Goal: Information Seeking & Learning: Learn about a topic

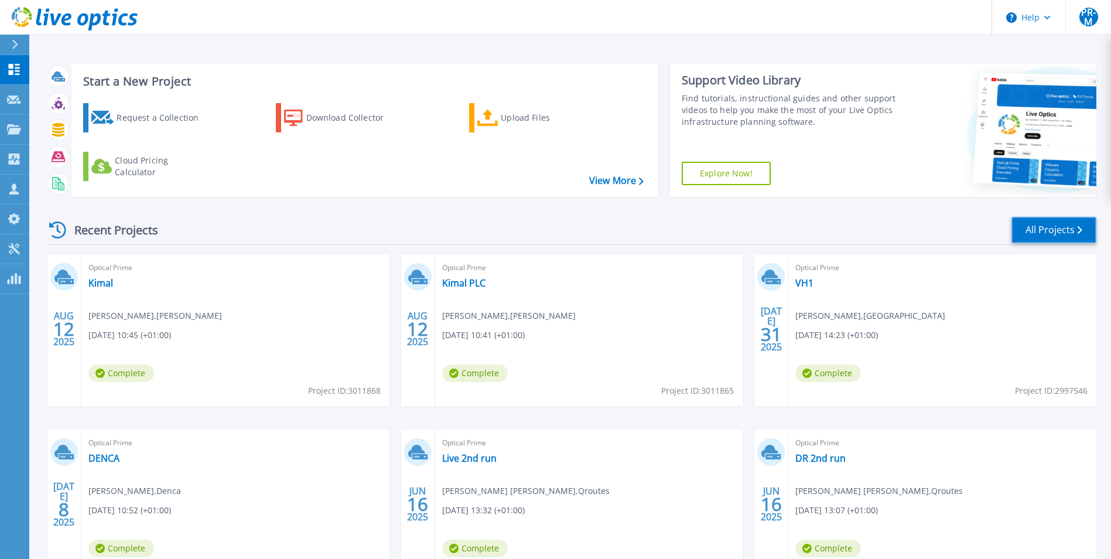
click at [1065, 237] on link "All Projects" at bounding box center [1053, 230] width 85 height 26
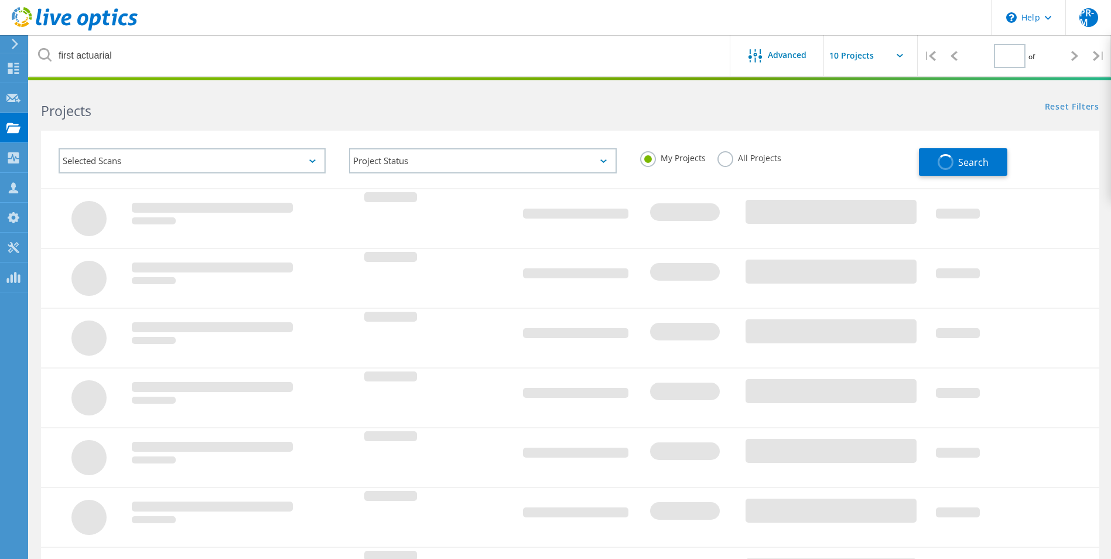
type input "1"
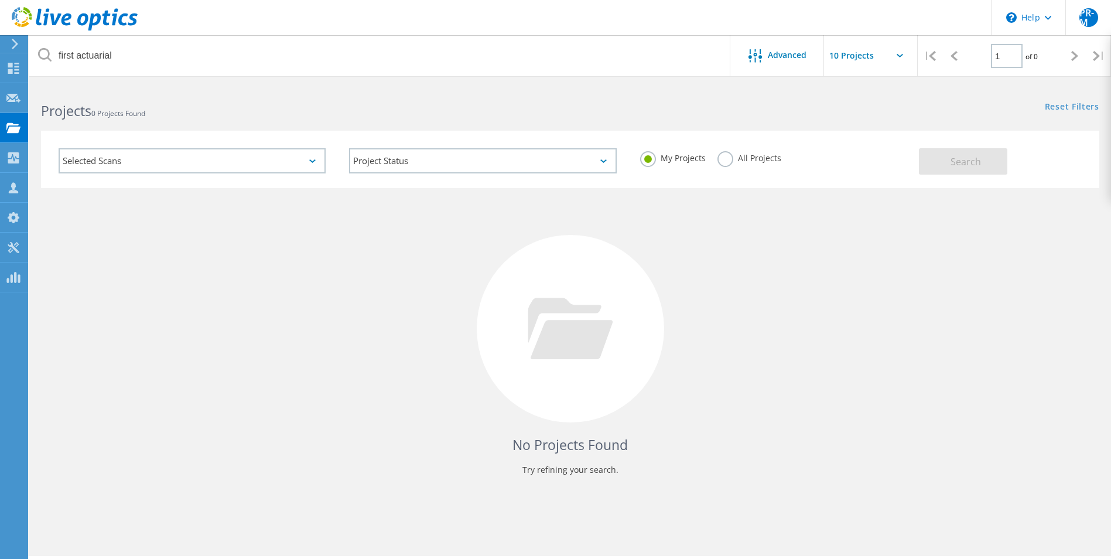
click at [723, 162] on label "All Projects" at bounding box center [749, 156] width 64 height 11
click at [0, 0] on input "All Projects" at bounding box center [0, 0] width 0 height 0
click at [237, 167] on div "Selected Scans" at bounding box center [192, 160] width 267 height 25
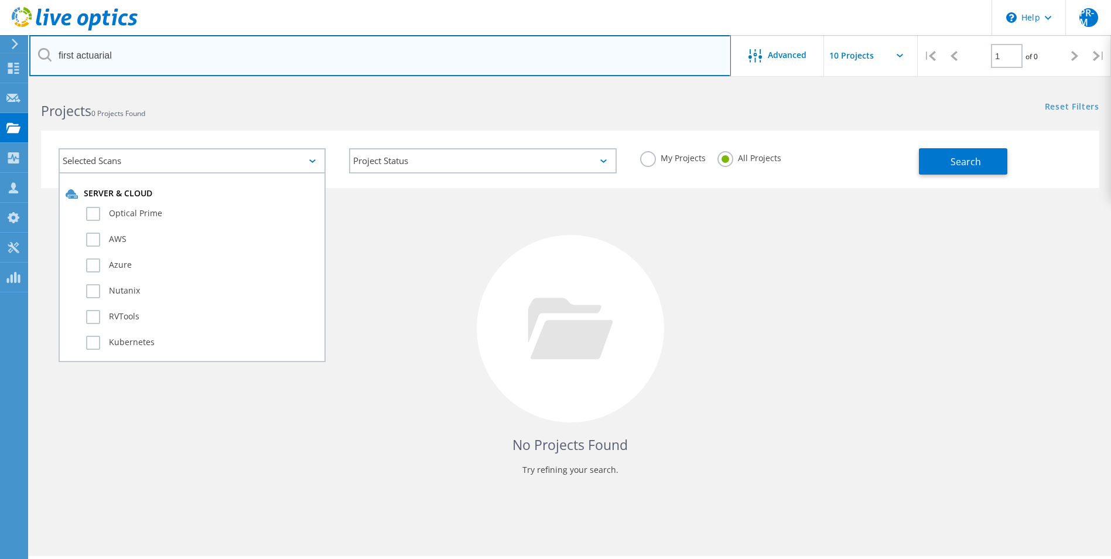
click at [241, 56] on input "first actuarial" at bounding box center [379, 55] width 701 height 41
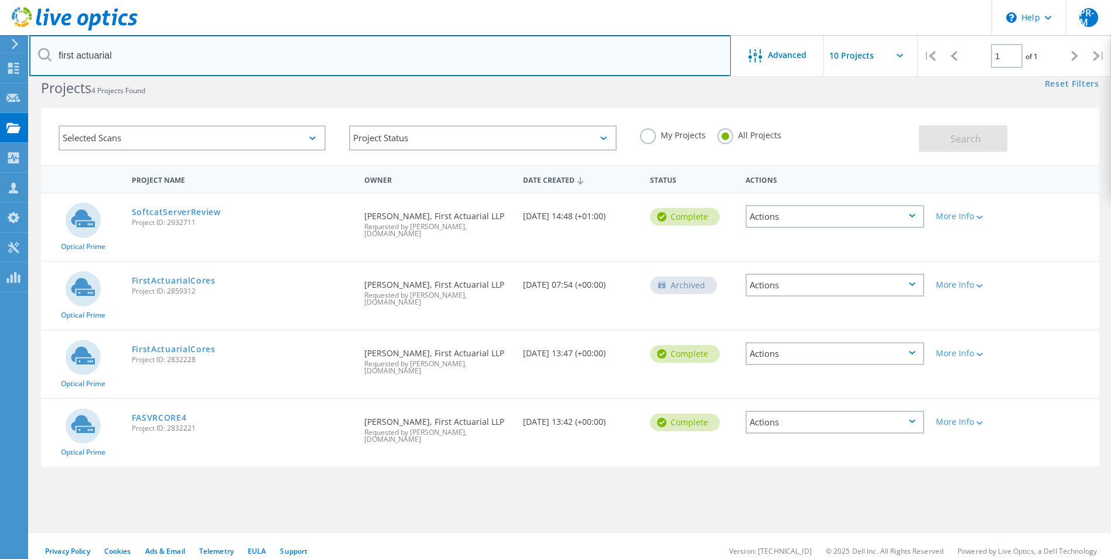
scroll to position [32, 0]
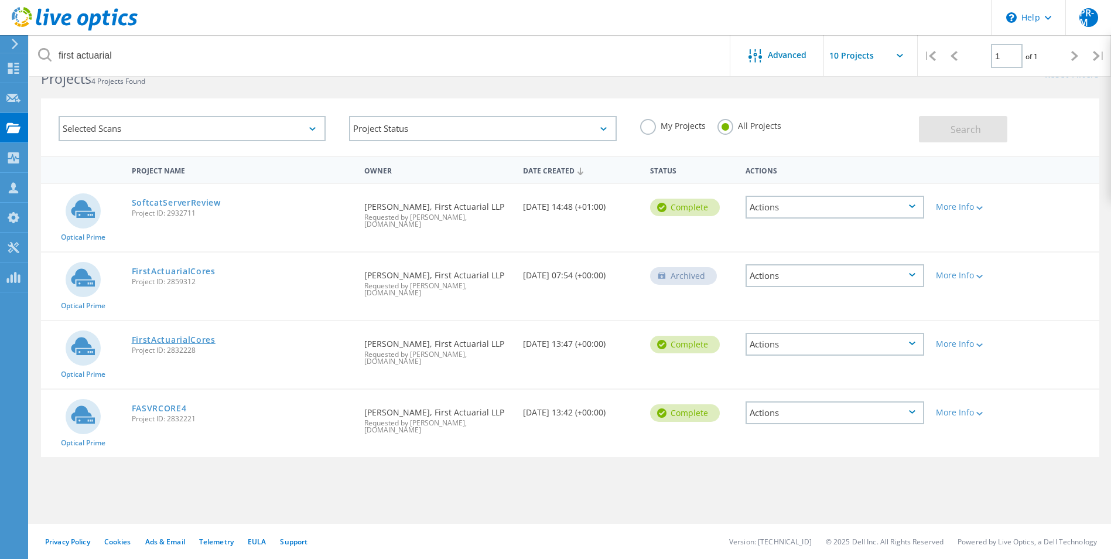
click at [192, 339] on link "FirstActuarialCores" at bounding box center [174, 339] width 84 height 8
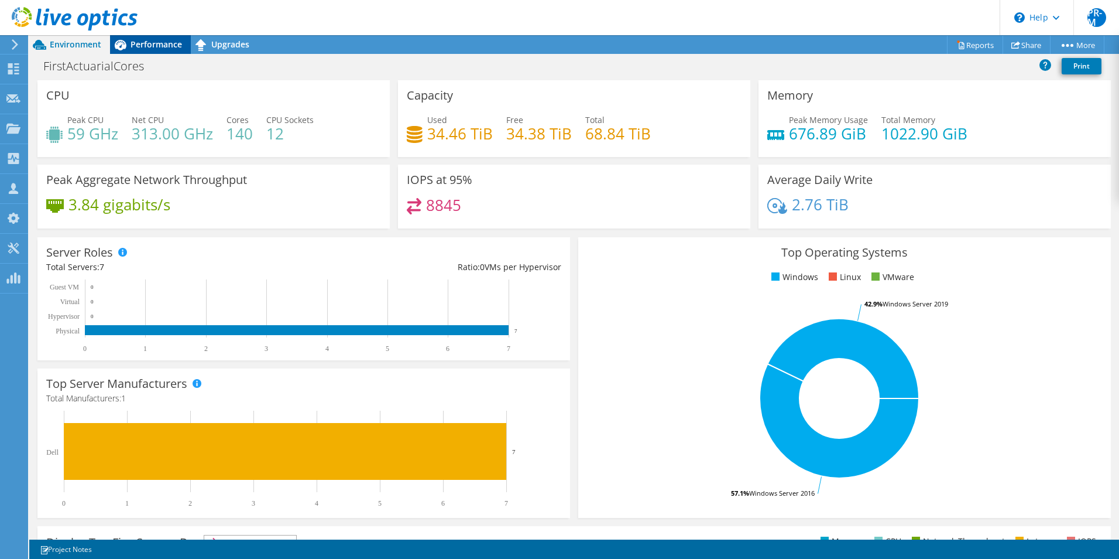
click at [142, 41] on span "Performance" at bounding box center [157, 44] width 52 height 11
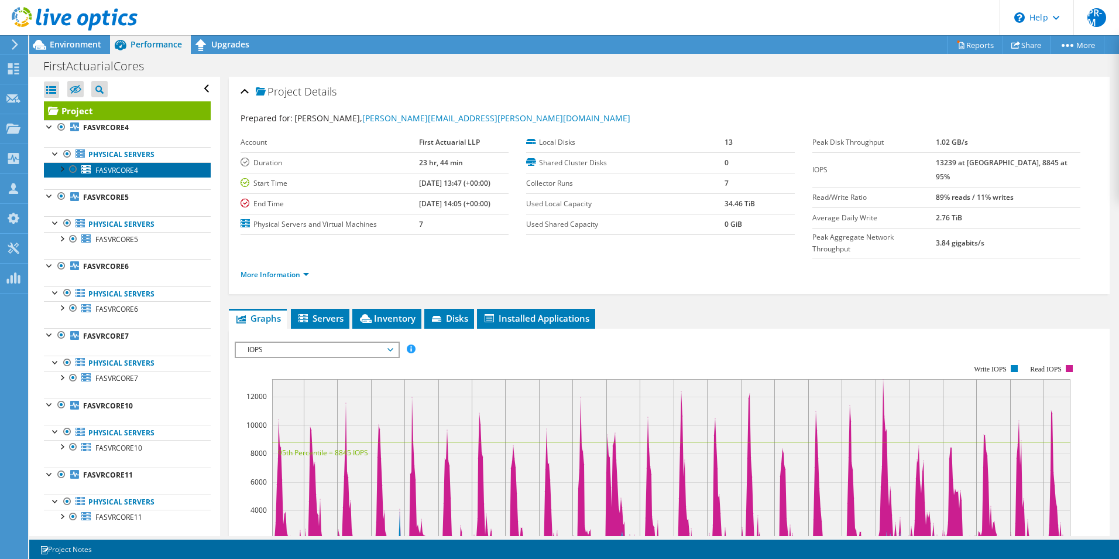
click at [92, 169] on link "FASVRCORE4" at bounding box center [127, 169] width 167 height 15
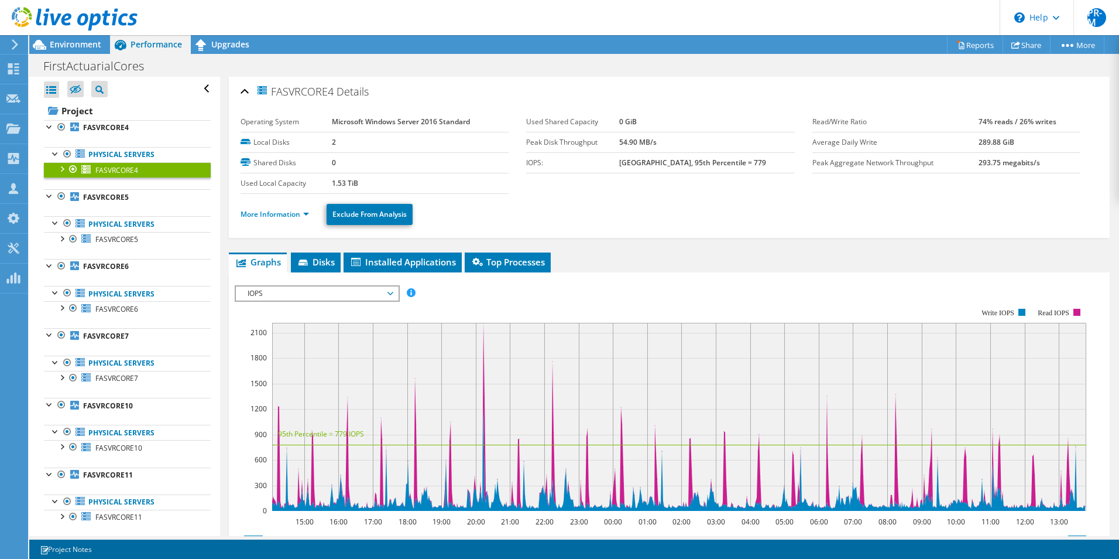
click at [62, 167] on div at bounding box center [62, 168] width 12 height 12
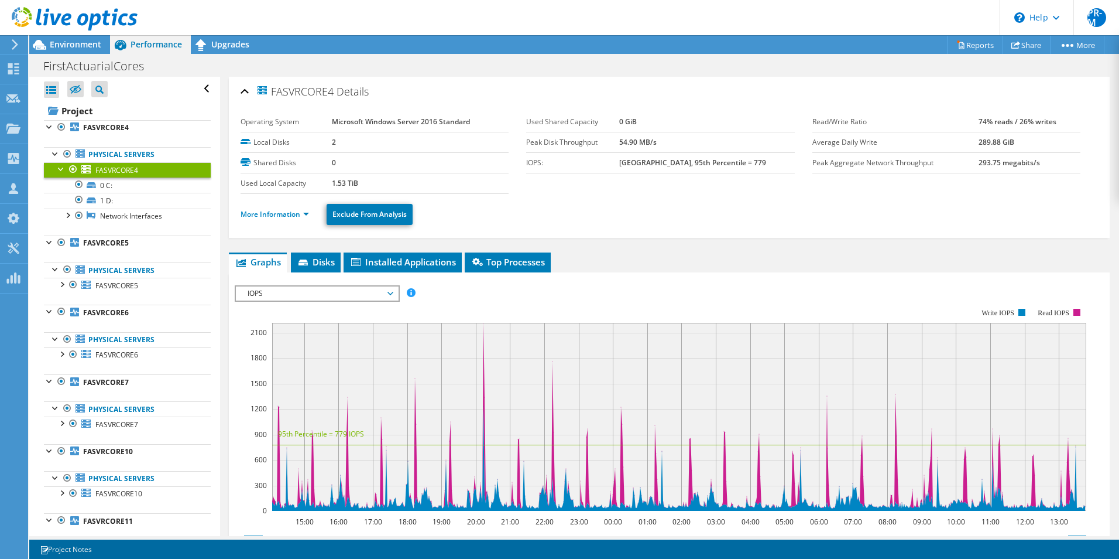
click at [62, 167] on div at bounding box center [62, 168] width 12 height 12
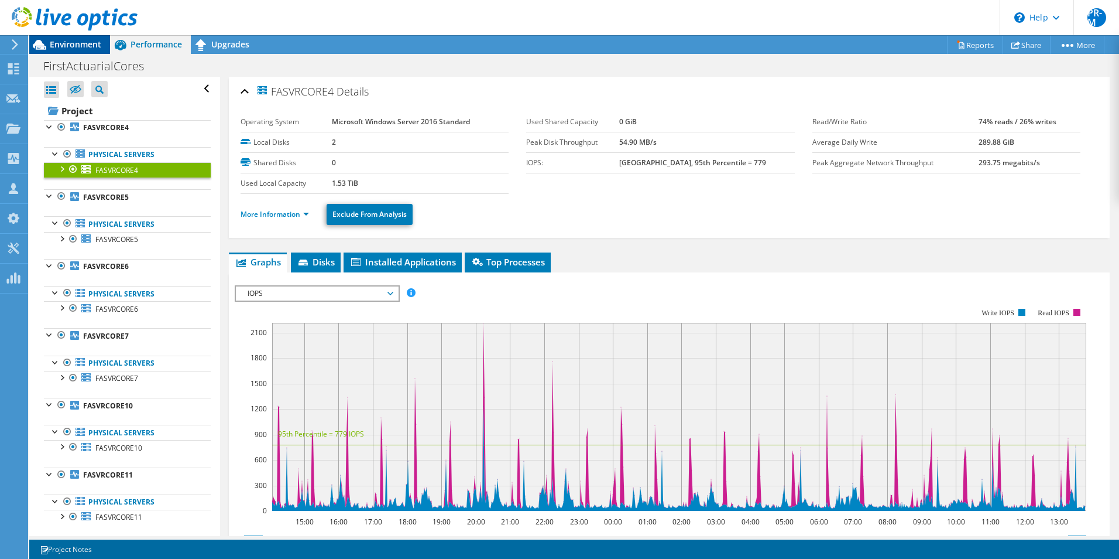
click at [76, 43] on span "Environment" at bounding box center [76, 44] width 52 height 11
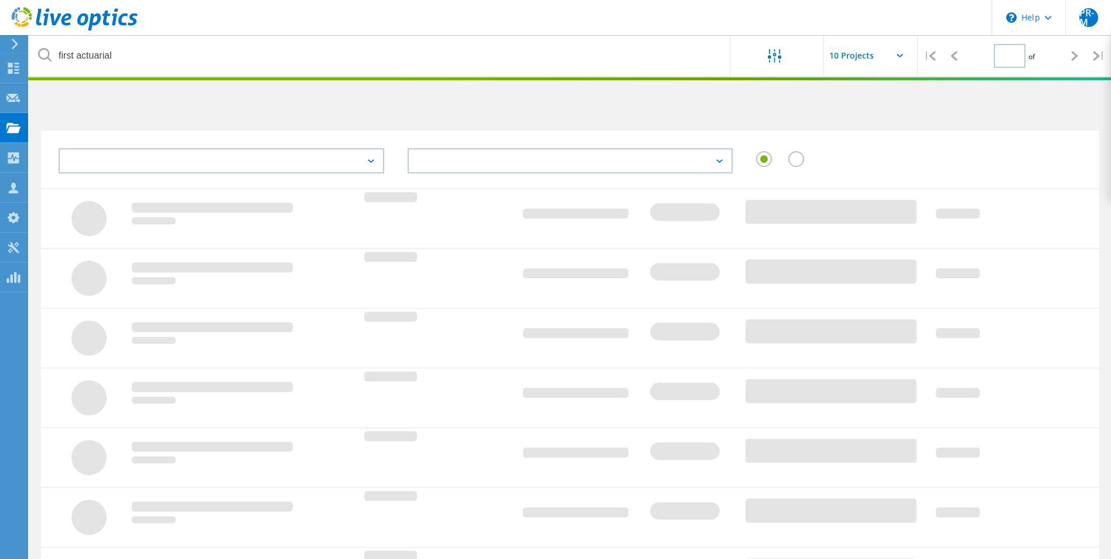
type input "1"
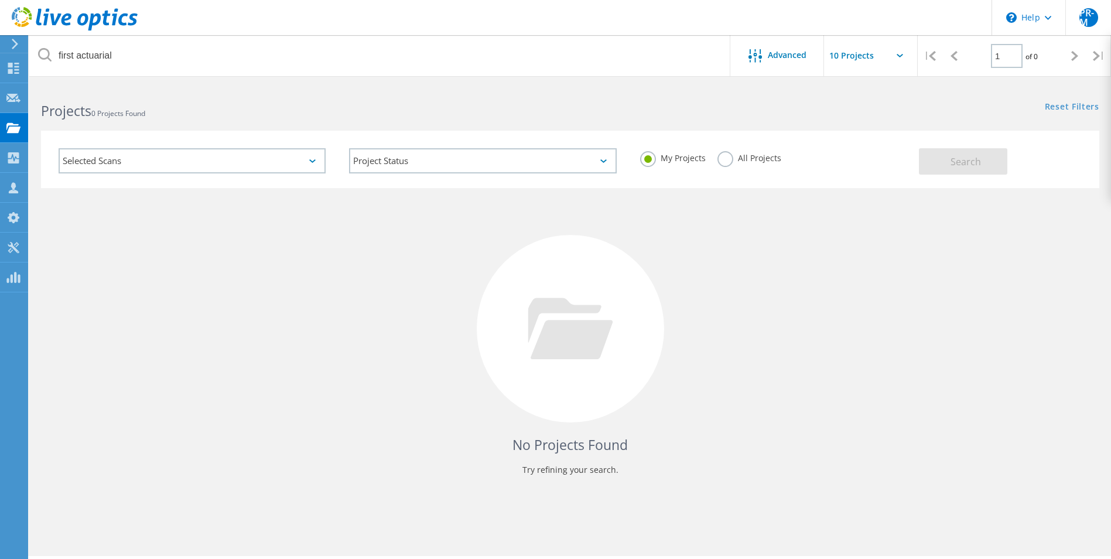
click at [722, 159] on label "All Projects" at bounding box center [749, 156] width 64 height 11
click at [0, 0] on input "All Projects" at bounding box center [0, 0] width 0 height 0
click at [957, 157] on span "Search" at bounding box center [965, 161] width 30 height 13
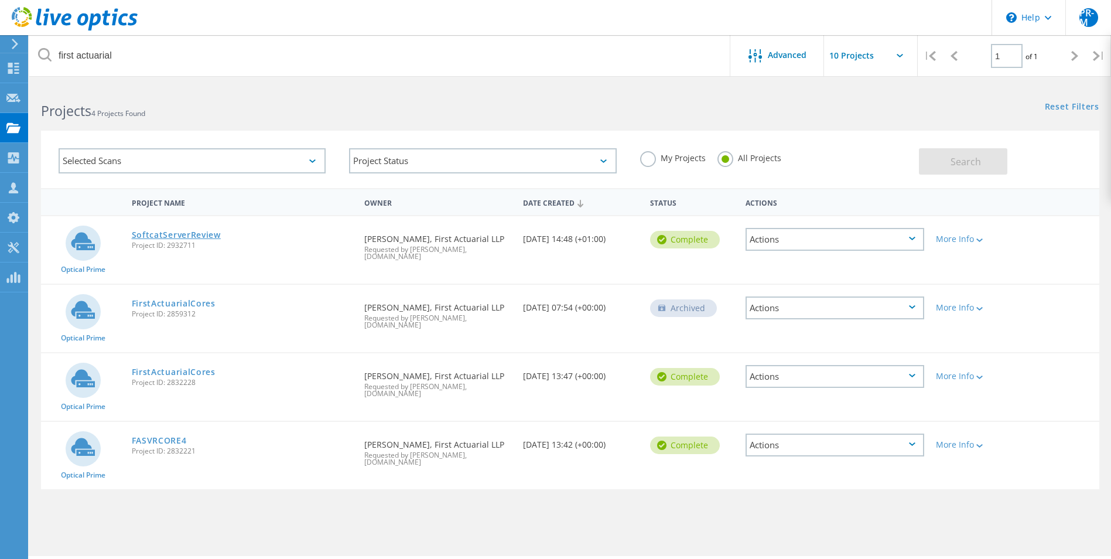
click at [184, 234] on link "SoftcatServerReview" at bounding box center [176, 235] width 89 height 8
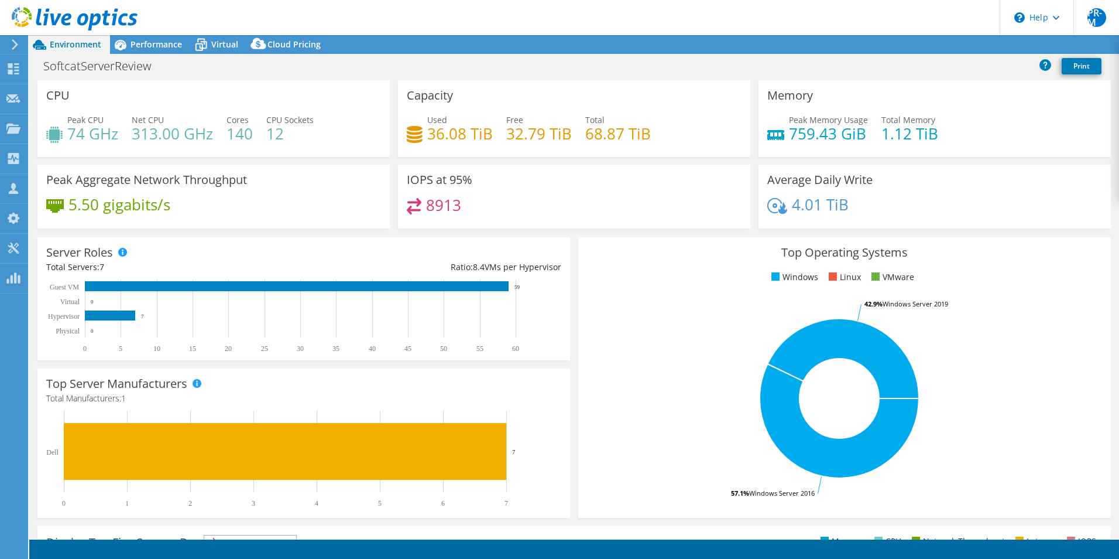
select select "EULondon"
select select "GBP"
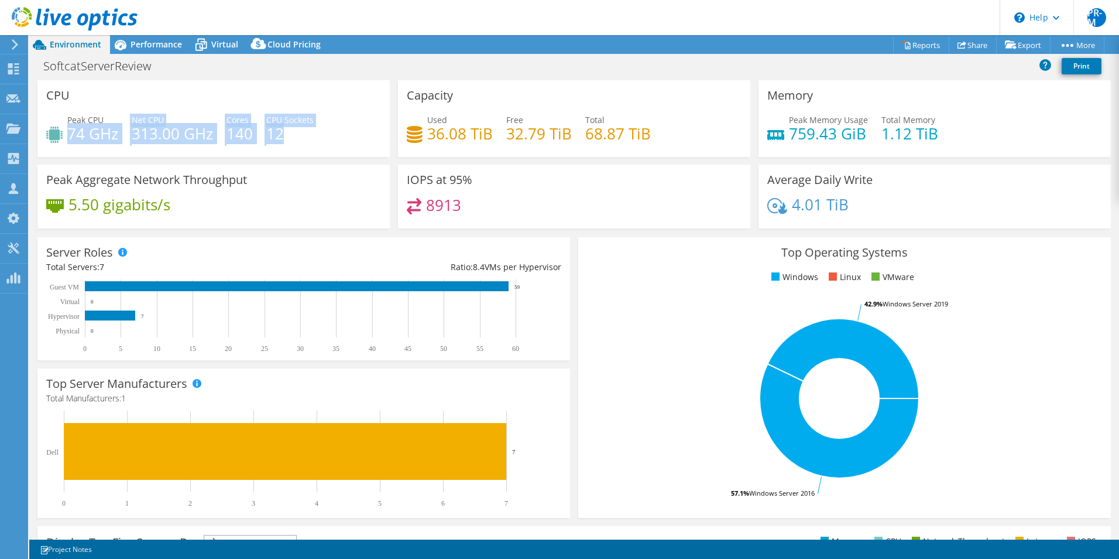
drag, startPoint x: 68, startPoint y: 131, endPoint x: 310, endPoint y: 144, distance: 242.2
click at [310, 144] on div "Peak CPU 74 GHz Net CPU 313.00 GHz Cores 140 CPU Sockets 12" at bounding box center [213, 133] width 335 height 38
drag, startPoint x: 310, startPoint y: 144, endPoint x: 503, endPoint y: 13, distance: 233.0
click at [503, 13] on header "PR-M Partner Team Member Pamela Read - Marlow pamelare@softcat.com softcat.com …" at bounding box center [559, 17] width 1119 height 35
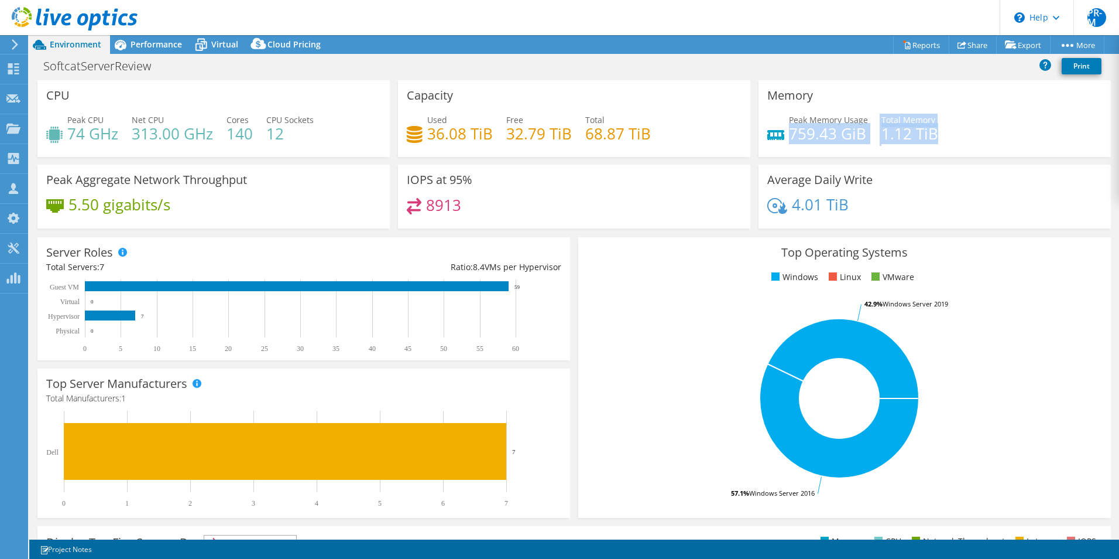
drag, startPoint x: 930, startPoint y: 135, endPoint x: 786, endPoint y: 133, distance: 144.6
click at [786, 133] on div "Peak Memory Usage 759.43 GiB Total Memory 1.12 TiB" at bounding box center [935, 133] width 335 height 38
drag, startPoint x: 786, startPoint y: 133, endPoint x: 773, endPoint y: 9, distance: 124.2
click at [773, 9] on header "PR-M Partner Team Member Pamela Read - Marlow pamelare@softcat.com softcat.com …" at bounding box center [559, 17] width 1119 height 35
click at [982, 117] on div "Peak Memory Usage 759.43 GiB Total Memory 1.12 TiB" at bounding box center [935, 133] width 335 height 38
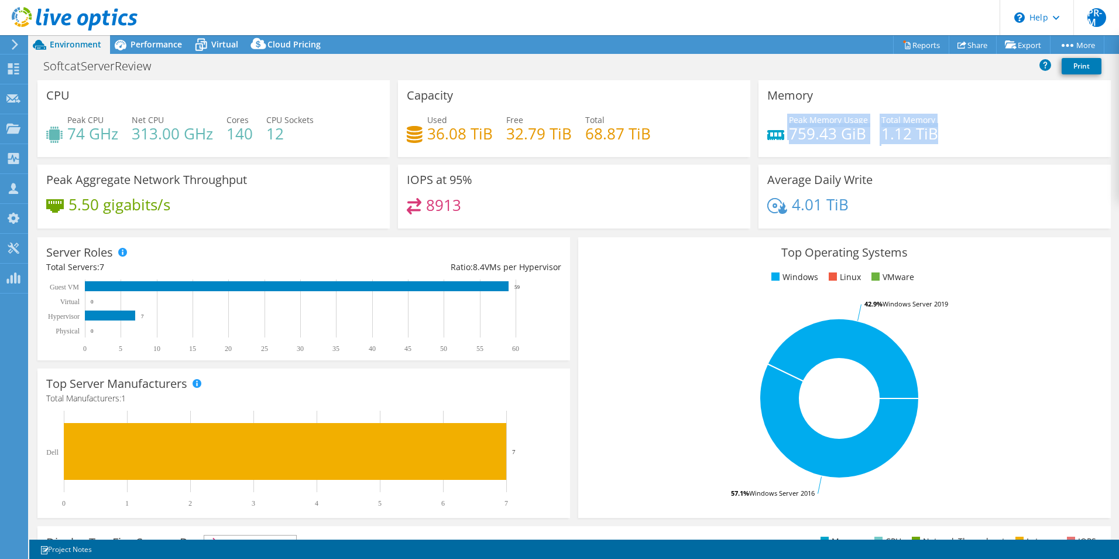
drag, startPoint x: 929, startPoint y: 132, endPoint x: 778, endPoint y: 133, distance: 151.0
click at [778, 133] on div "Peak Memory Usage 759.43 GiB Total Memory 1.12 TiB" at bounding box center [935, 133] width 335 height 38
click at [972, 123] on div "Peak Memory Usage 759.43 GiB Total Memory 1.12 TiB" at bounding box center [935, 133] width 335 height 38
click at [660, 138] on div "Used 36.08 TiB Free 32.79 TiB Total 68.87 TiB" at bounding box center [574, 133] width 335 height 38
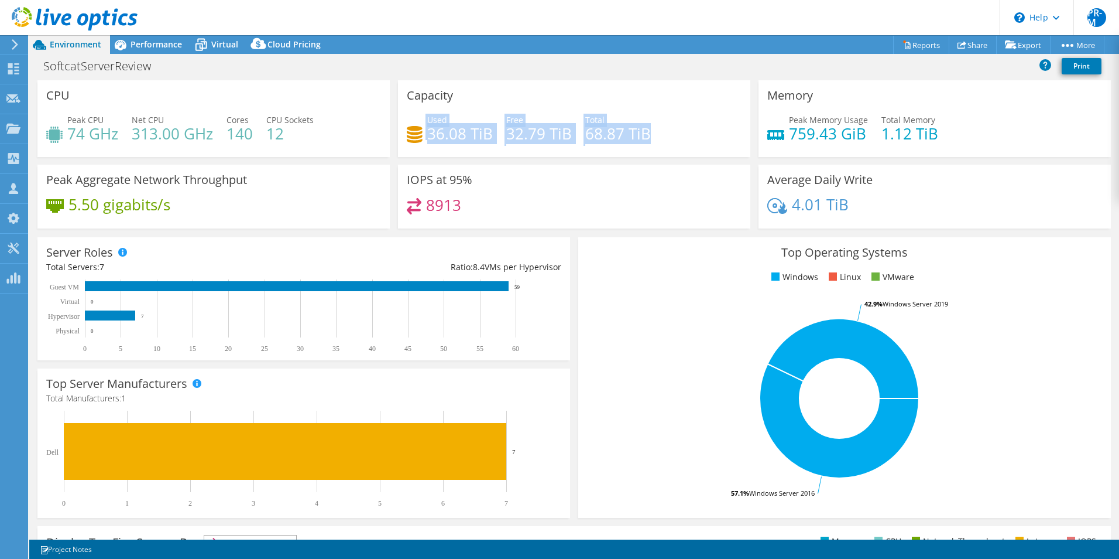
drag, startPoint x: 643, startPoint y: 133, endPoint x: 420, endPoint y: 131, distance: 223.1
click at [420, 131] on div "Used 36.08 TiB Free 32.79 TiB Total 68.87 TiB" at bounding box center [574, 133] width 335 height 38
click at [626, 69] on div "SoftcatServerReview Print" at bounding box center [574, 66] width 1090 height 22
drag, startPoint x: 643, startPoint y: 135, endPoint x: 424, endPoint y: 126, distance: 218.5
click at [424, 126] on div "Used 36.08 TiB Free 32.79 TiB Total 68.87 TiB" at bounding box center [574, 133] width 335 height 38
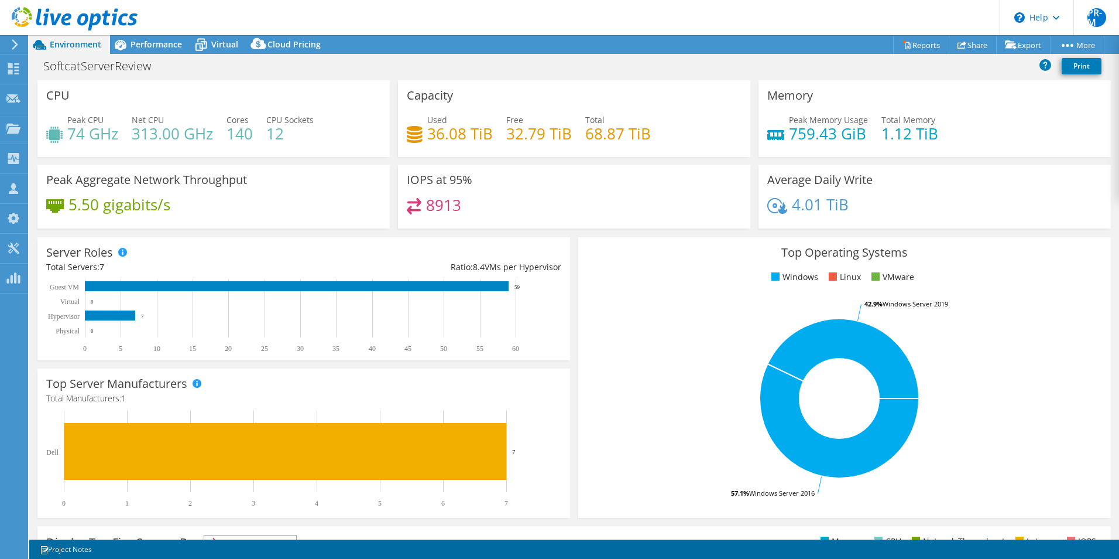
drag, startPoint x: 424, startPoint y: 126, endPoint x: 566, endPoint y: 74, distance: 151.2
click at [566, 74] on div "SoftcatServerReview Print" at bounding box center [574, 66] width 1090 height 22
drag, startPoint x: 504, startPoint y: 133, endPoint x: 563, endPoint y: 135, distance: 59.1
click at [563, 135] on h4 "32.79 TiB" at bounding box center [539, 133] width 66 height 13
drag, startPoint x: 563, startPoint y: 135, endPoint x: 561, endPoint y: 72, distance: 62.7
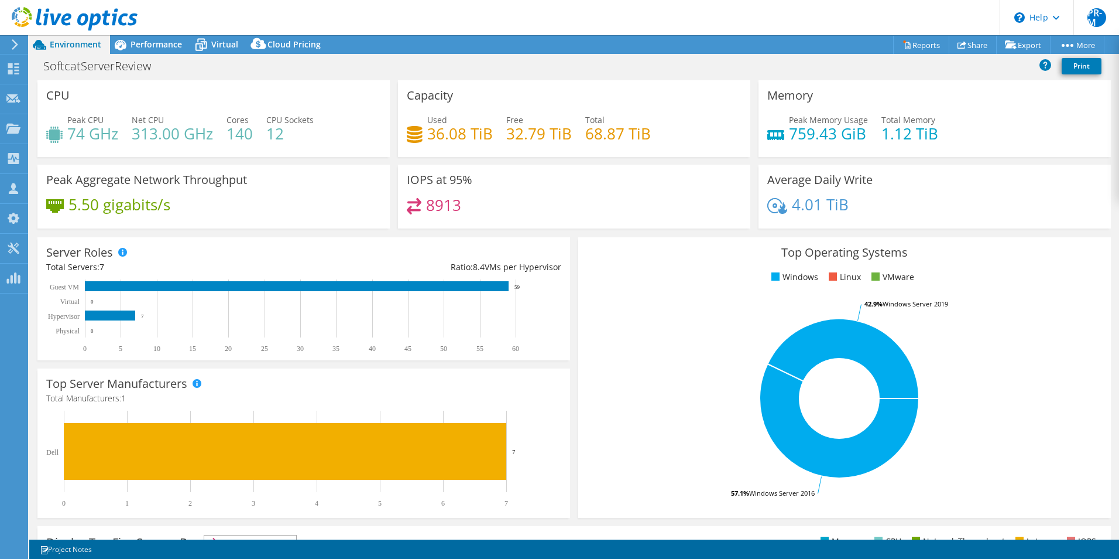
click at [561, 72] on div "SoftcatServerReview Print" at bounding box center [574, 66] width 1090 height 22
drag, startPoint x: 790, startPoint y: 134, endPoint x: 945, endPoint y: 128, distance: 155.8
click at [945, 128] on div "Peak Memory Usage 759.43 GiB Total Memory 1.12 TiB" at bounding box center [935, 133] width 335 height 38
click at [156, 47] on span "Performance" at bounding box center [157, 44] width 52 height 11
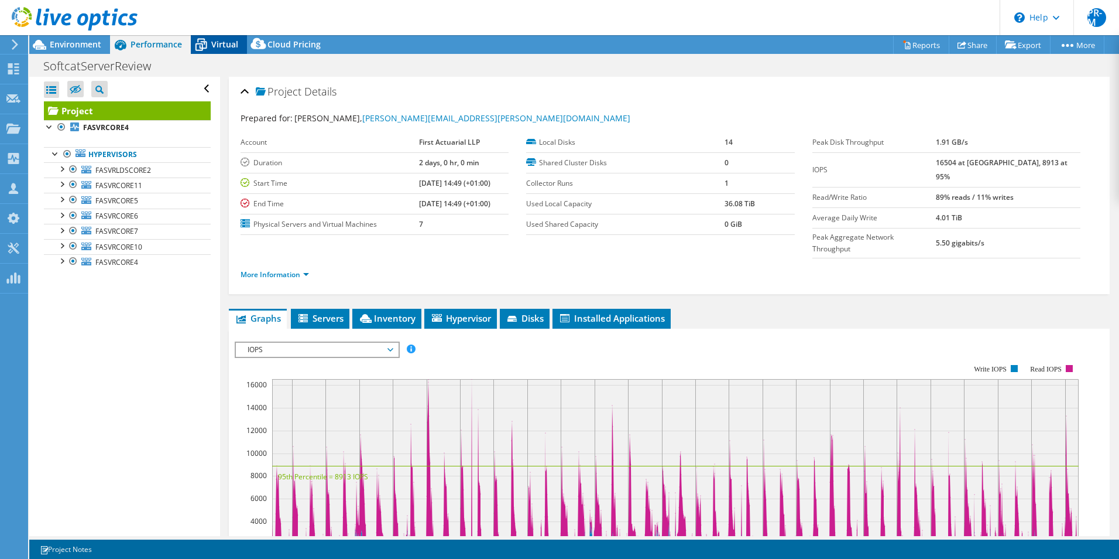
click at [224, 44] on span "Virtual" at bounding box center [224, 44] width 27 height 11
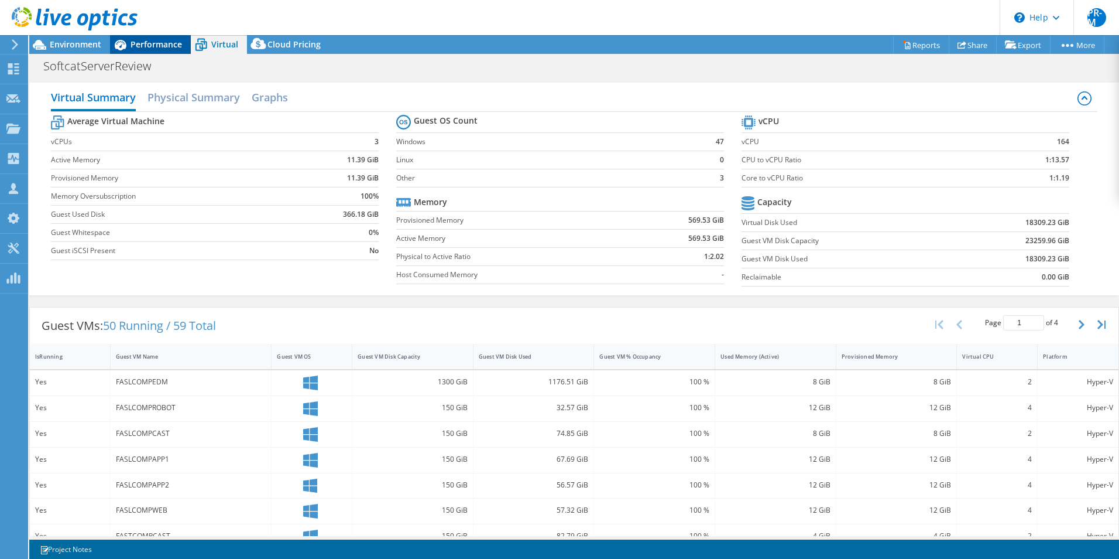
click at [159, 44] on span "Performance" at bounding box center [157, 44] width 52 height 11
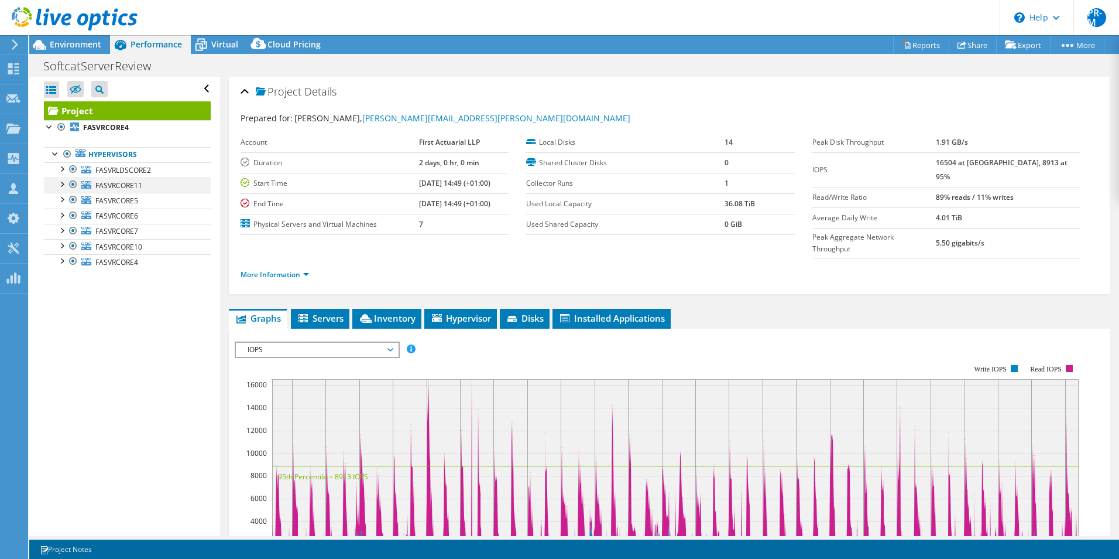
click at [72, 184] on div at bounding box center [73, 184] width 12 height 14
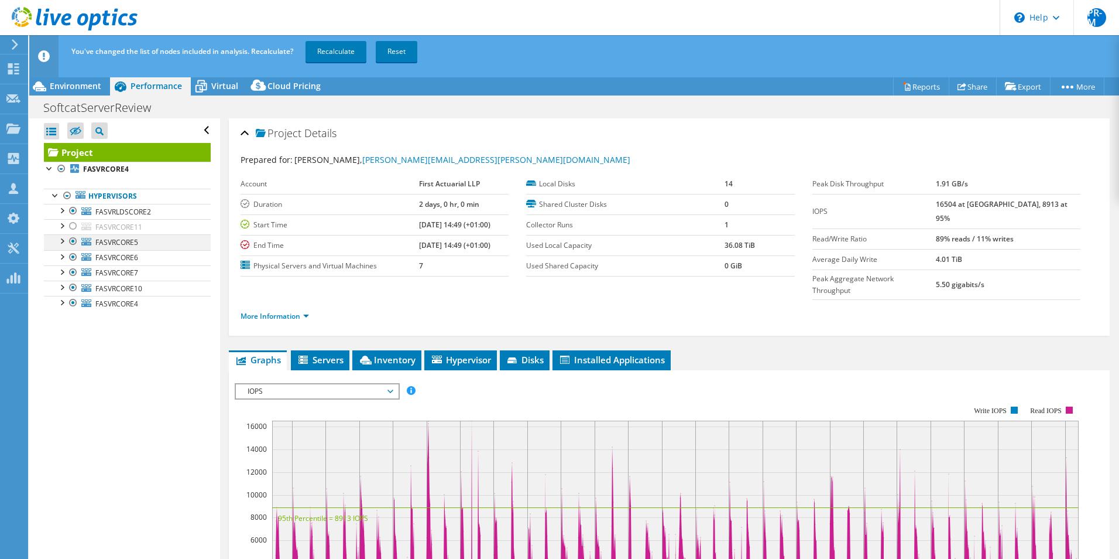
click at [72, 240] on div at bounding box center [73, 241] width 12 height 14
click at [73, 258] on div at bounding box center [73, 257] width 12 height 14
click at [73, 274] on div at bounding box center [73, 272] width 12 height 14
click at [72, 289] on div at bounding box center [73, 287] width 12 height 14
click at [70, 300] on div at bounding box center [73, 303] width 12 height 14
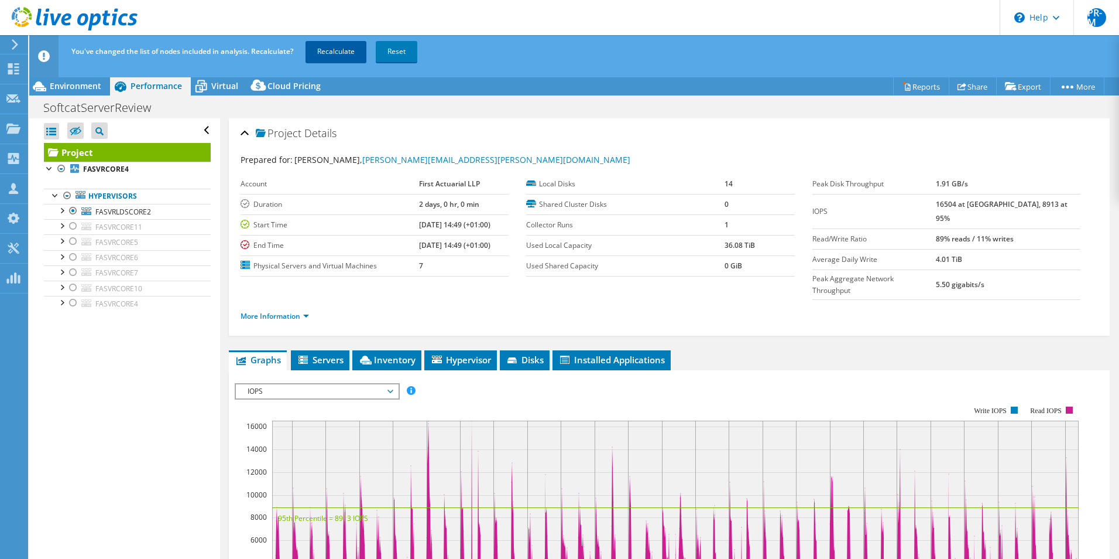
click at [332, 53] on link "Recalculate" at bounding box center [336, 51] width 61 height 21
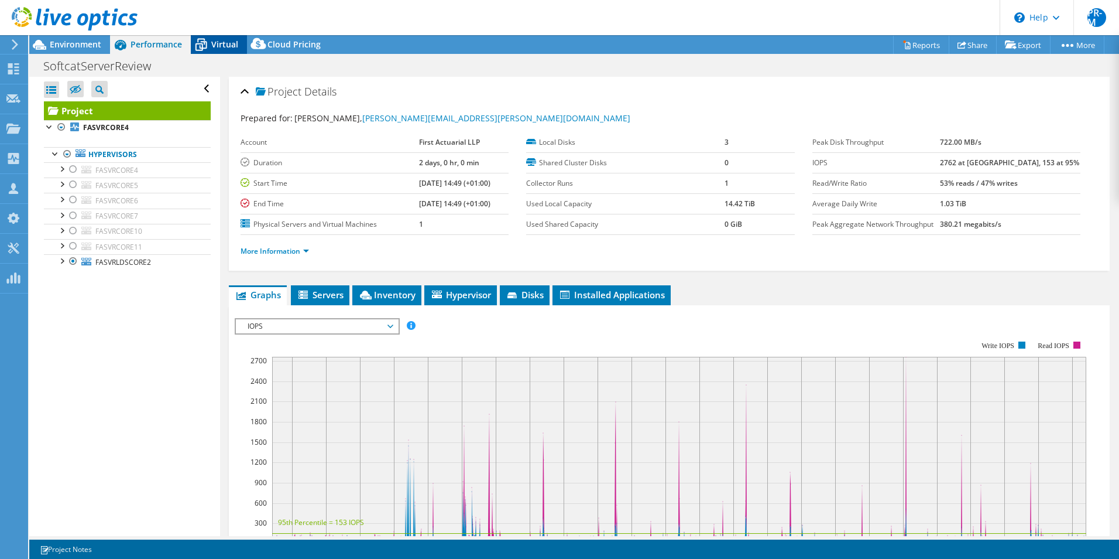
click at [226, 43] on span "Virtual" at bounding box center [224, 44] width 27 height 11
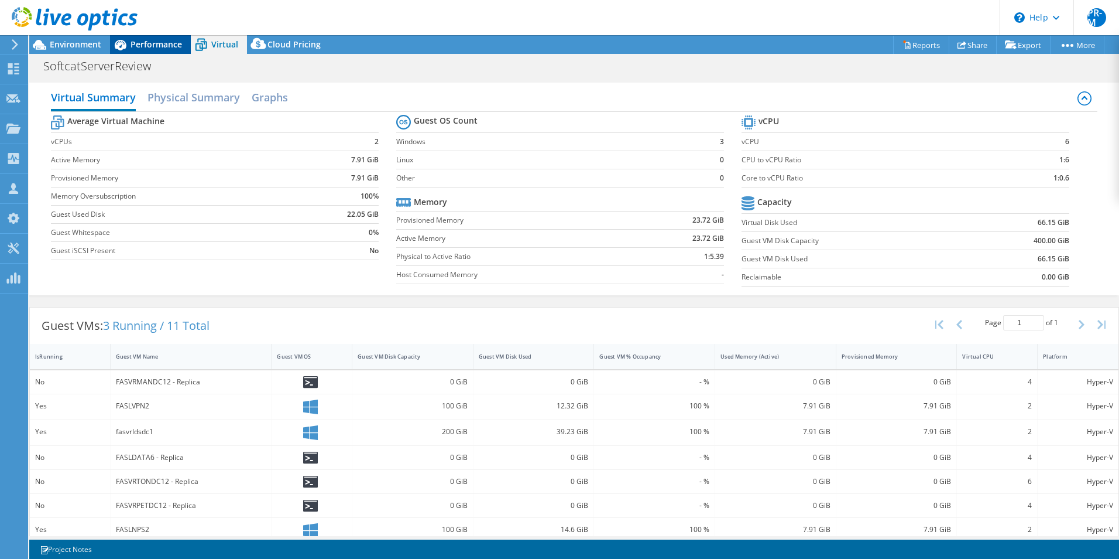
click at [159, 45] on span "Performance" at bounding box center [157, 44] width 52 height 11
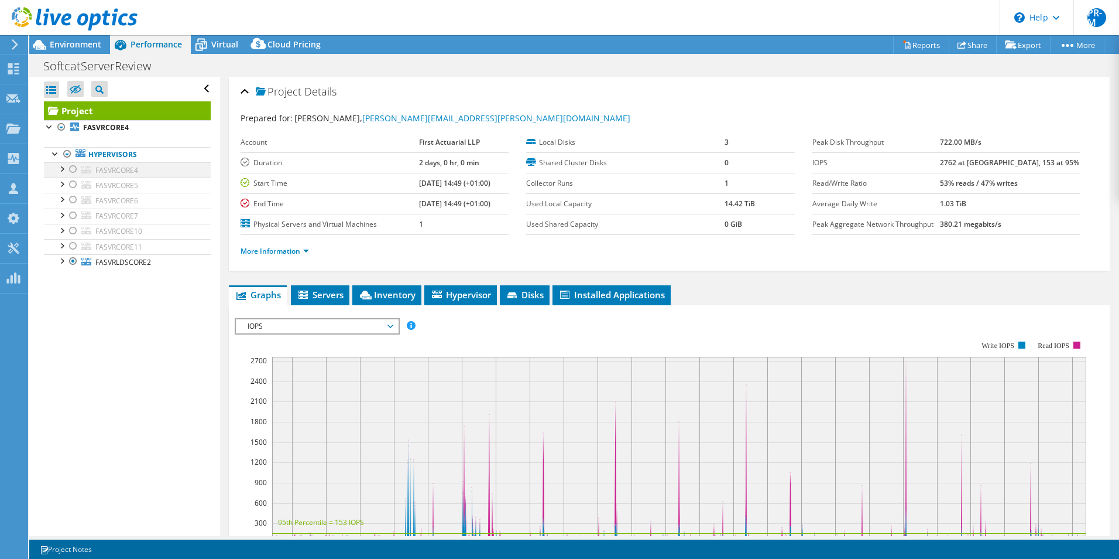
click at [72, 170] on div at bounding box center [73, 169] width 12 height 14
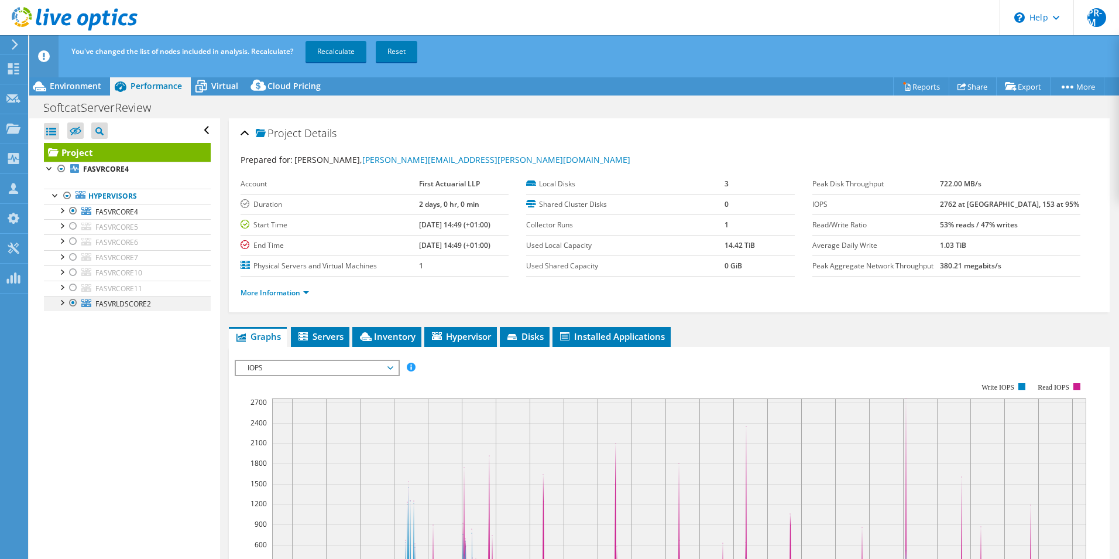
click at [74, 302] on div at bounding box center [73, 303] width 12 height 14
click at [327, 50] on link "Recalculate" at bounding box center [336, 51] width 61 height 21
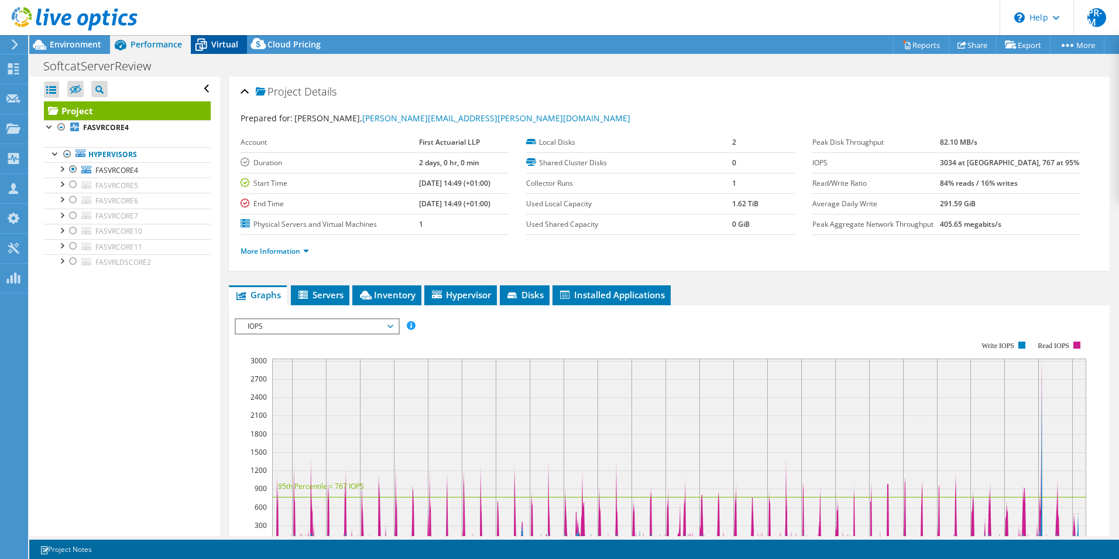
click at [221, 47] on span "Virtual" at bounding box center [224, 44] width 27 height 11
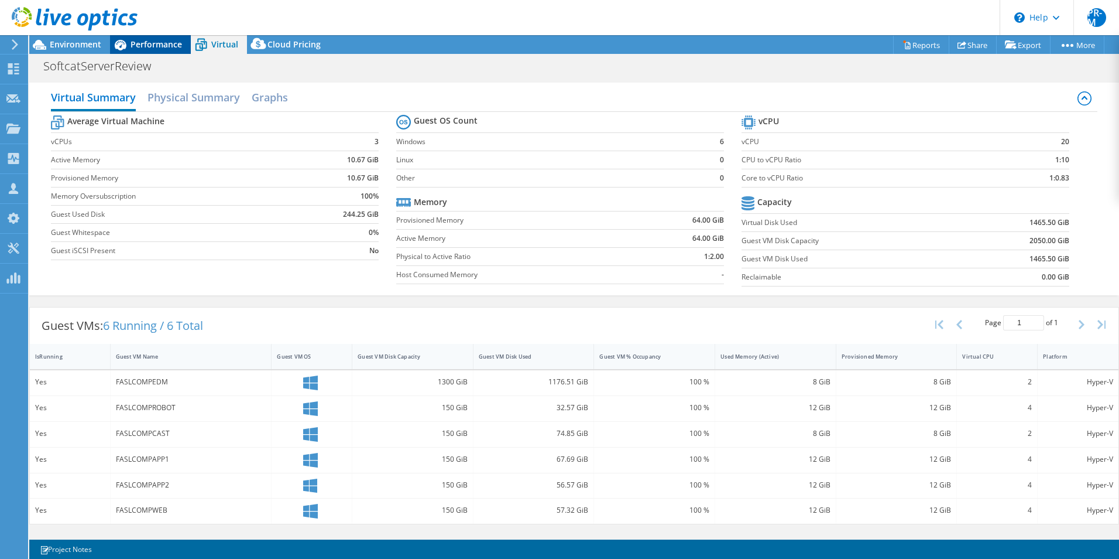
click at [158, 44] on span "Performance" at bounding box center [157, 44] width 52 height 11
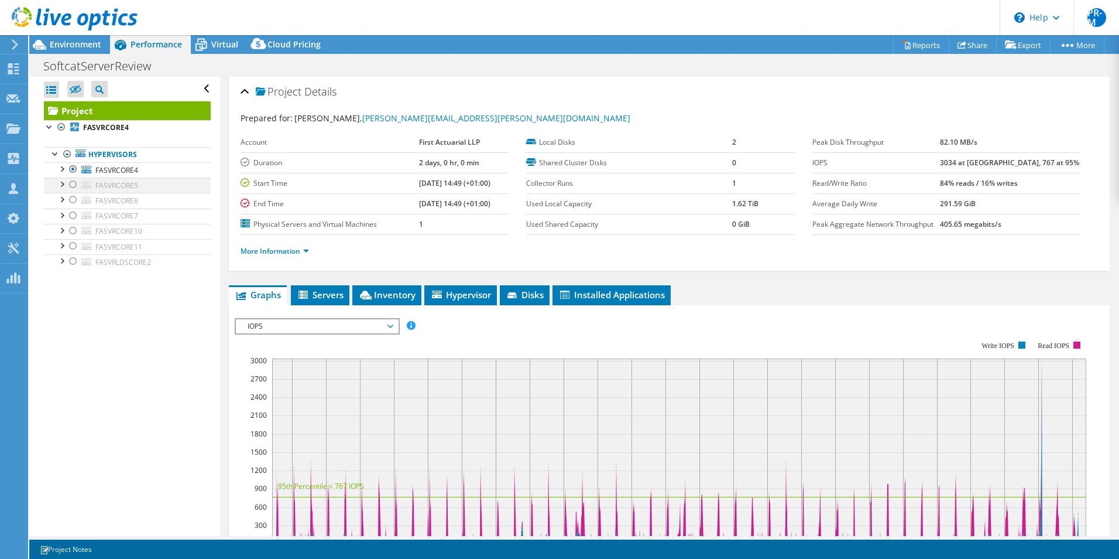
click at [74, 185] on div at bounding box center [73, 184] width 12 height 14
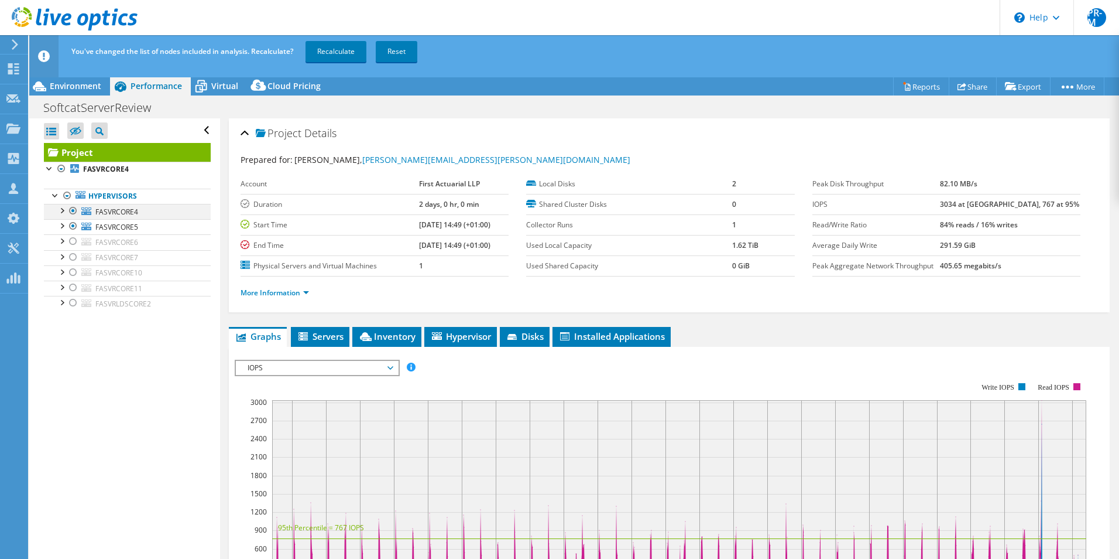
click at [74, 210] on div at bounding box center [73, 211] width 12 height 14
click at [336, 52] on link "Recalculate" at bounding box center [336, 51] width 61 height 21
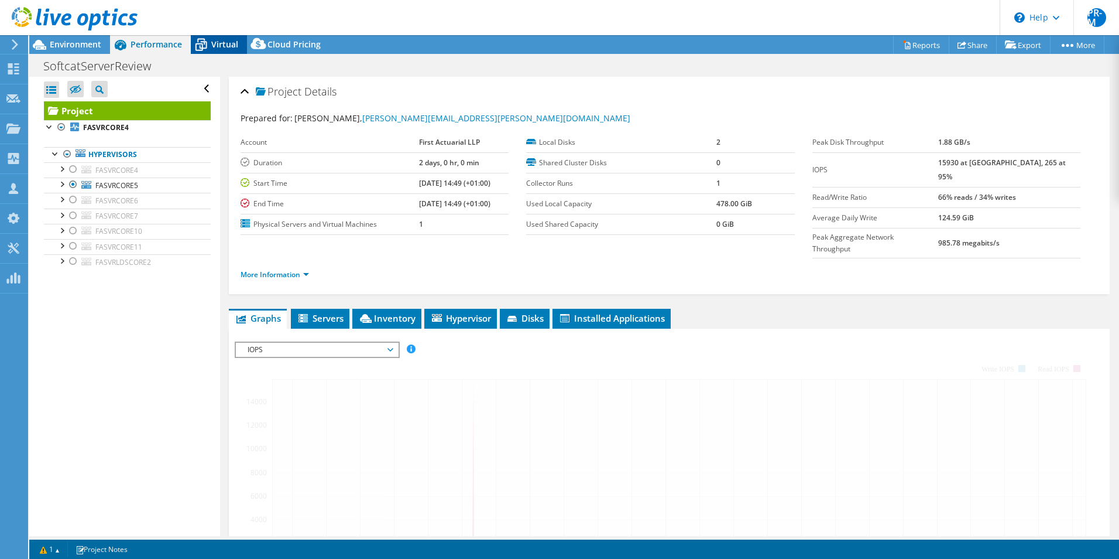
scroll to position [176, 0]
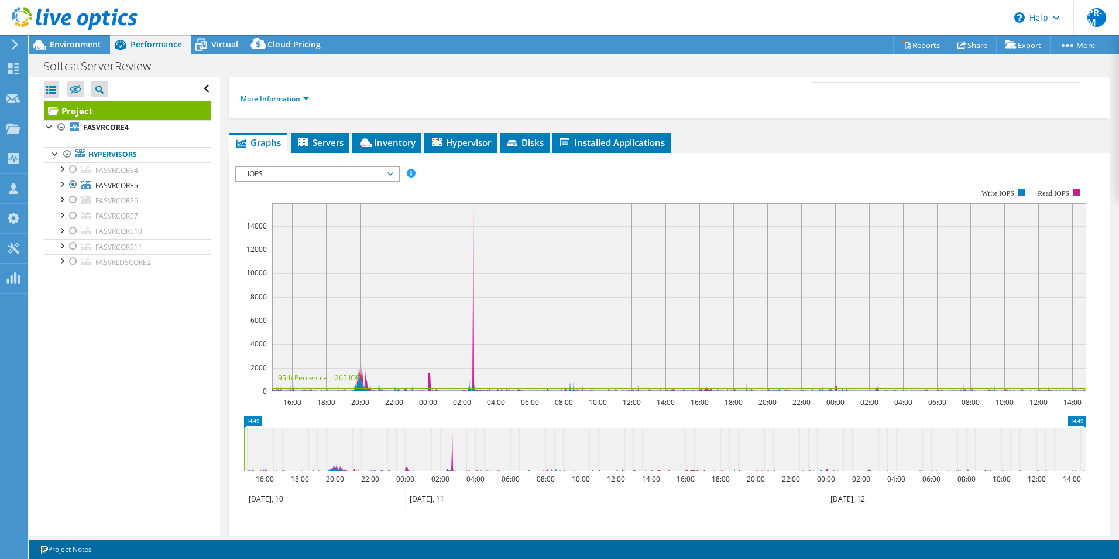
click at [222, 44] on span "Virtual" at bounding box center [224, 44] width 27 height 11
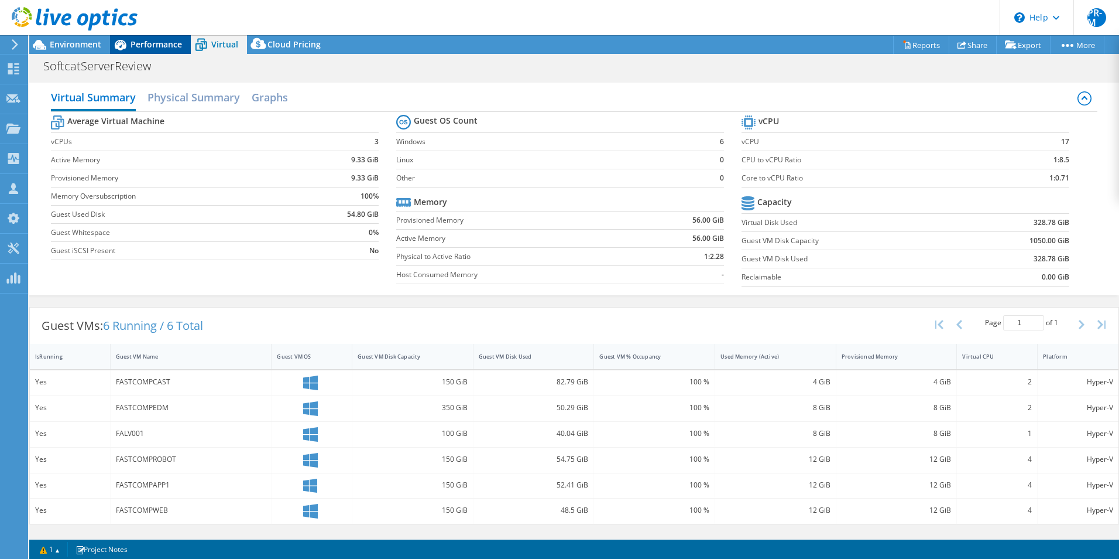
click at [156, 43] on span "Performance" at bounding box center [157, 44] width 52 height 11
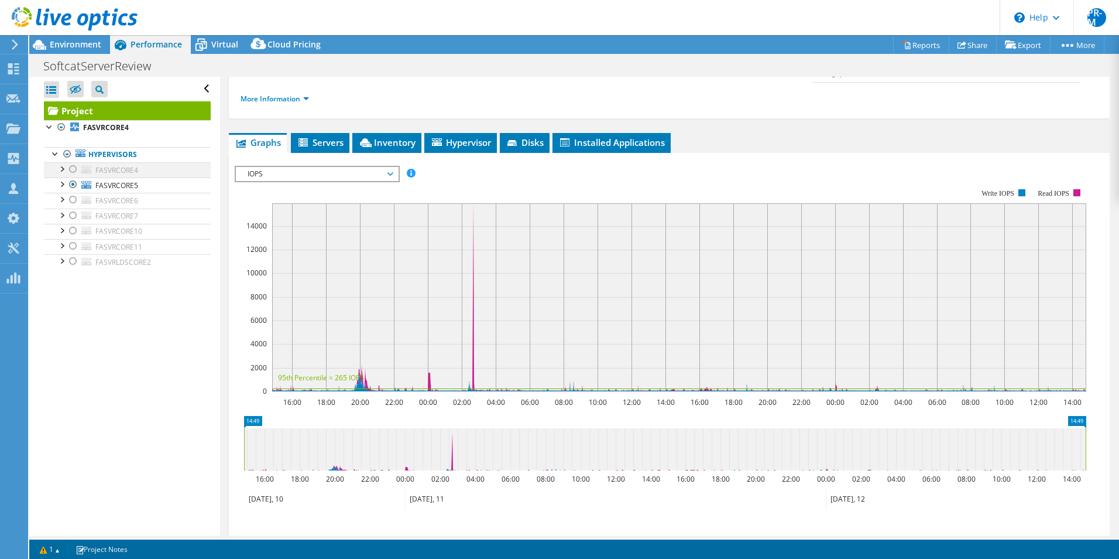
click at [71, 169] on div at bounding box center [73, 169] width 12 height 14
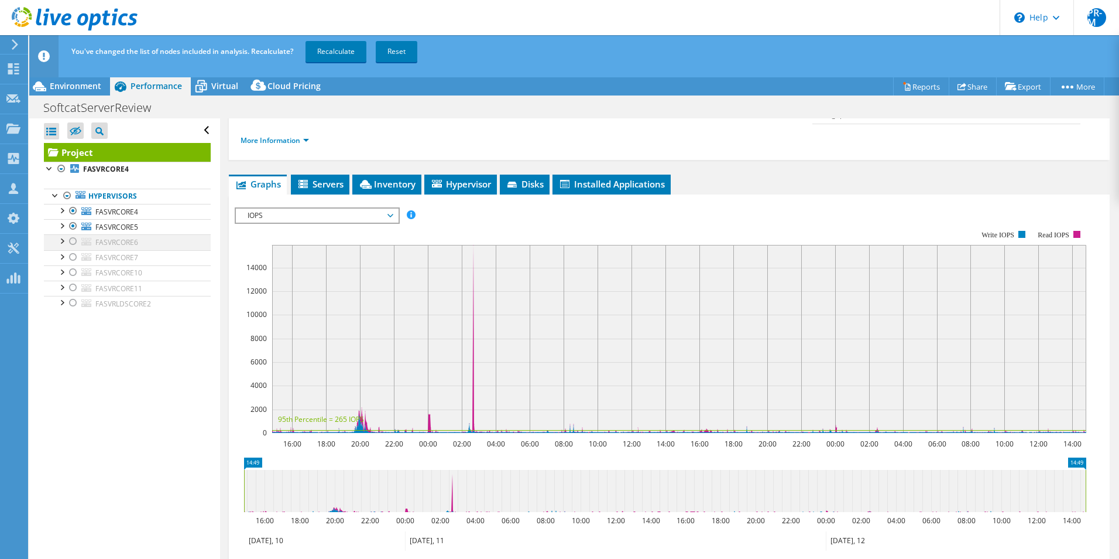
click at [71, 242] on div at bounding box center [73, 241] width 12 height 14
click at [73, 260] on div at bounding box center [73, 257] width 12 height 14
click at [73, 271] on div at bounding box center [73, 272] width 12 height 14
click at [73, 287] on div at bounding box center [73, 287] width 12 height 14
click at [71, 302] on div at bounding box center [73, 303] width 12 height 14
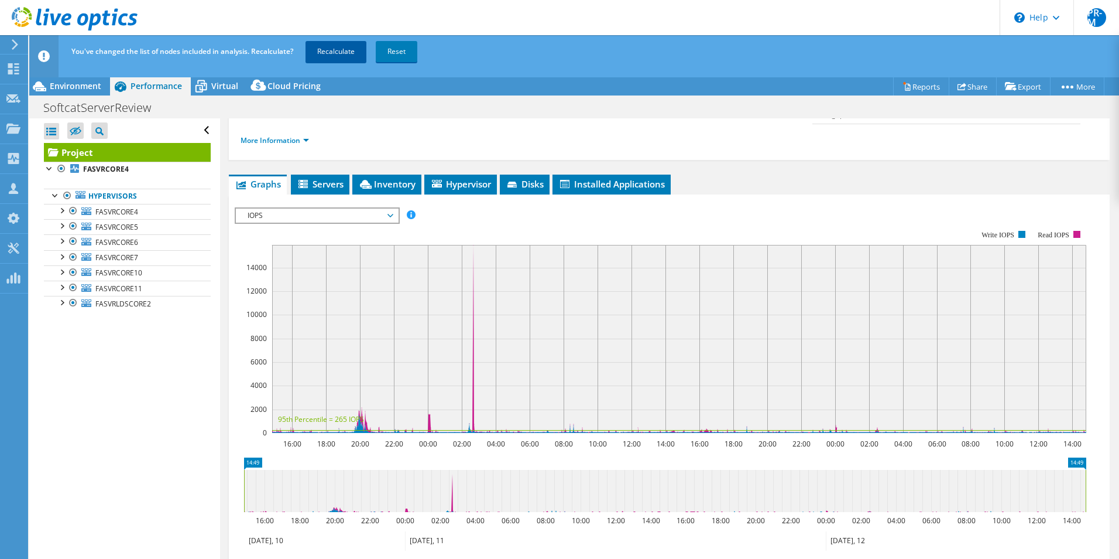
click at [334, 45] on link "Recalculate" at bounding box center [336, 51] width 61 height 21
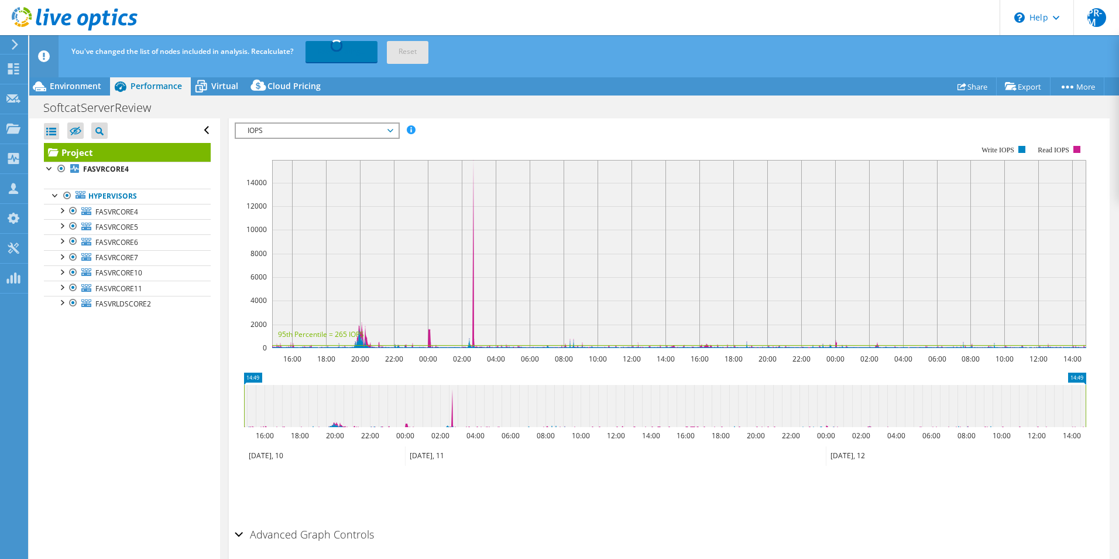
scroll to position [263, 0]
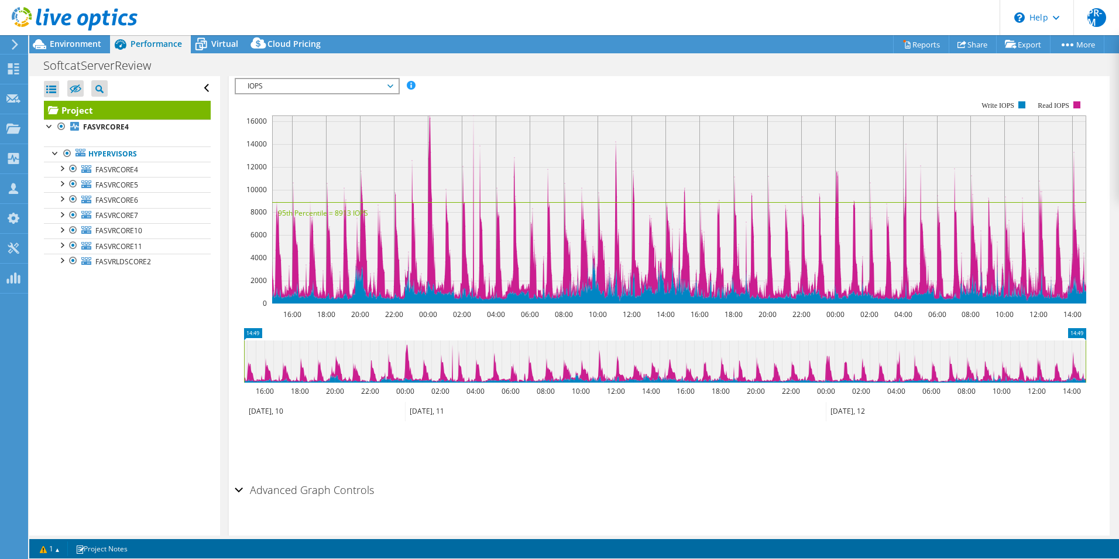
click at [217, 54] on div "SoftcatServerReview Print" at bounding box center [574, 64] width 1090 height 23
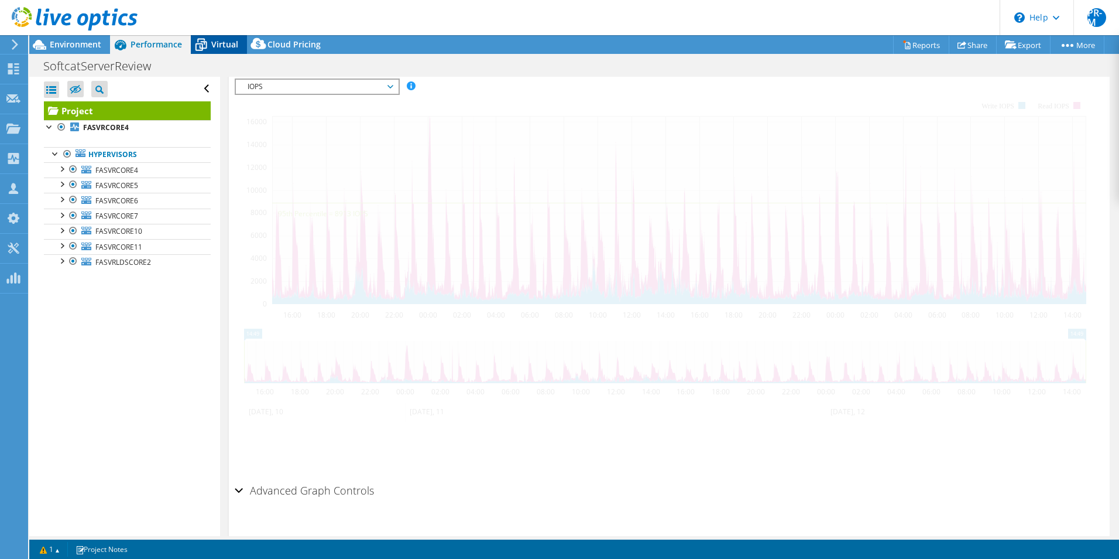
click at [222, 46] on span "Virtual" at bounding box center [224, 44] width 27 height 11
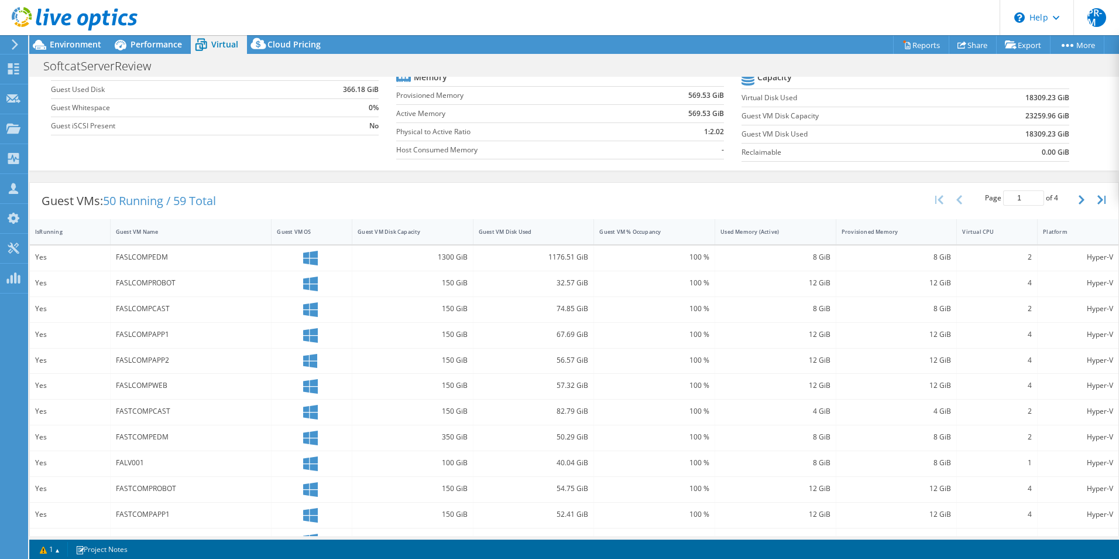
scroll to position [0, 0]
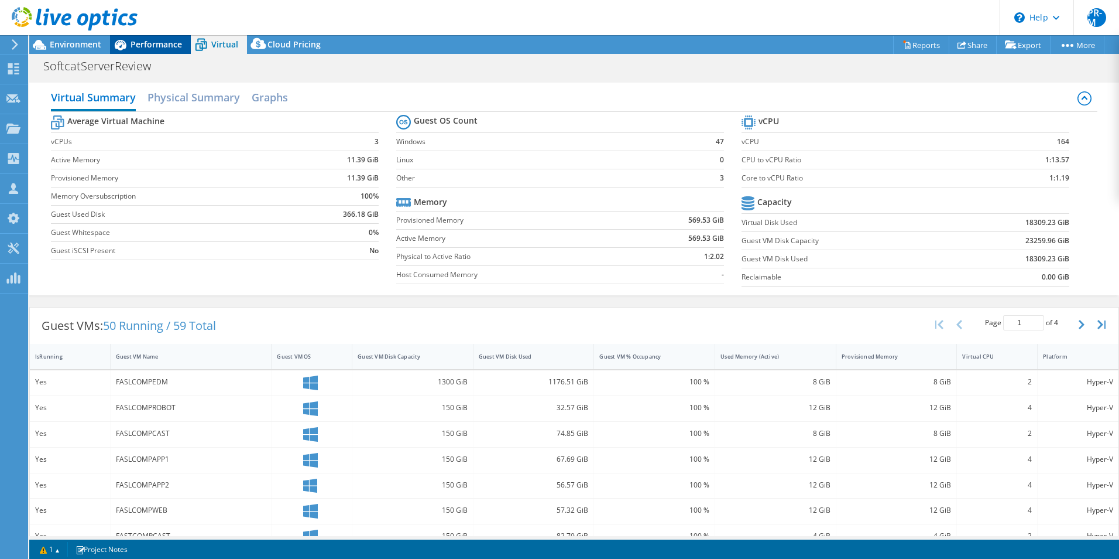
click at [154, 43] on span "Performance" at bounding box center [157, 44] width 52 height 11
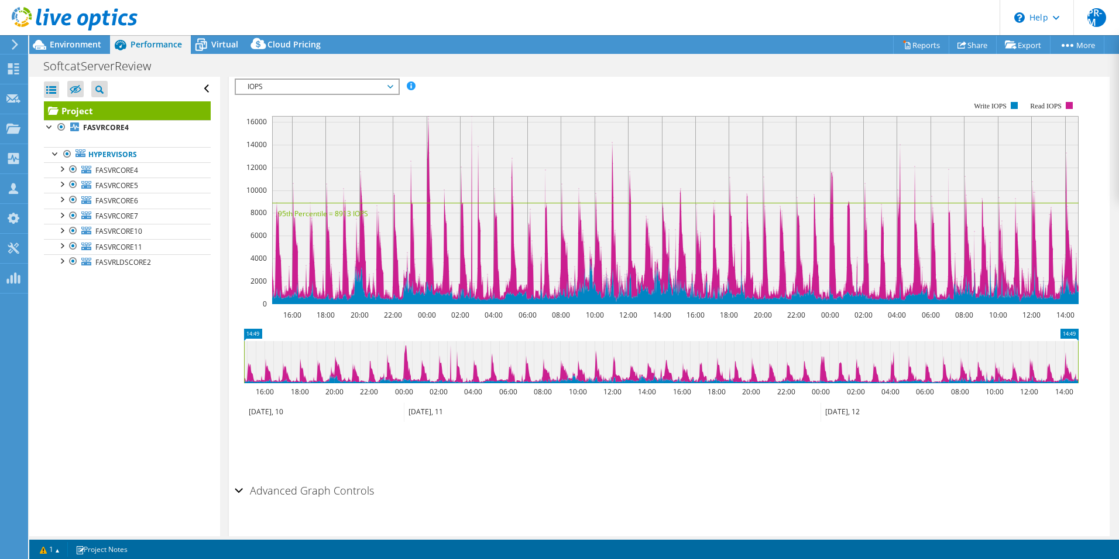
scroll to position [29, 0]
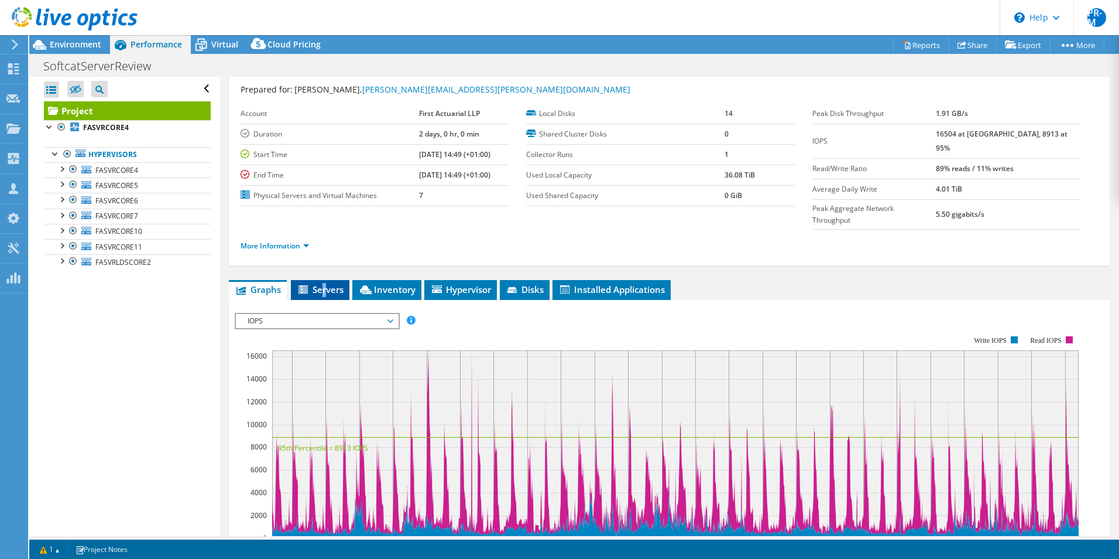
click at [325, 283] on span "Servers" at bounding box center [320, 289] width 47 height 12
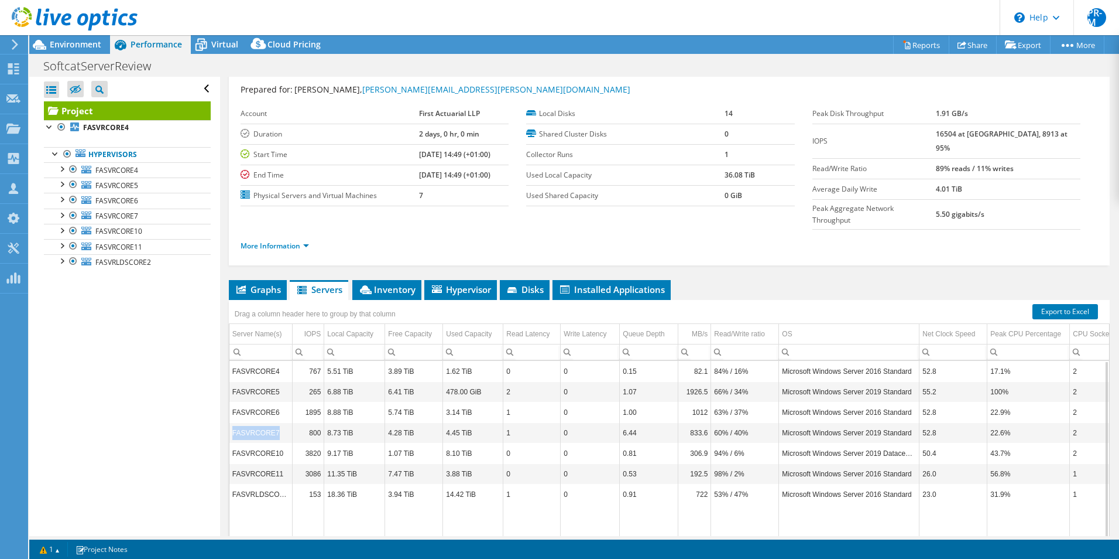
drag, startPoint x: 234, startPoint y: 410, endPoint x: 278, endPoint y: 413, distance: 44.6
click at [278, 422] on td "FASVRCORE7" at bounding box center [260, 432] width 63 height 20
click at [71, 213] on div at bounding box center [73, 215] width 12 height 14
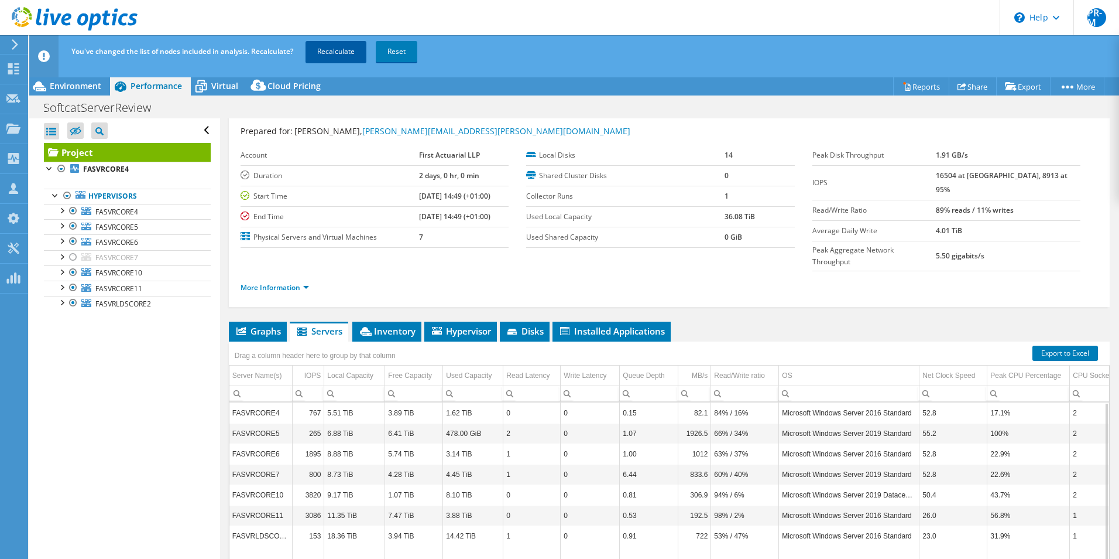
click at [333, 55] on link "Recalculate" at bounding box center [336, 51] width 61 height 21
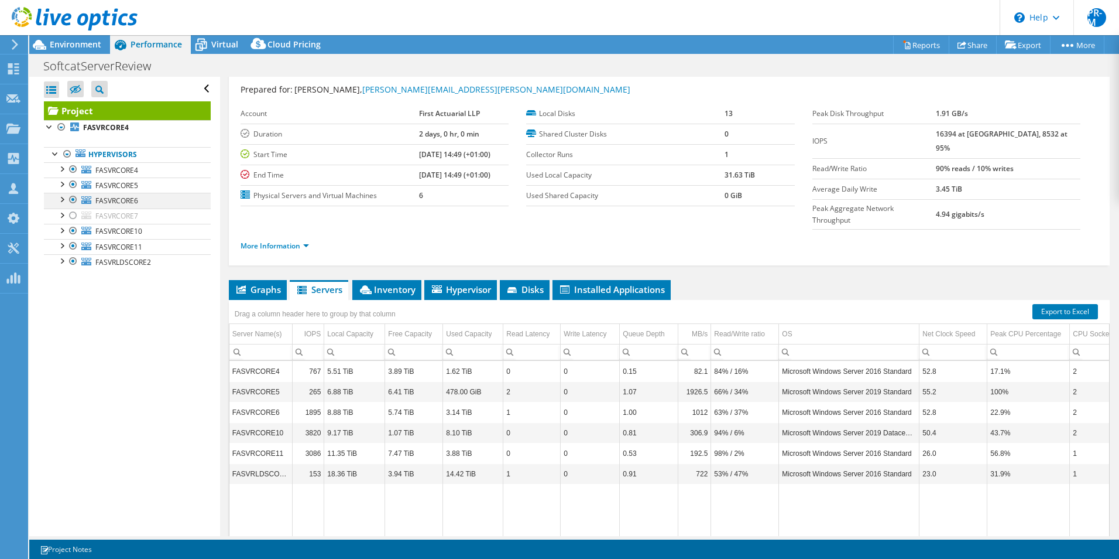
click at [70, 198] on div at bounding box center [73, 200] width 12 height 14
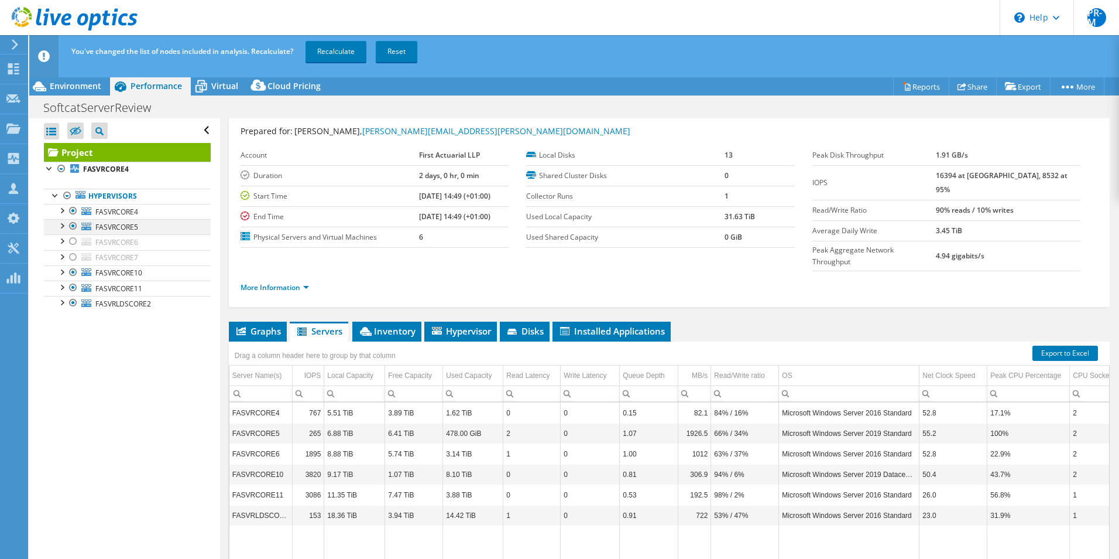
click at [74, 223] on div at bounding box center [73, 226] width 12 height 14
click at [72, 210] on div at bounding box center [73, 211] width 12 height 14
click at [70, 272] on div at bounding box center [73, 272] width 12 height 14
click at [74, 286] on div at bounding box center [73, 287] width 12 height 14
click at [73, 258] on div at bounding box center [73, 257] width 12 height 14
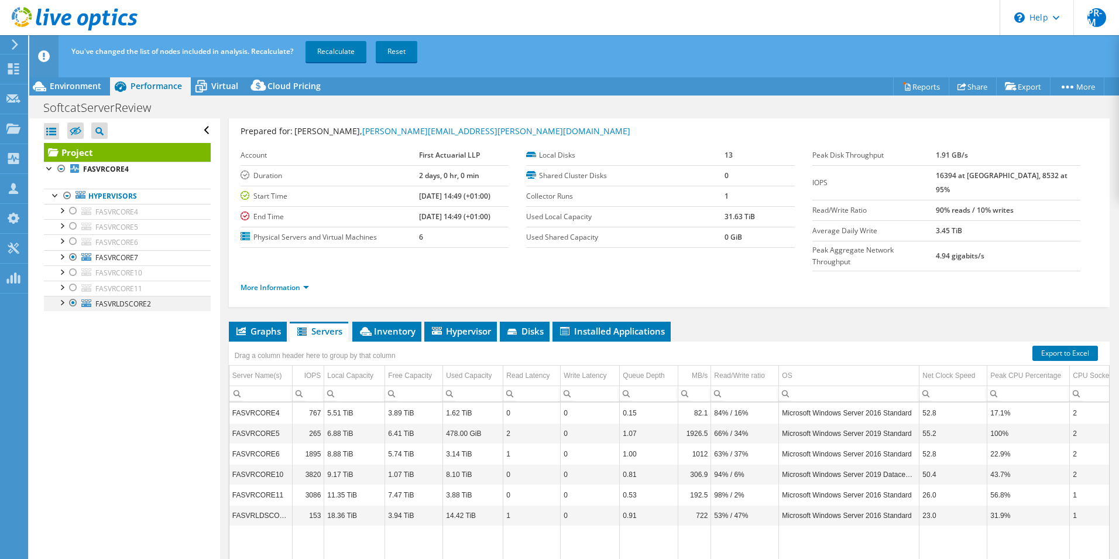
click at [73, 303] on div at bounding box center [73, 303] width 12 height 14
click at [330, 56] on link "Recalculate" at bounding box center [336, 51] width 61 height 21
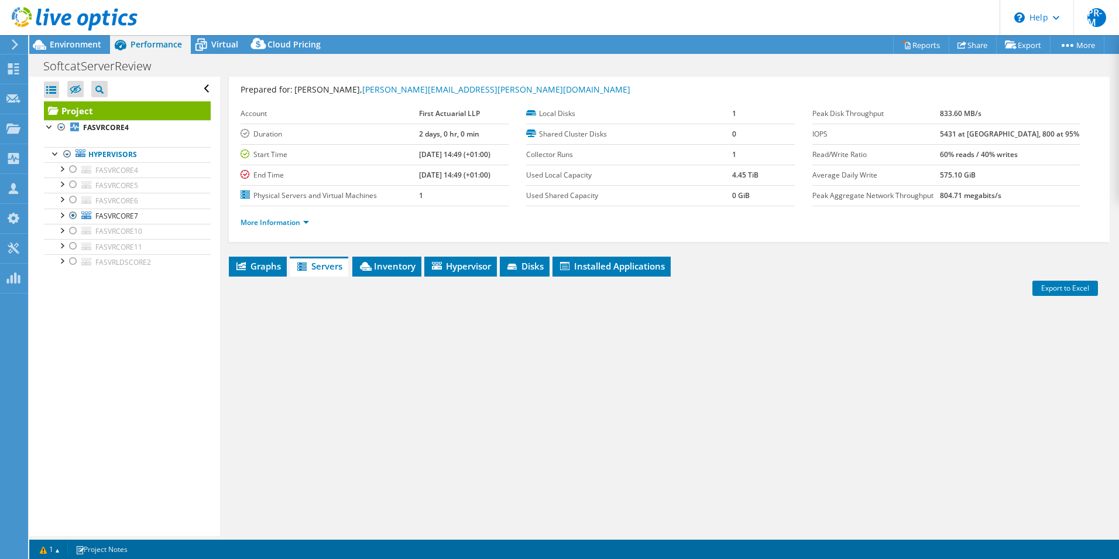
click at [471, 270] on span "Hypervisor" at bounding box center [460, 266] width 61 height 12
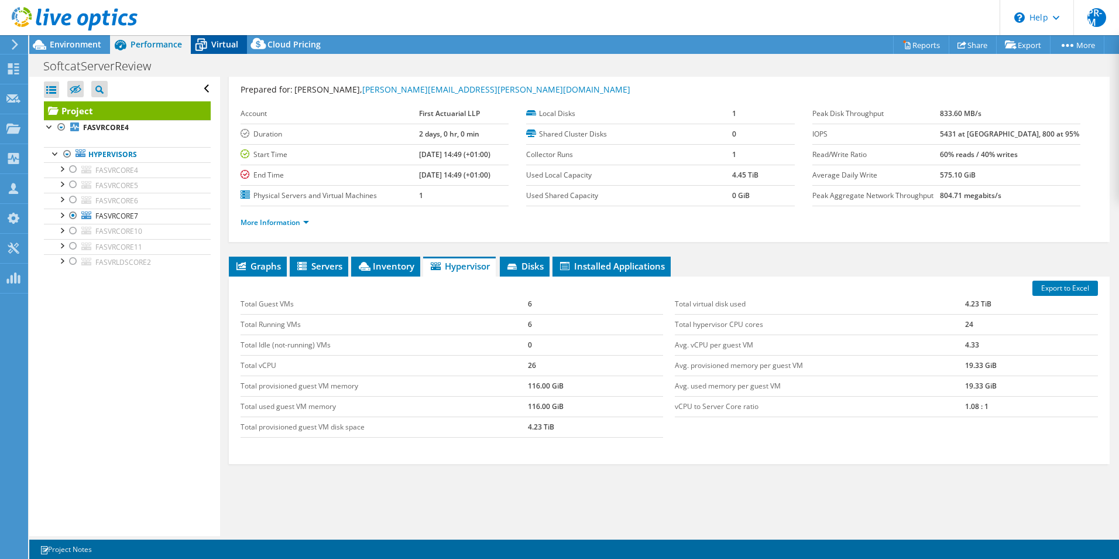
click at [220, 42] on span "Virtual" at bounding box center [224, 44] width 27 height 11
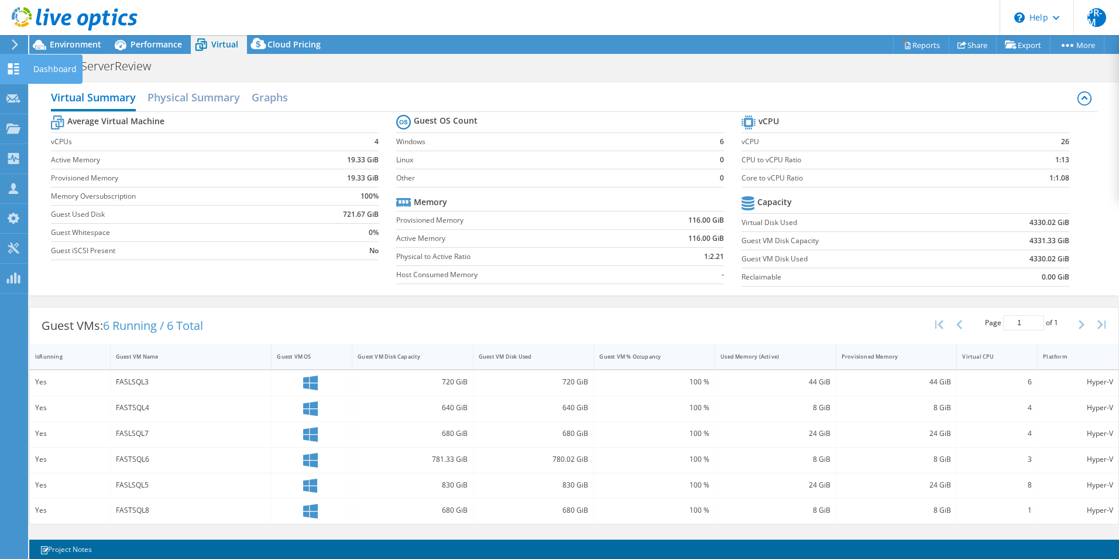
click at [63, 71] on div "Dashboard" at bounding box center [55, 68] width 55 height 29
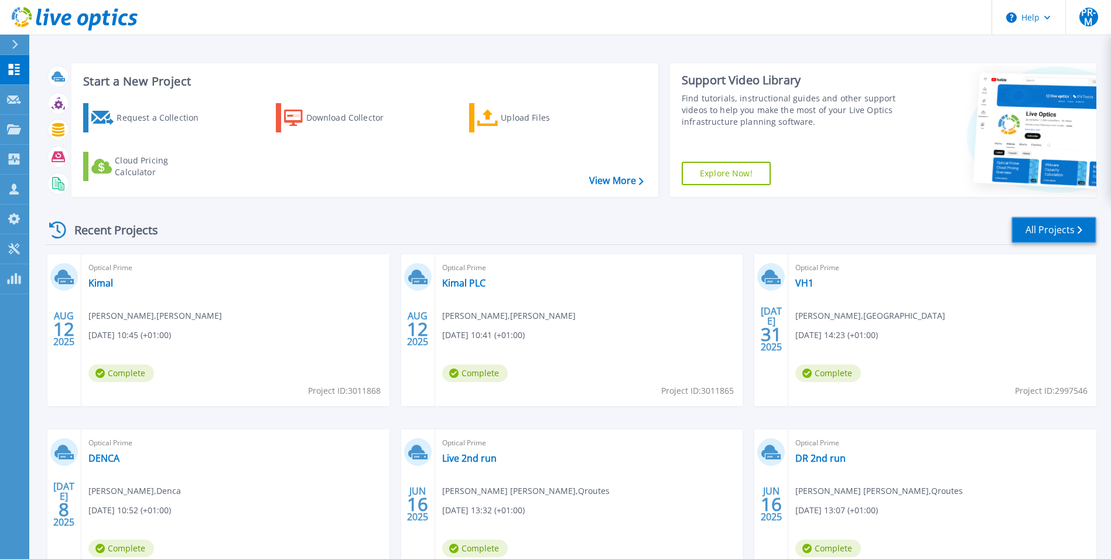
click at [1058, 232] on link "All Projects" at bounding box center [1053, 230] width 85 height 26
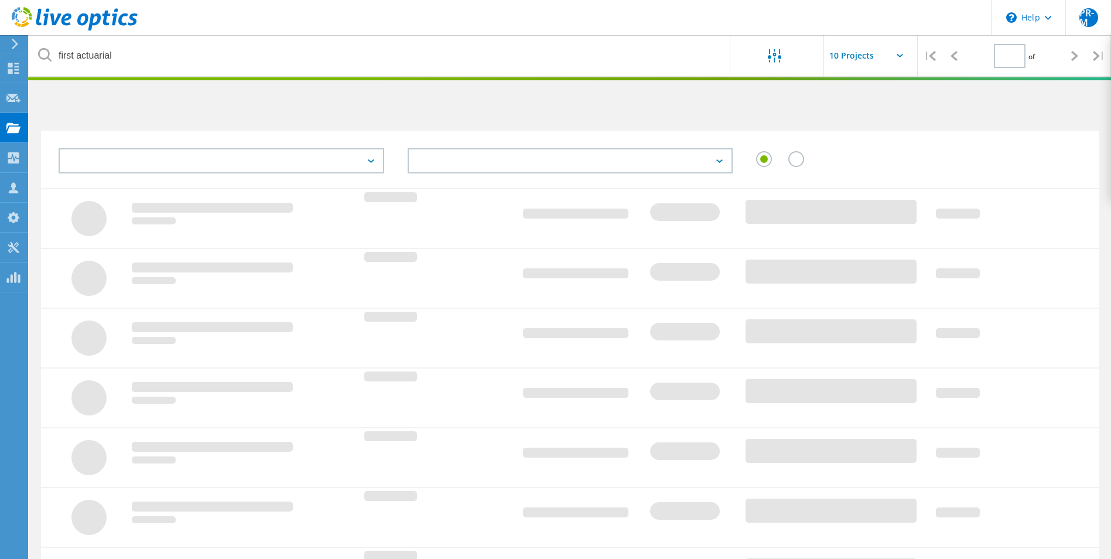
type input "1"
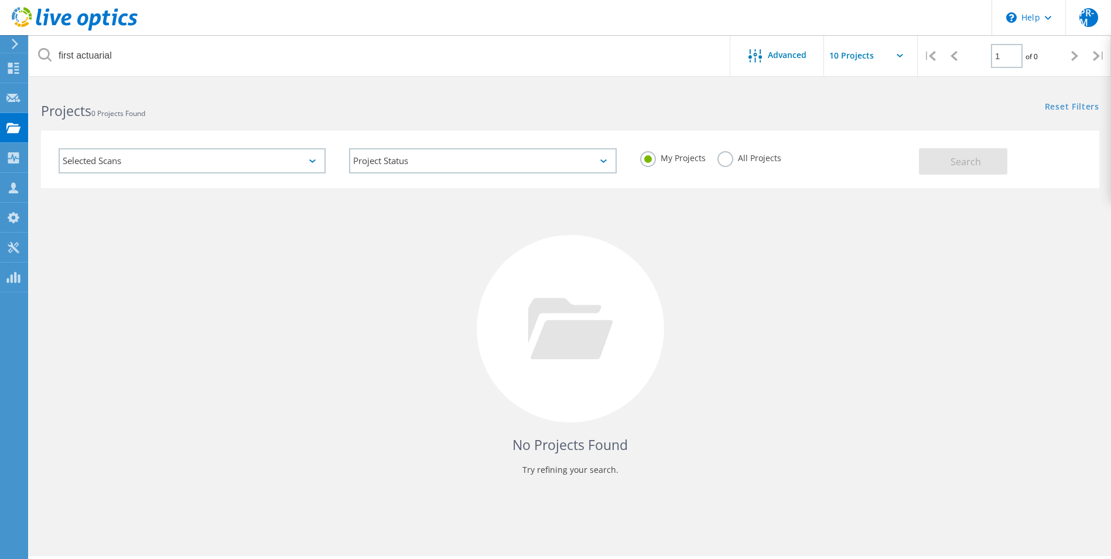
click at [722, 162] on label "All Projects" at bounding box center [749, 156] width 64 height 11
click at [0, 0] on input "All Projects" at bounding box center [0, 0] width 0 height 0
click at [959, 155] on span "Search" at bounding box center [965, 161] width 30 height 13
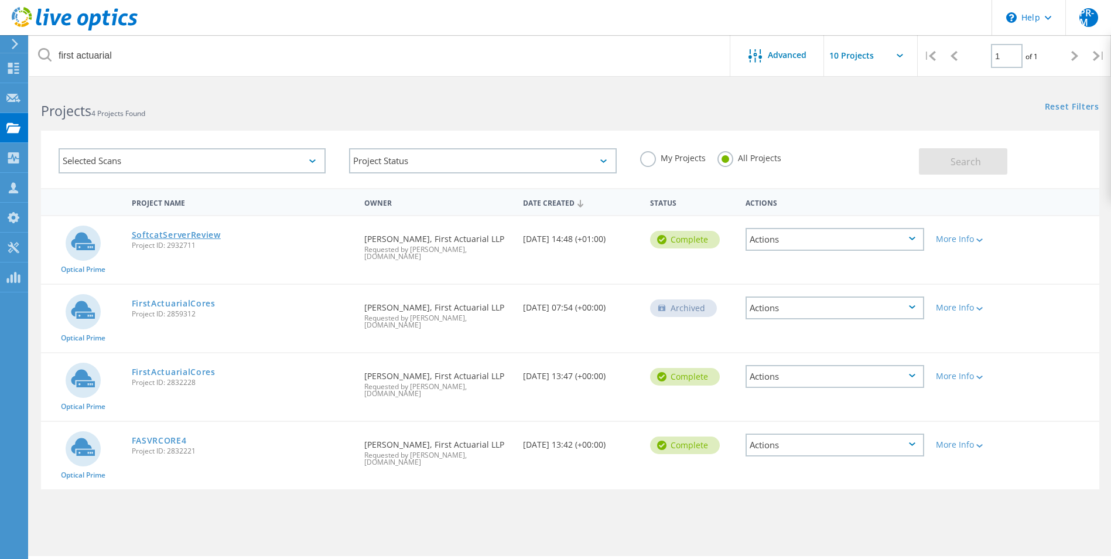
click at [190, 236] on link "SoftcatServerReview" at bounding box center [176, 235] width 89 height 8
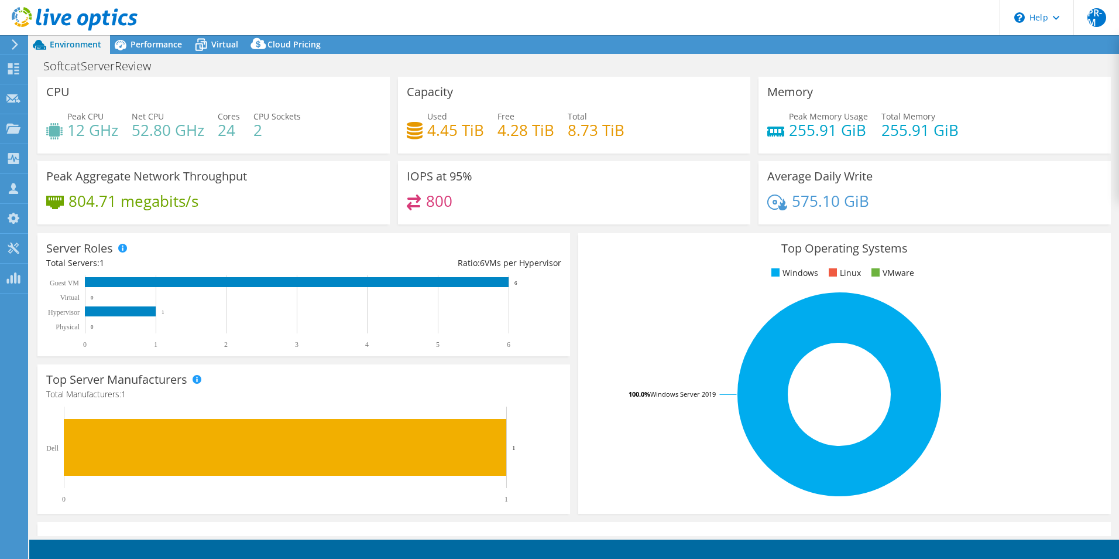
select select "EULondon"
select select "USD"
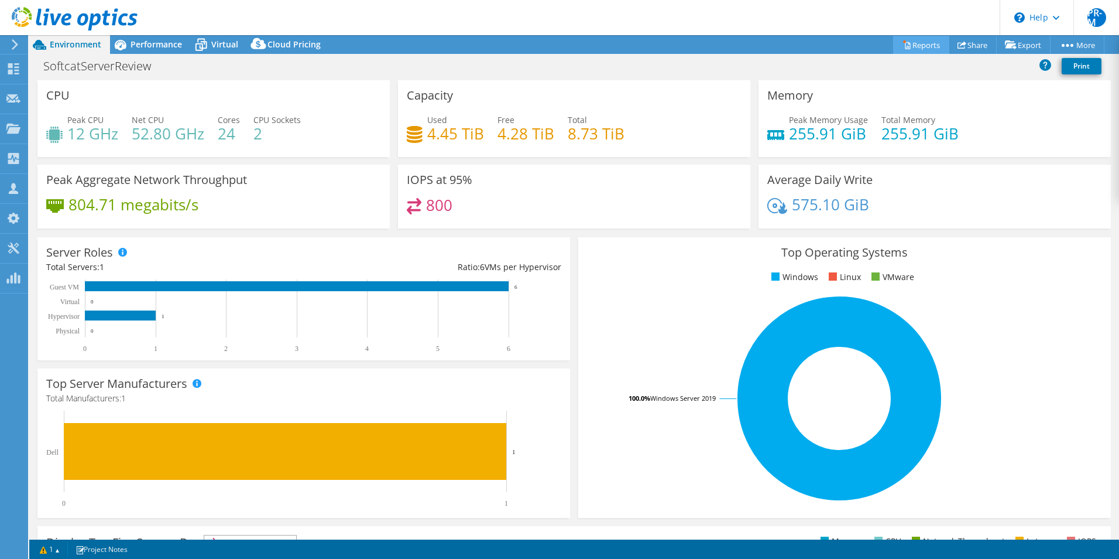
click at [921, 46] on link "Reports" at bounding box center [921, 45] width 56 height 18
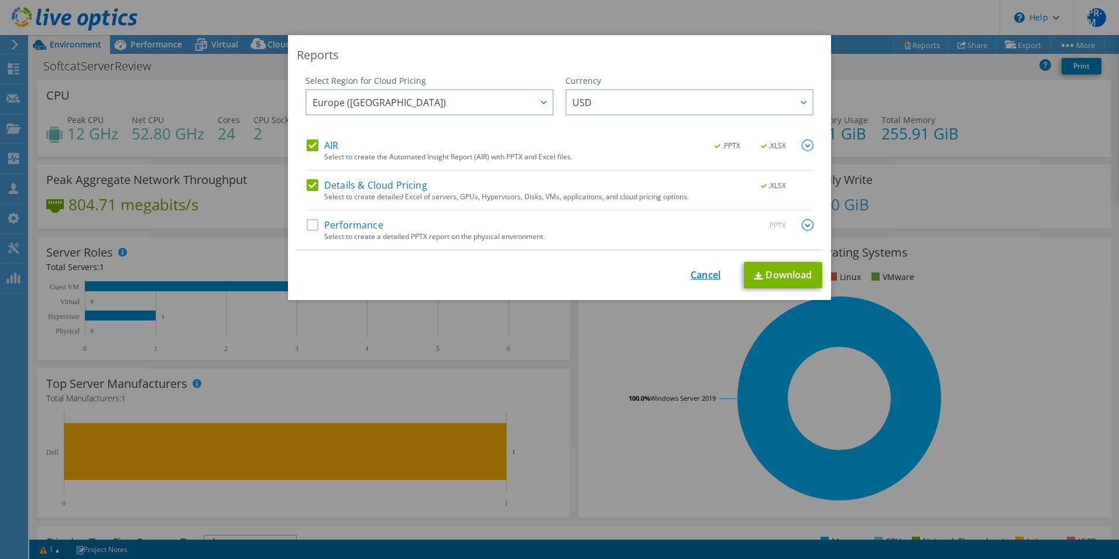
click at [705, 274] on link "Cancel" at bounding box center [706, 274] width 30 height 11
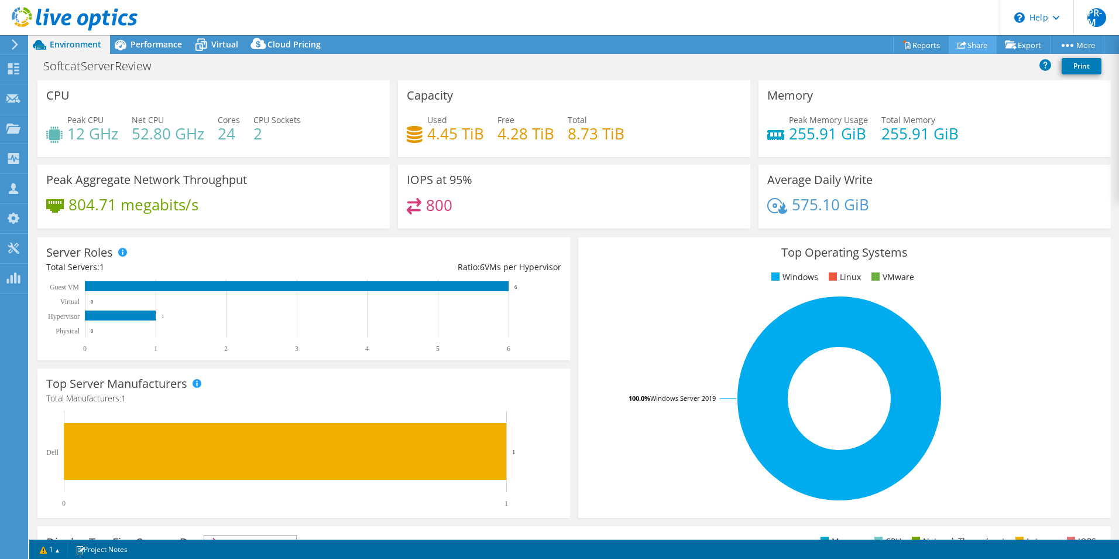
click at [965, 49] on link "Share" at bounding box center [973, 45] width 48 height 18
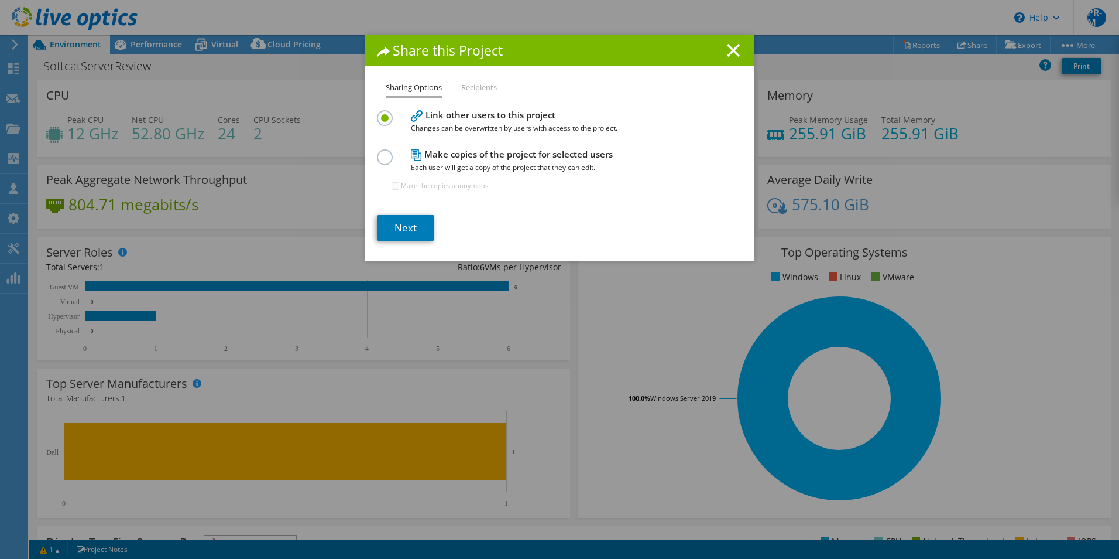
click at [377, 152] on label at bounding box center [387, 150] width 20 height 3
click at [0, 0] on input "radio" at bounding box center [0, 0] width 0 height 0
click at [382, 113] on label at bounding box center [387, 111] width 20 height 3
click at [0, 0] on input "radio" at bounding box center [0, 0] width 0 height 0
click at [403, 225] on link "Next" at bounding box center [405, 228] width 57 height 26
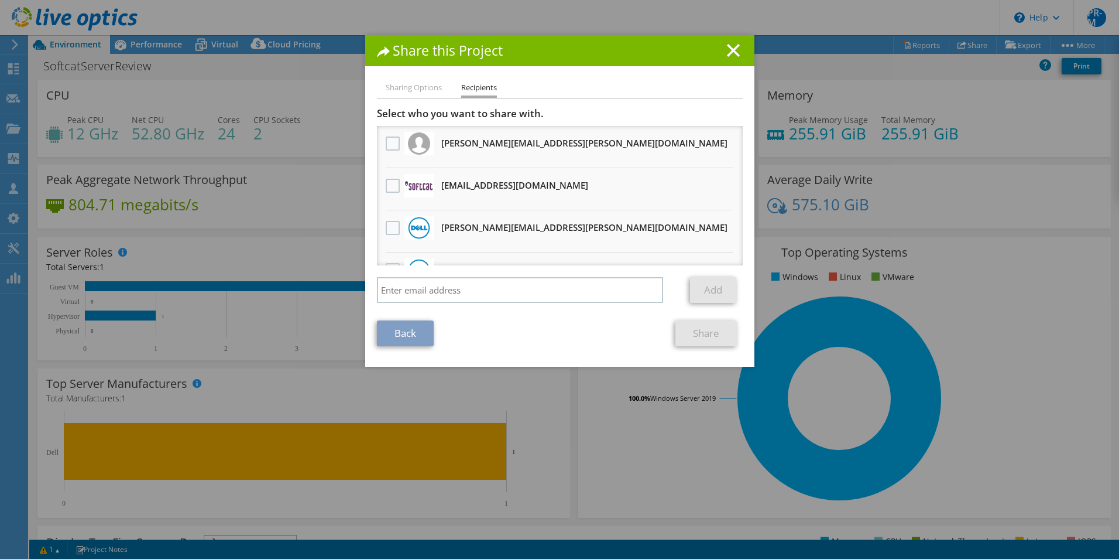
click at [485, 189] on h3 "pamelare@softcat.com Will receive an anonymous copy" at bounding box center [514, 185] width 147 height 19
click at [388, 187] on label at bounding box center [394, 186] width 17 height 14
click at [0, 0] on input "checkbox" at bounding box center [0, 0] width 0 height 0
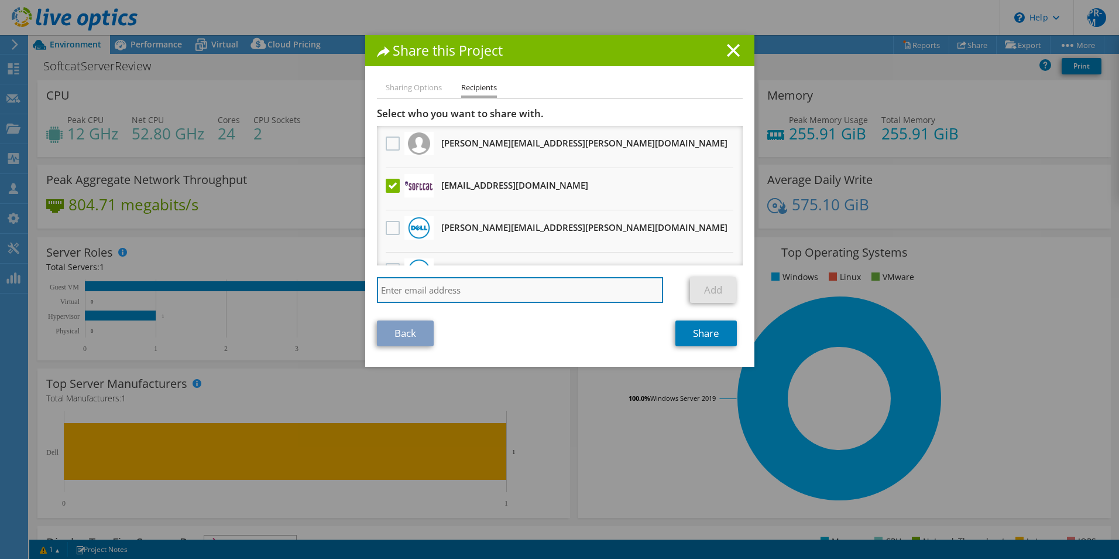
click at [432, 291] on input "search" at bounding box center [520, 290] width 287 height 26
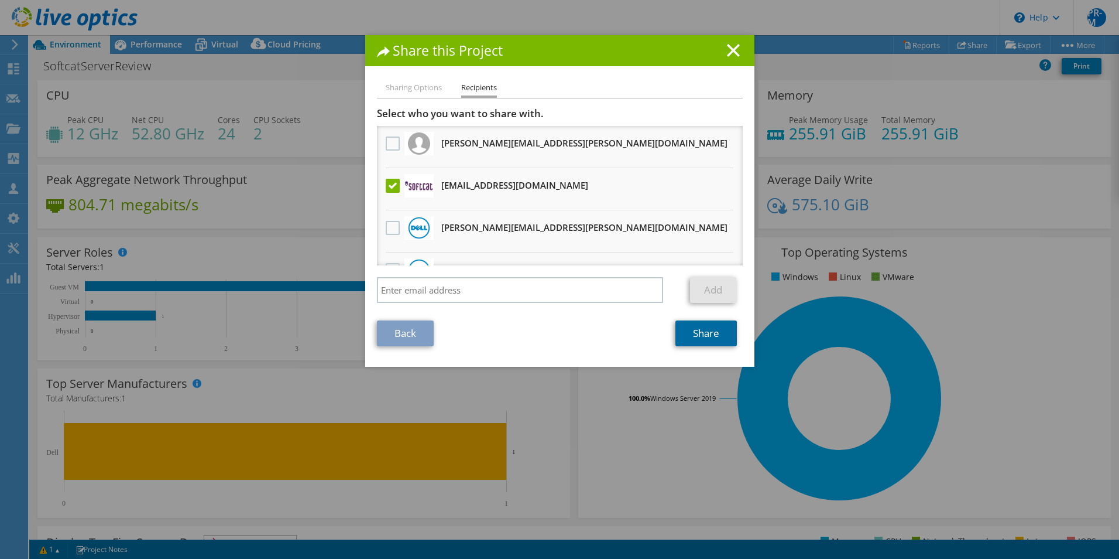
click at [697, 332] on link "Share" at bounding box center [706, 333] width 61 height 26
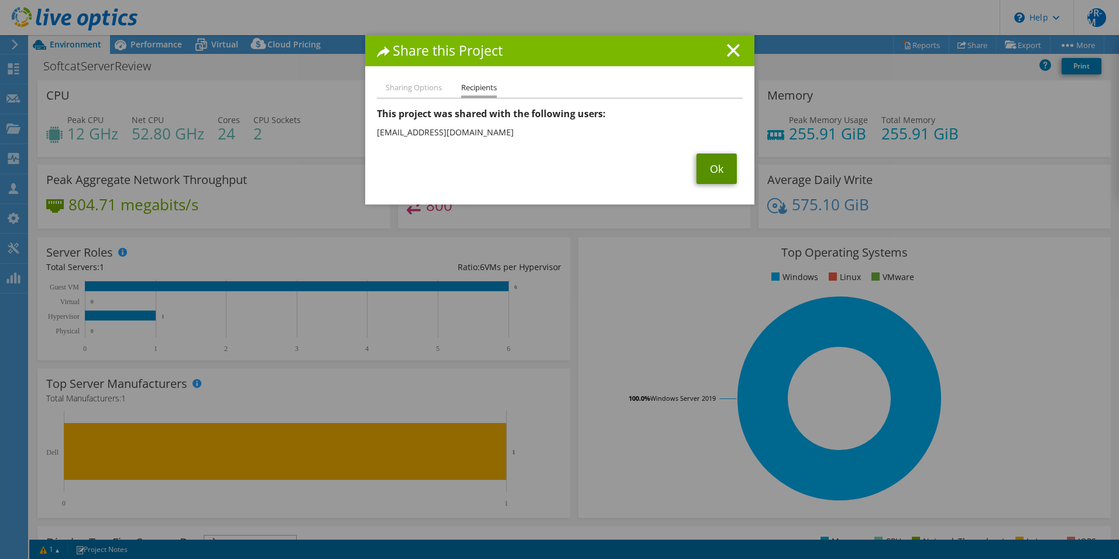
click at [708, 172] on link "Ok" at bounding box center [717, 168] width 40 height 30
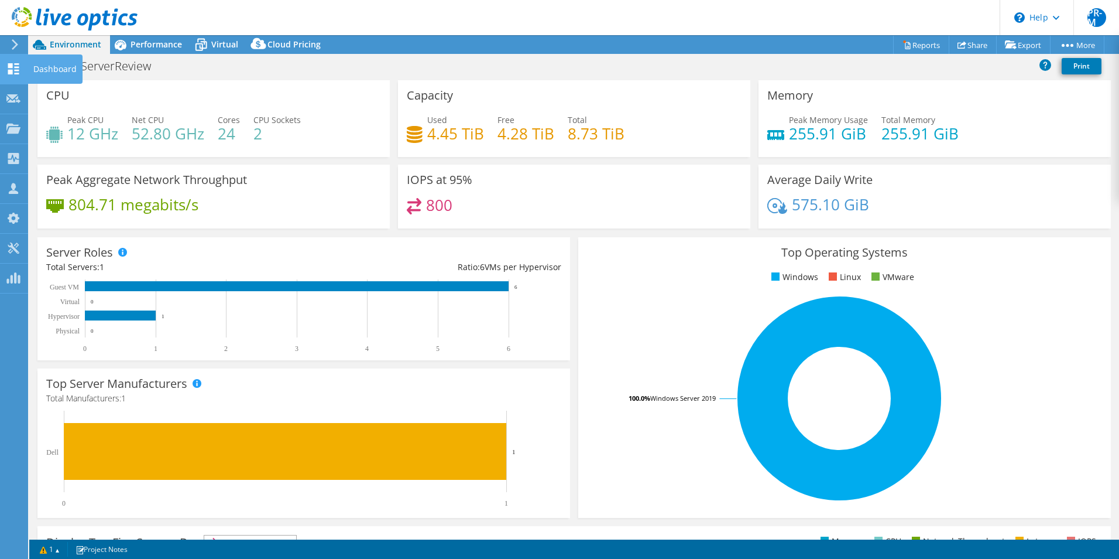
click at [54, 68] on div "Dashboard" at bounding box center [55, 68] width 55 height 29
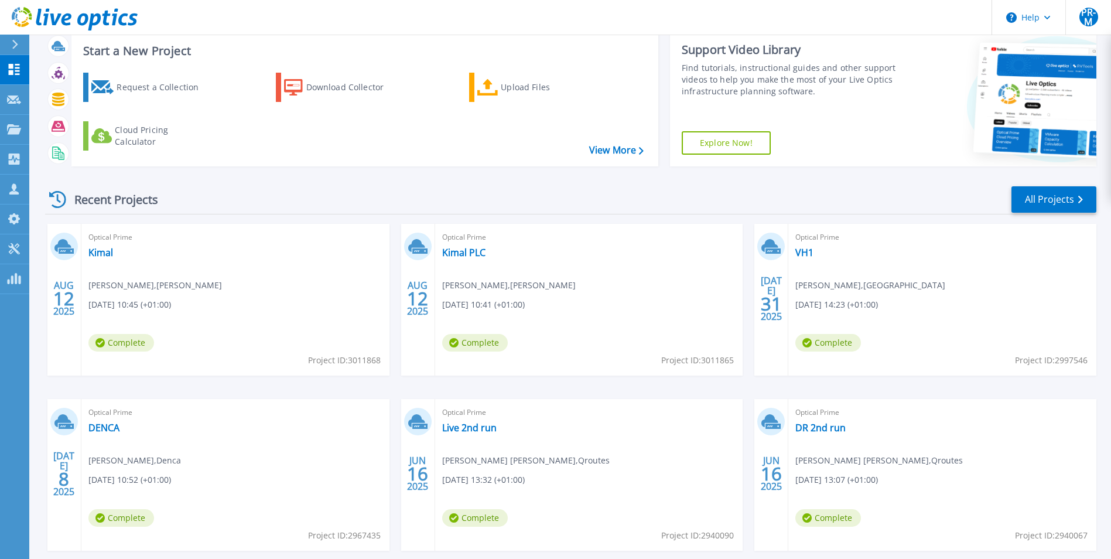
scroll to position [90, 0]
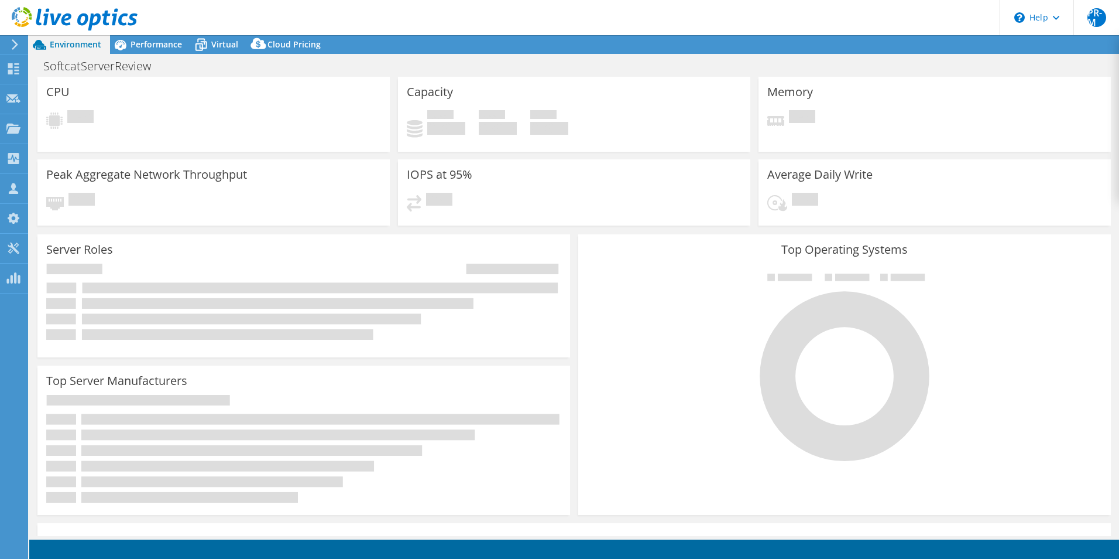
select select "EULondon"
select select "USD"
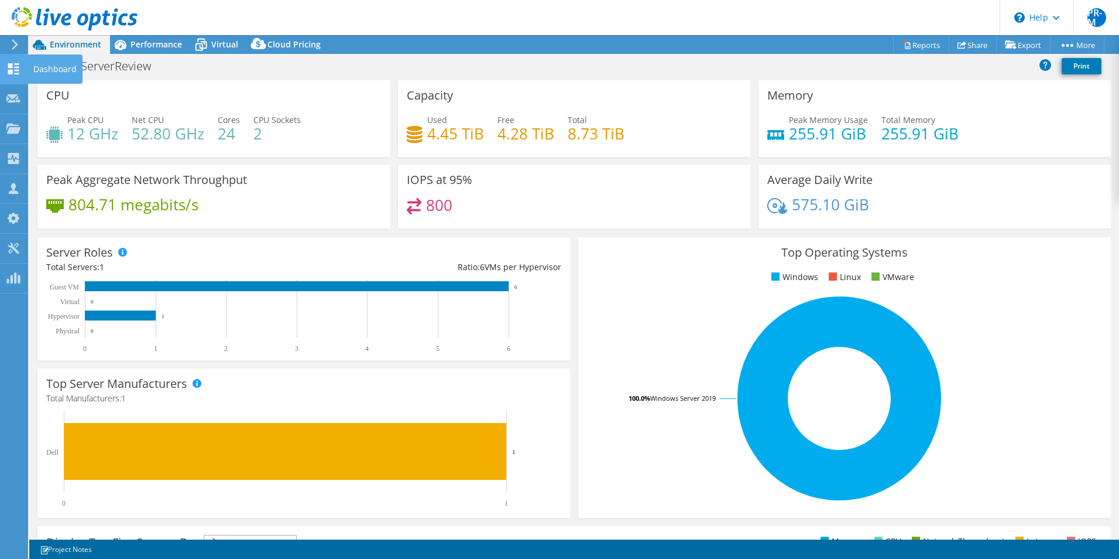
click at [57, 73] on div "Dashboard" at bounding box center [55, 68] width 55 height 29
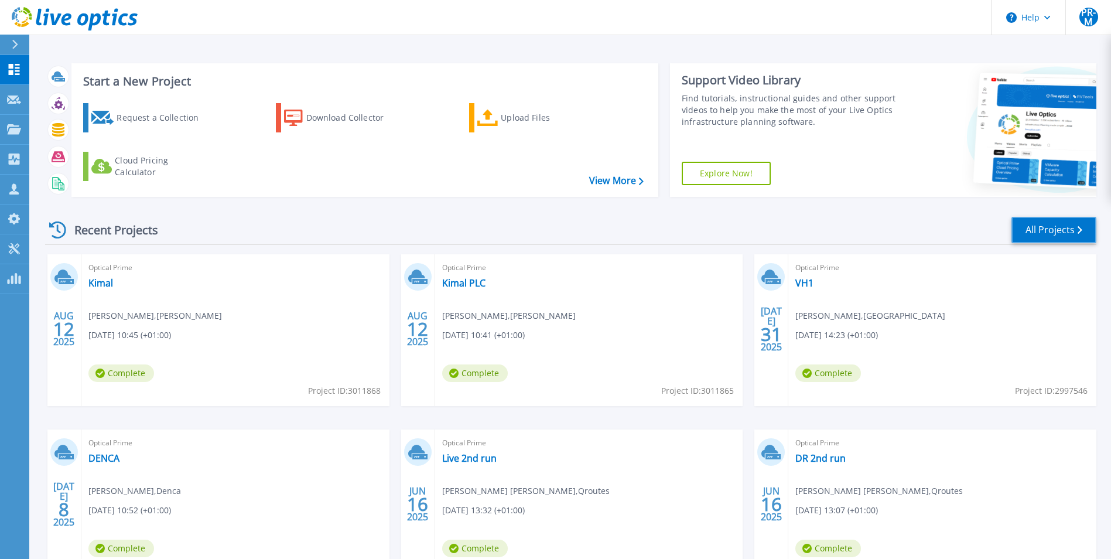
click at [1054, 236] on link "All Projects" at bounding box center [1053, 230] width 85 height 26
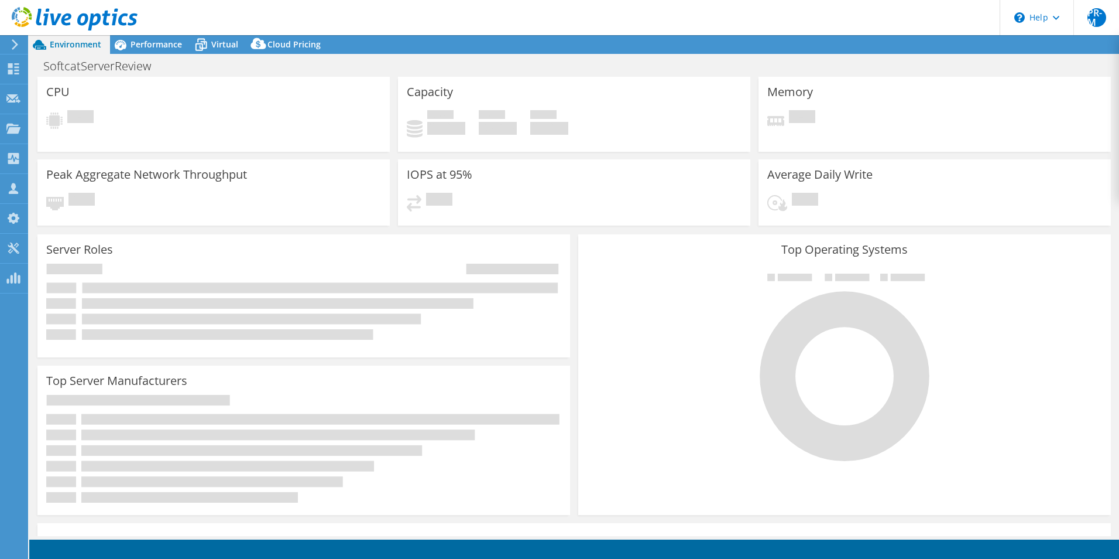
select select "EULondon"
select select "USD"
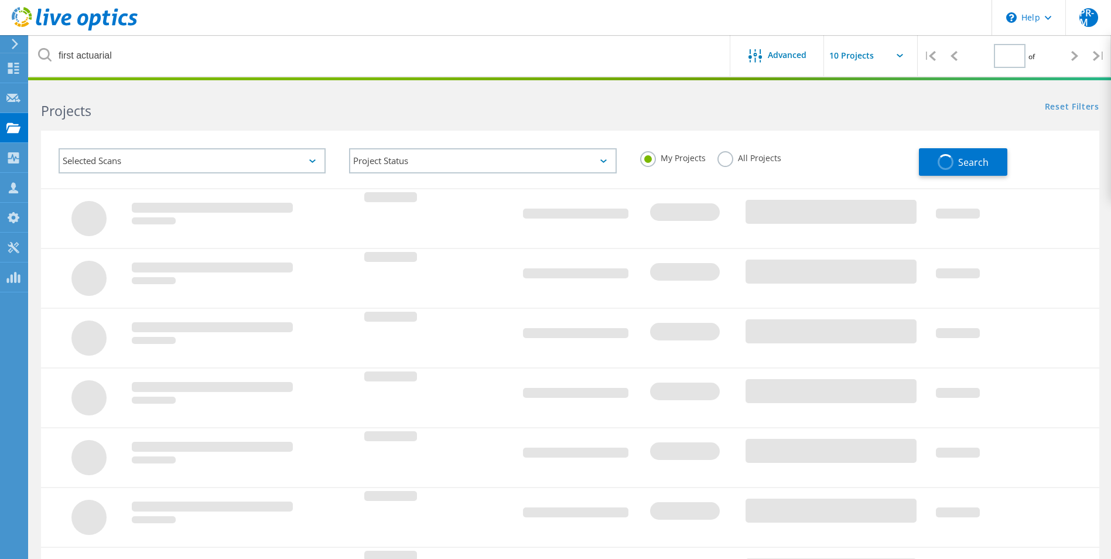
type input "1"
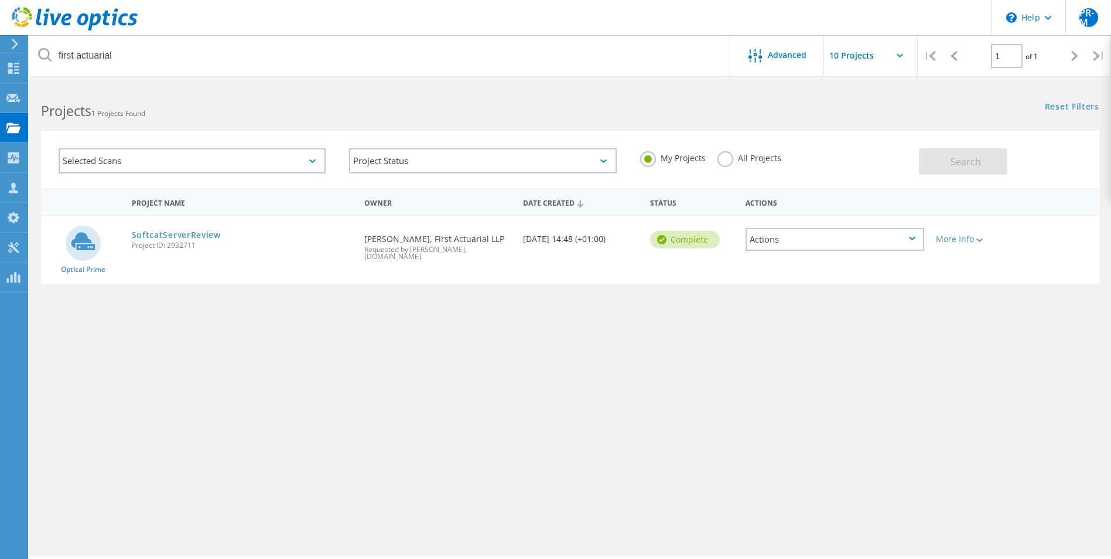
click at [728, 160] on label "All Projects" at bounding box center [749, 156] width 64 height 11
click at [0, 0] on input "All Projects" at bounding box center [0, 0] width 0 height 0
click at [957, 161] on span "Search" at bounding box center [965, 161] width 30 height 13
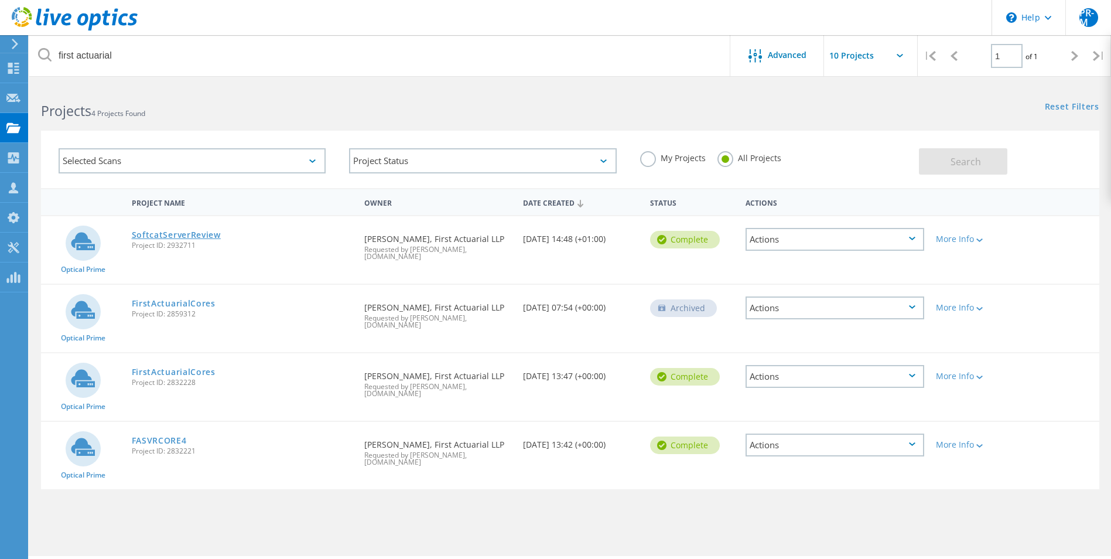
click at [195, 234] on link "SoftcatServerReview" at bounding box center [176, 235] width 89 height 8
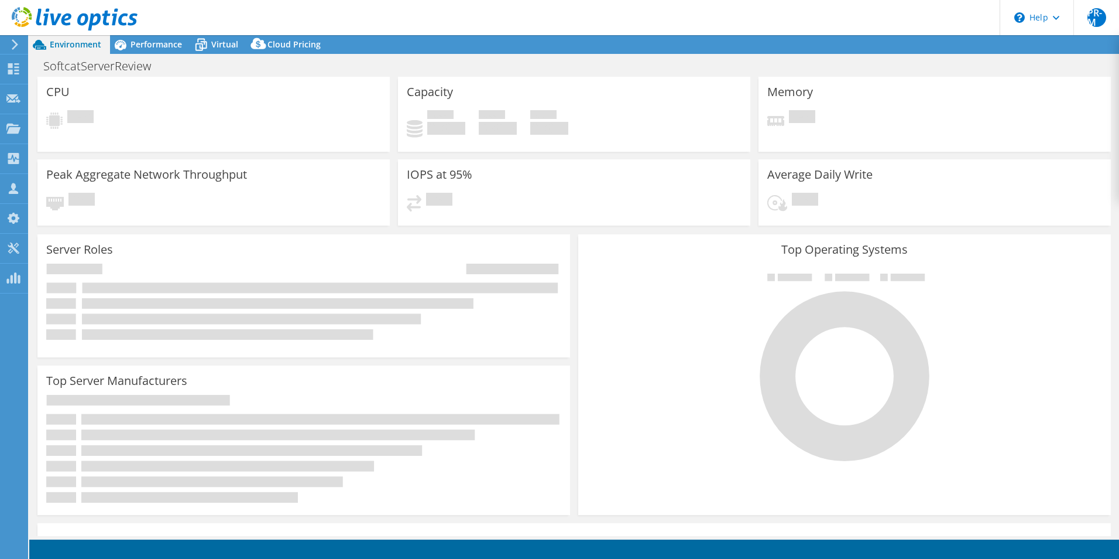
select select "EULondon"
select select "USD"
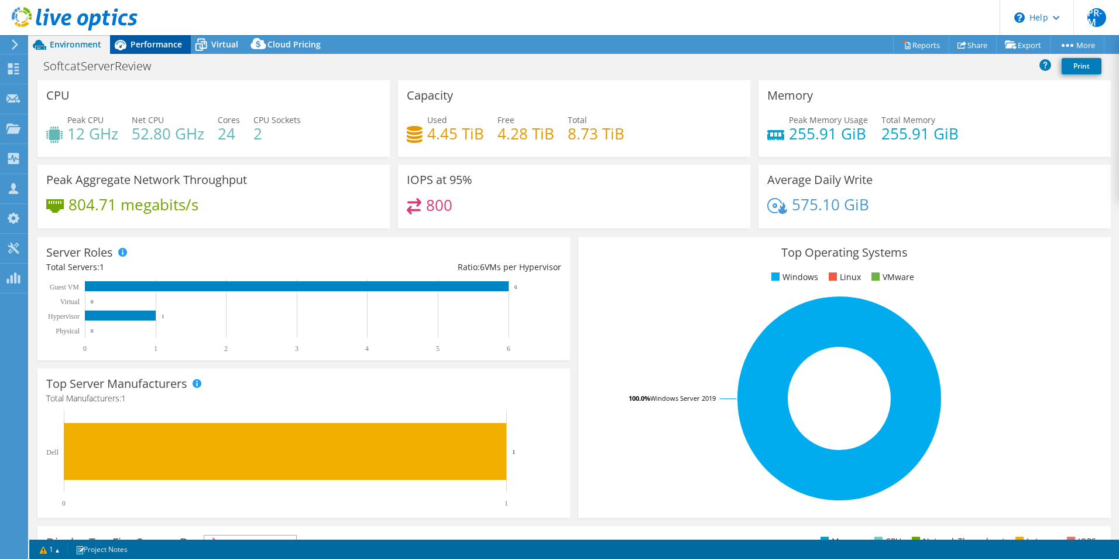
click at [159, 41] on span "Performance" at bounding box center [157, 44] width 52 height 11
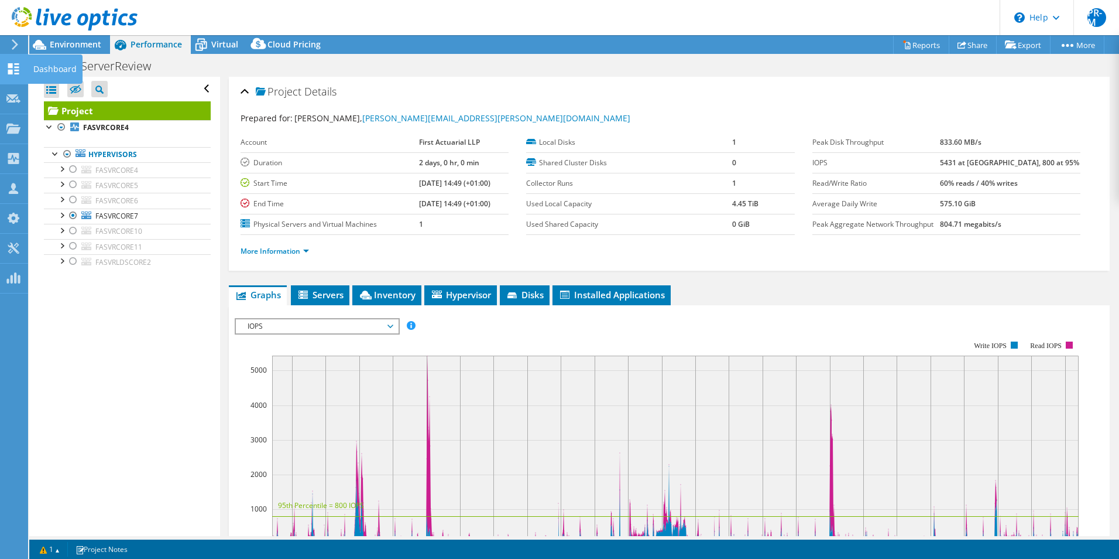
click at [55, 67] on div "Dashboard" at bounding box center [55, 68] width 55 height 29
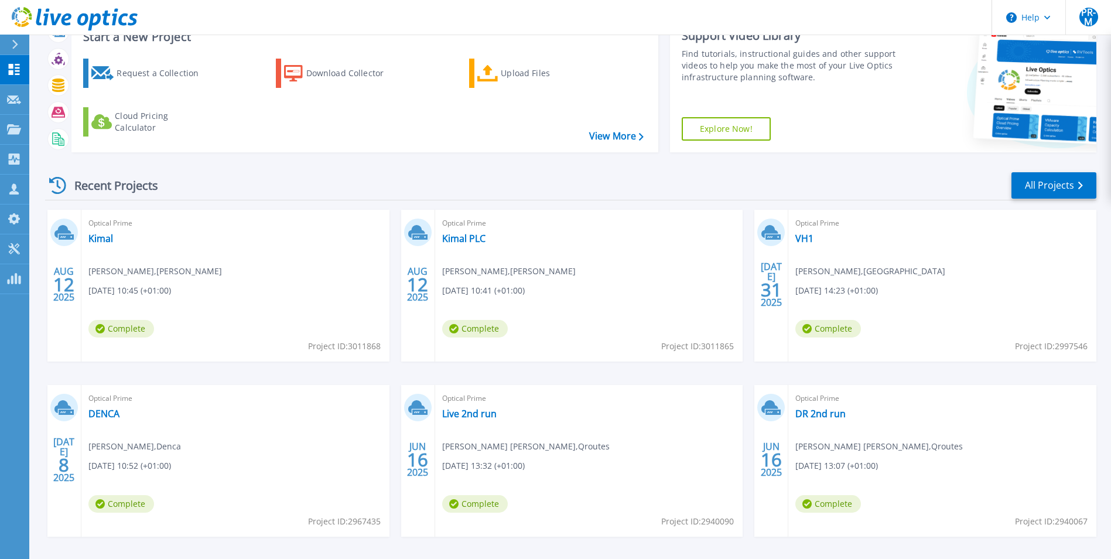
scroll to position [90, 0]
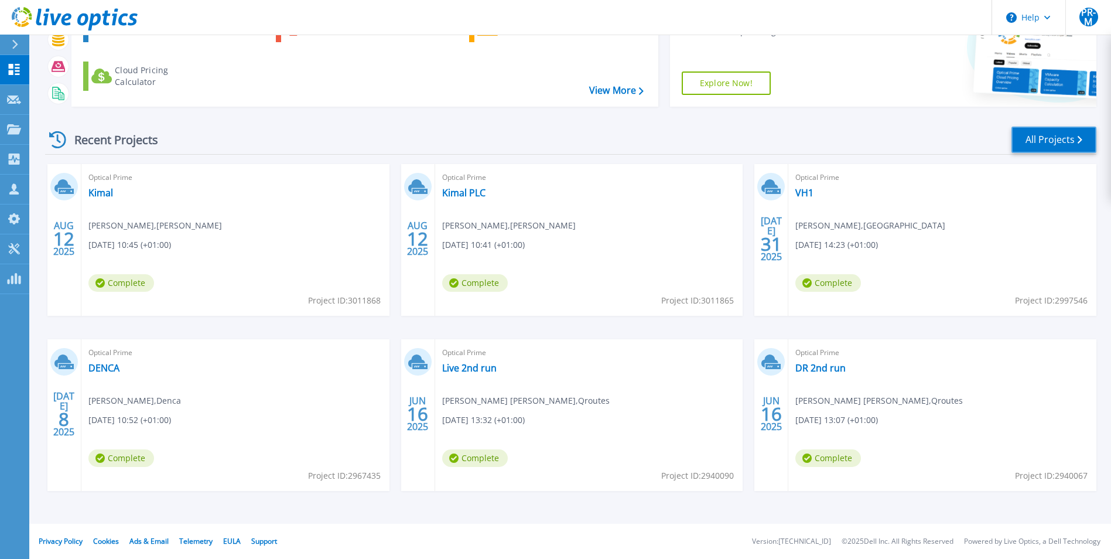
click at [1067, 141] on link "All Projects" at bounding box center [1053, 139] width 85 height 26
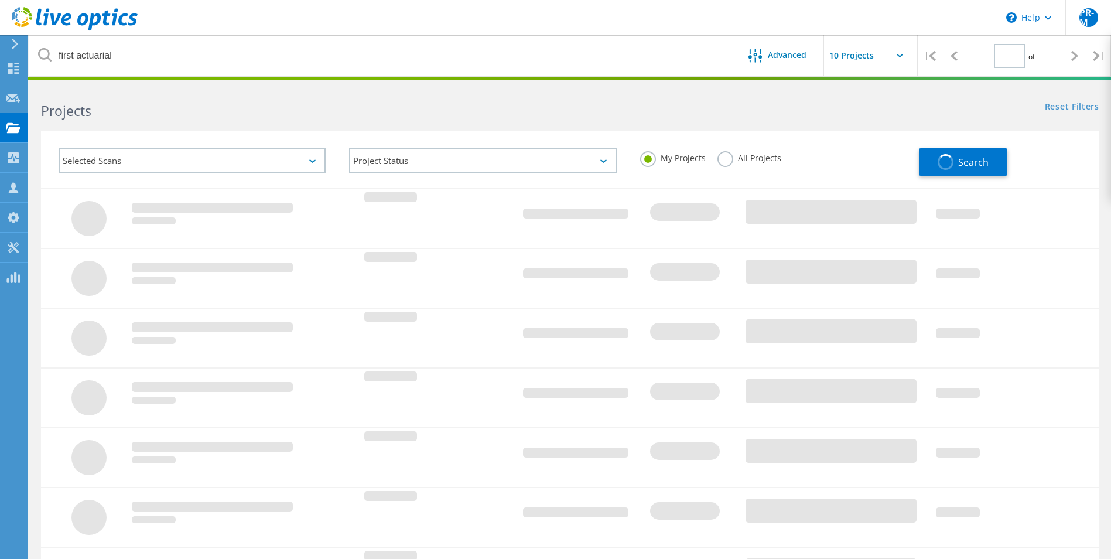
type input "1"
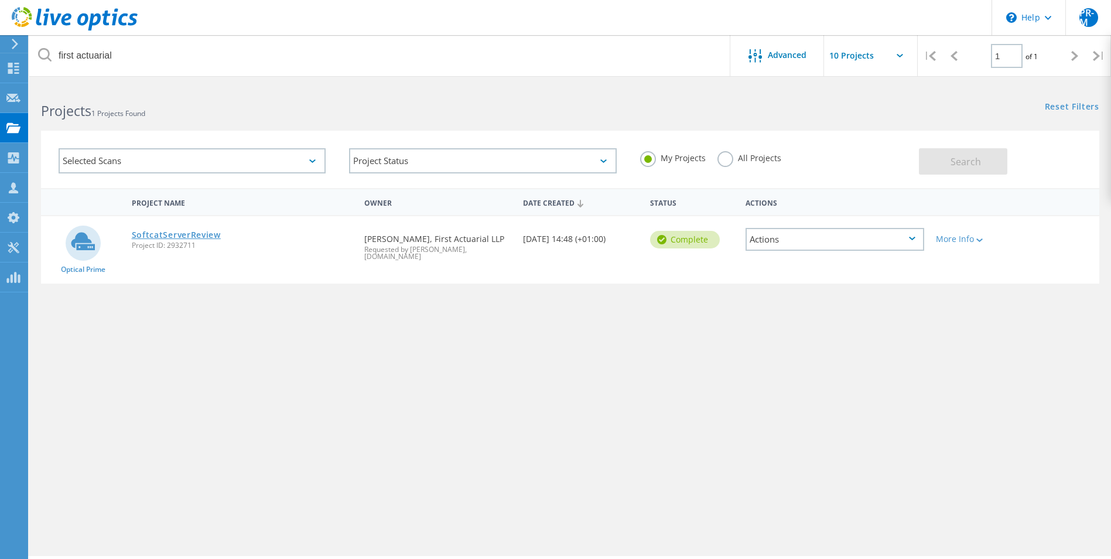
click at [201, 237] on link "SoftcatServerReview" at bounding box center [176, 235] width 89 height 8
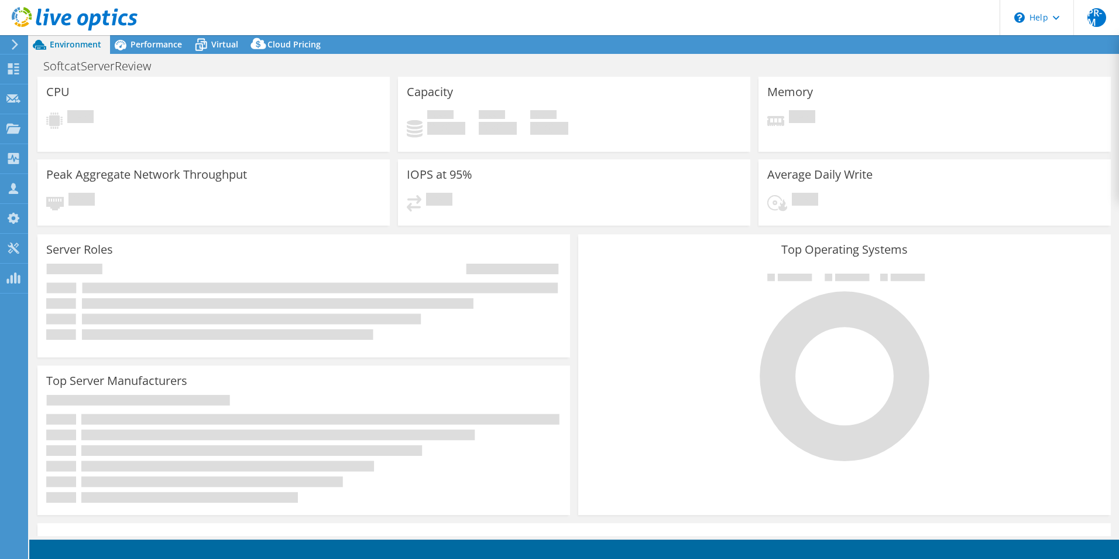
select select "EULondon"
select select "USD"
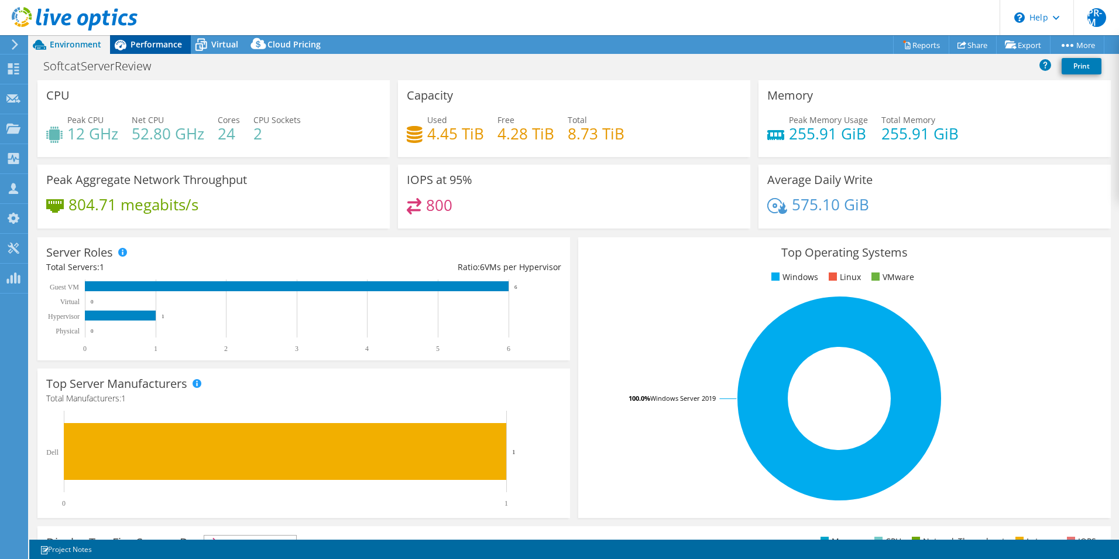
click at [178, 46] on span "Performance" at bounding box center [157, 44] width 52 height 11
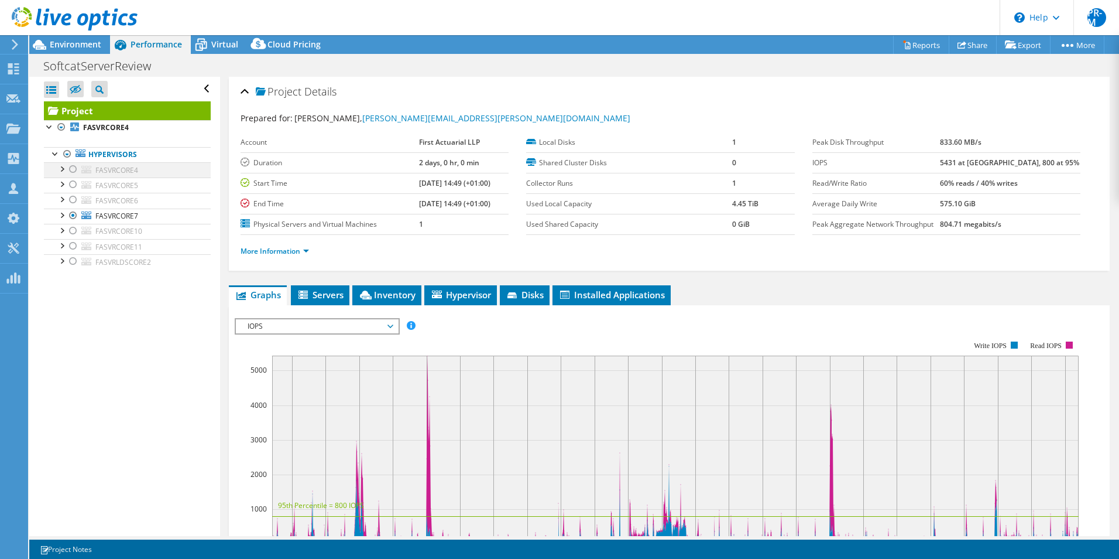
click at [74, 169] on div at bounding box center [73, 169] width 12 height 14
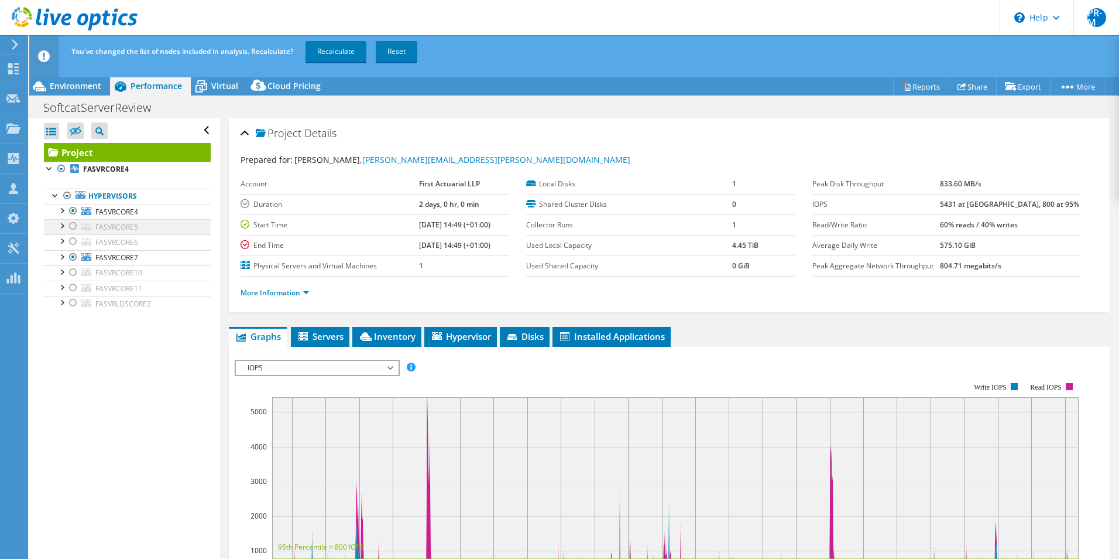
click at [71, 225] on div at bounding box center [73, 226] width 12 height 14
click at [72, 241] on div at bounding box center [73, 241] width 12 height 14
click at [73, 259] on div at bounding box center [73, 257] width 12 height 14
click at [70, 270] on div at bounding box center [73, 272] width 12 height 14
click at [74, 283] on div at bounding box center [73, 287] width 12 height 14
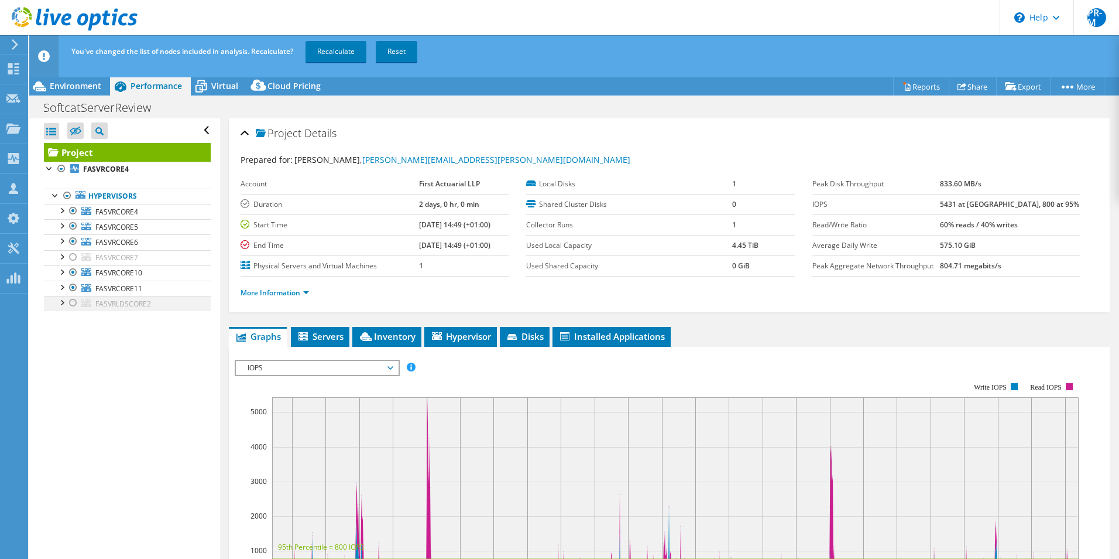
click at [73, 303] on div at bounding box center [73, 303] width 12 height 14
click at [341, 54] on link "Recalculate" at bounding box center [336, 51] width 61 height 21
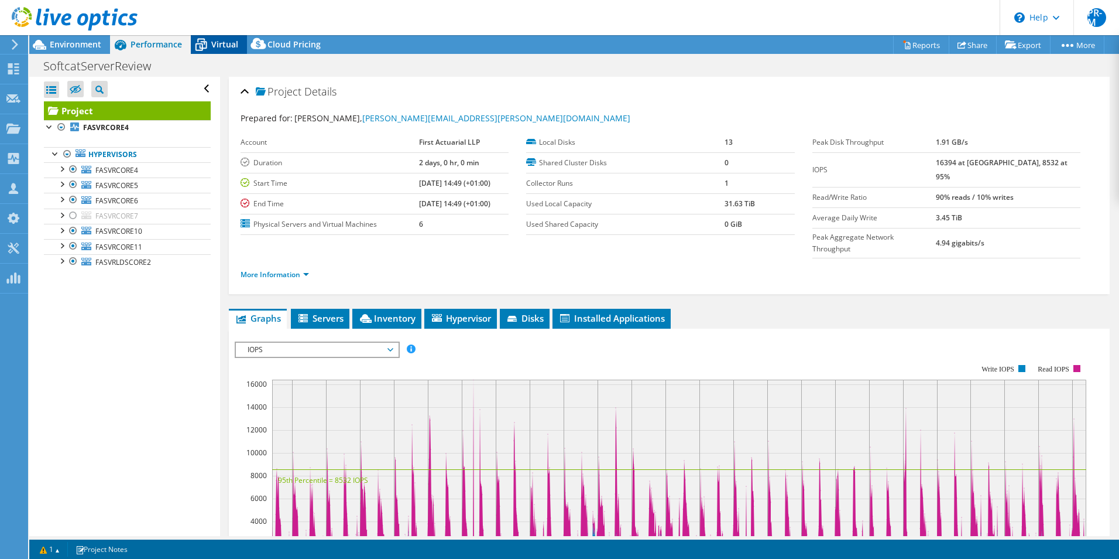
click at [225, 44] on span "Virtual" at bounding box center [224, 44] width 27 height 11
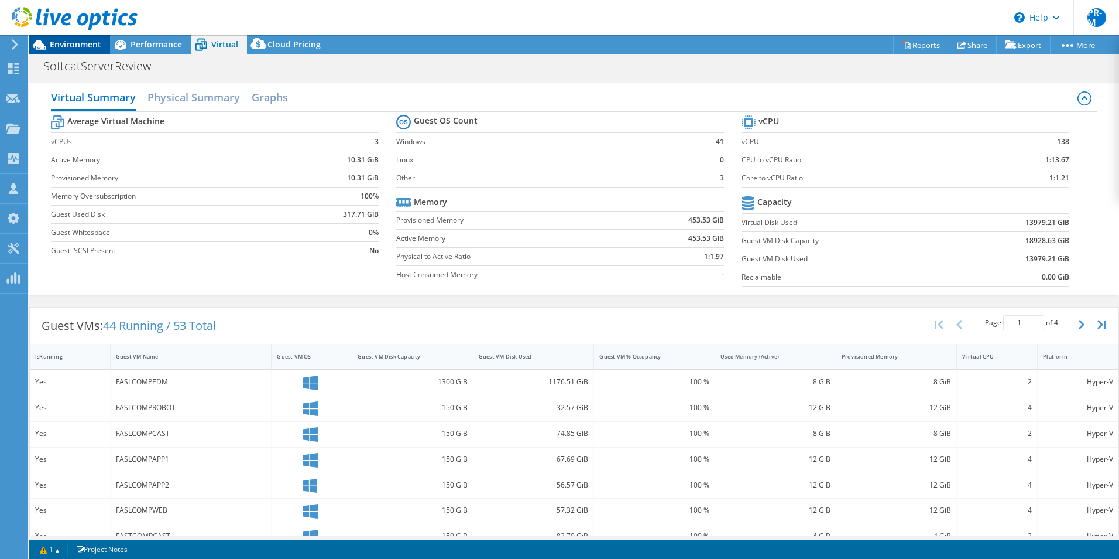
click at [80, 42] on span "Environment" at bounding box center [76, 44] width 52 height 11
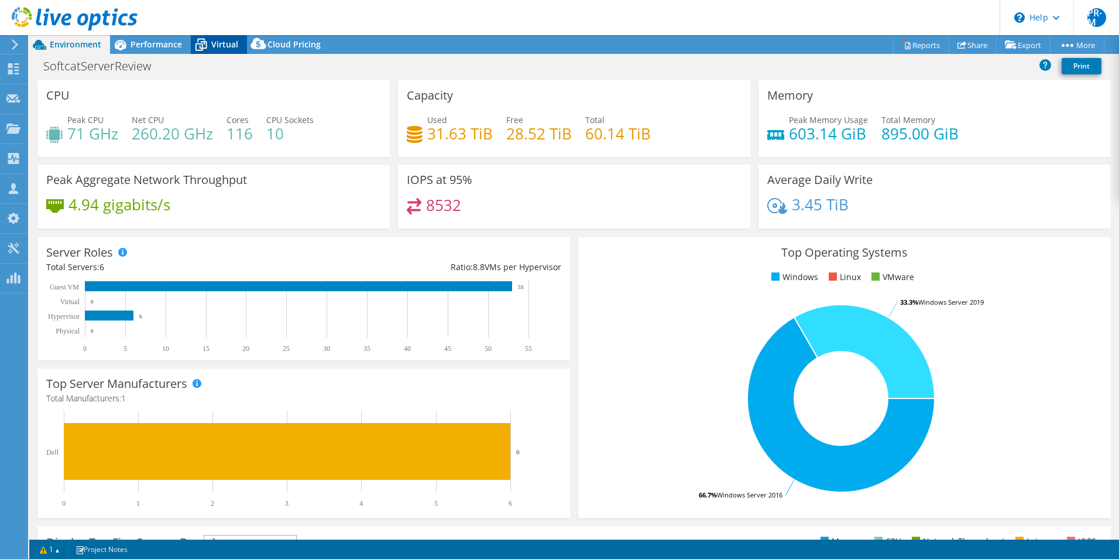
click at [226, 46] on span "Virtual" at bounding box center [224, 44] width 27 height 11
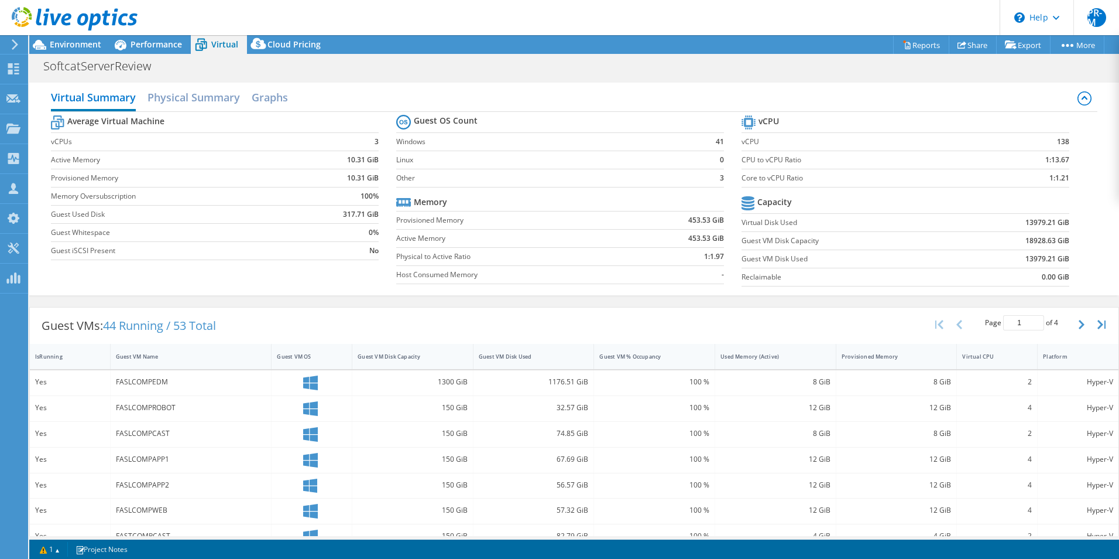
click at [1079, 103] on icon at bounding box center [1085, 98] width 14 height 14
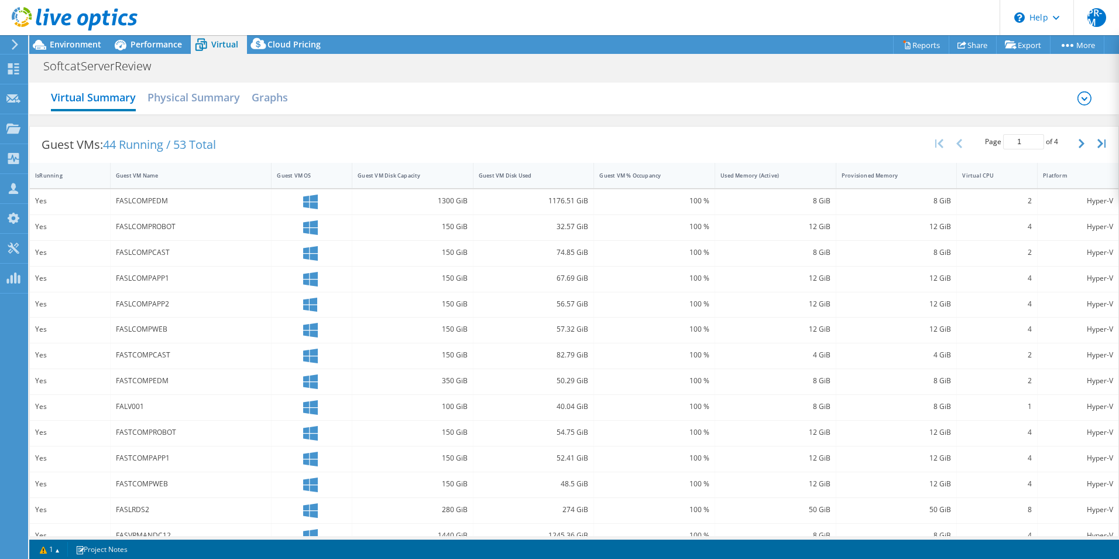
click at [1078, 102] on icon at bounding box center [1085, 98] width 14 height 14
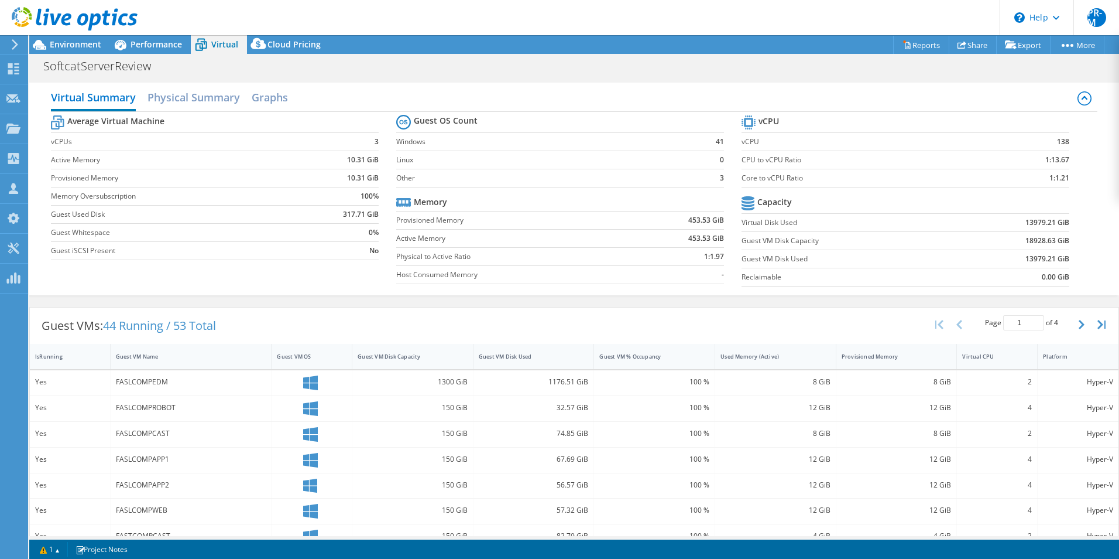
click at [88, 38] on div at bounding box center [69, 19] width 138 height 39
click at [87, 42] on span "Environment" at bounding box center [76, 44] width 52 height 11
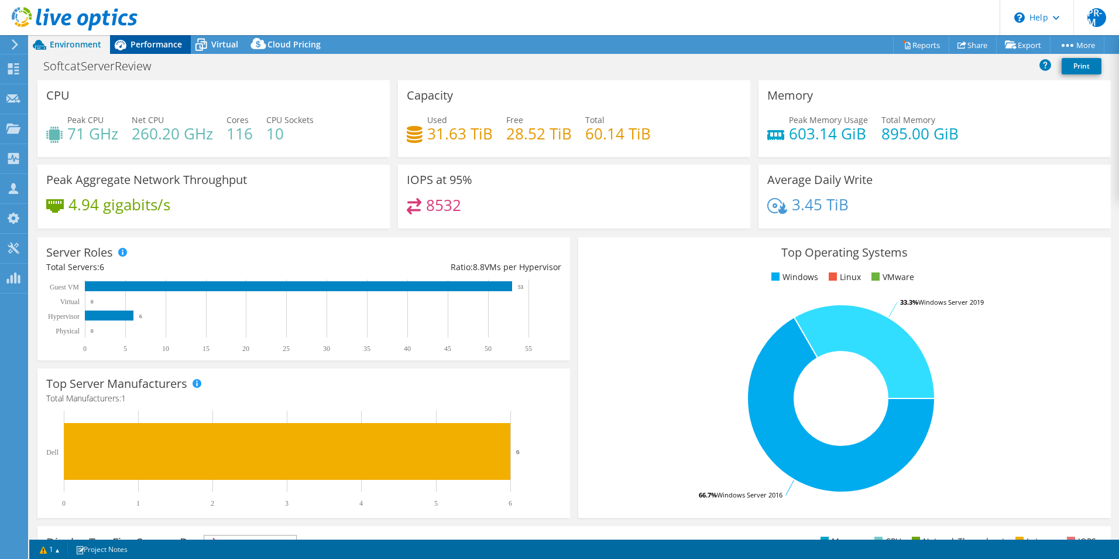
click at [154, 47] on span "Performance" at bounding box center [157, 44] width 52 height 11
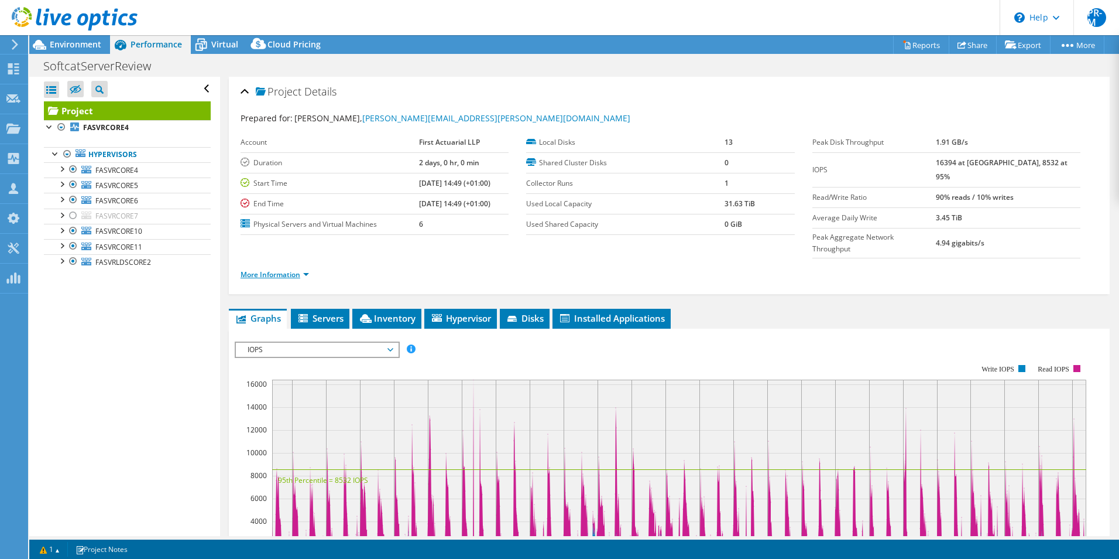
click at [307, 269] on link "More Information" at bounding box center [275, 274] width 68 height 10
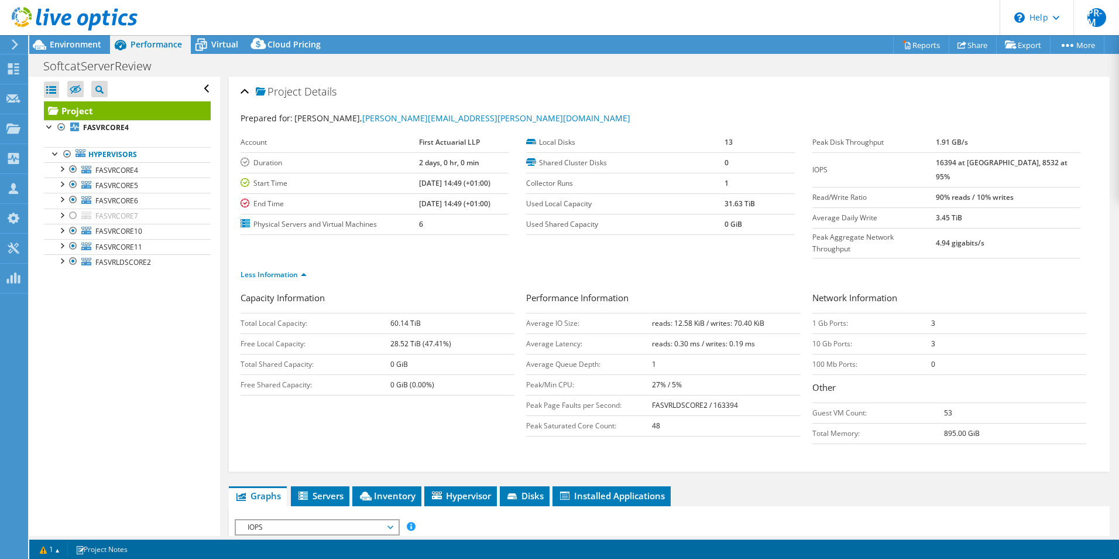
click at [79, 20] on use at bounding box center [75, 18] width 126 height 23
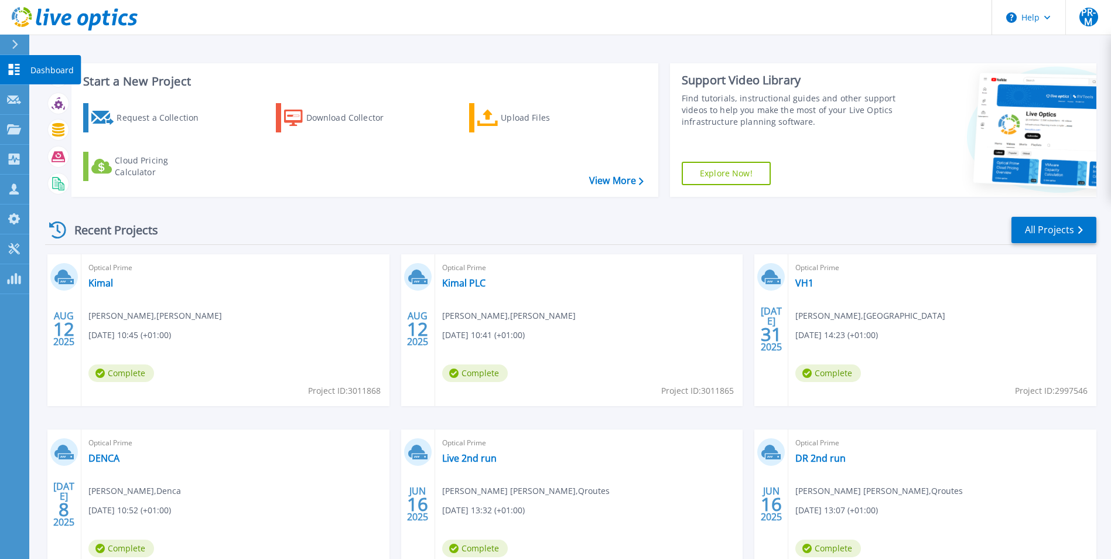
click at [71, 71] on p "Dashboard" at bounding box center [51, 70] width 43 height 30
click at [1049, 234] on link "All Projects" at bounding box center [1053, 230] width 85 height 26
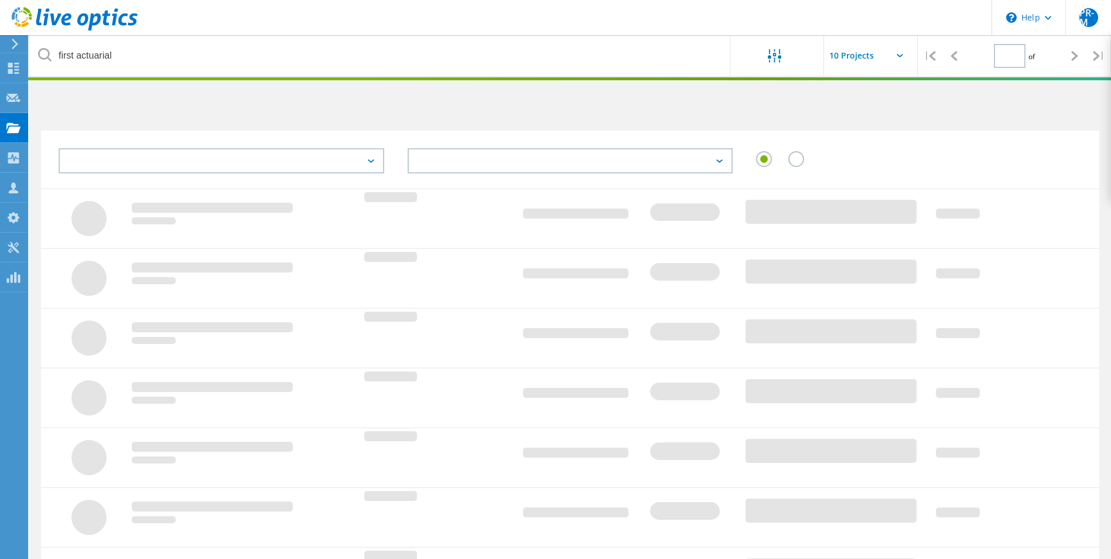
type input "1"
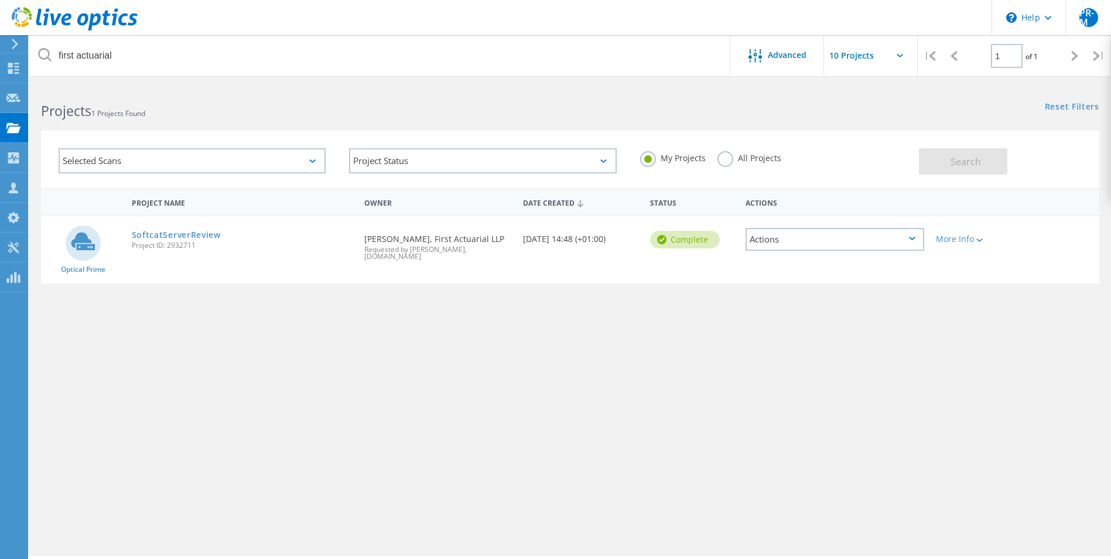
click at [724, 159] on label "All Projects" at bounding box center [749, 156] width 64 height 11
click at [0, 0] on input "All Projects" at bounding box center [0, 0] width 0 height 0
click at [940, 163] on button "Search" at bounding box center [963, 161] width 88 height 26
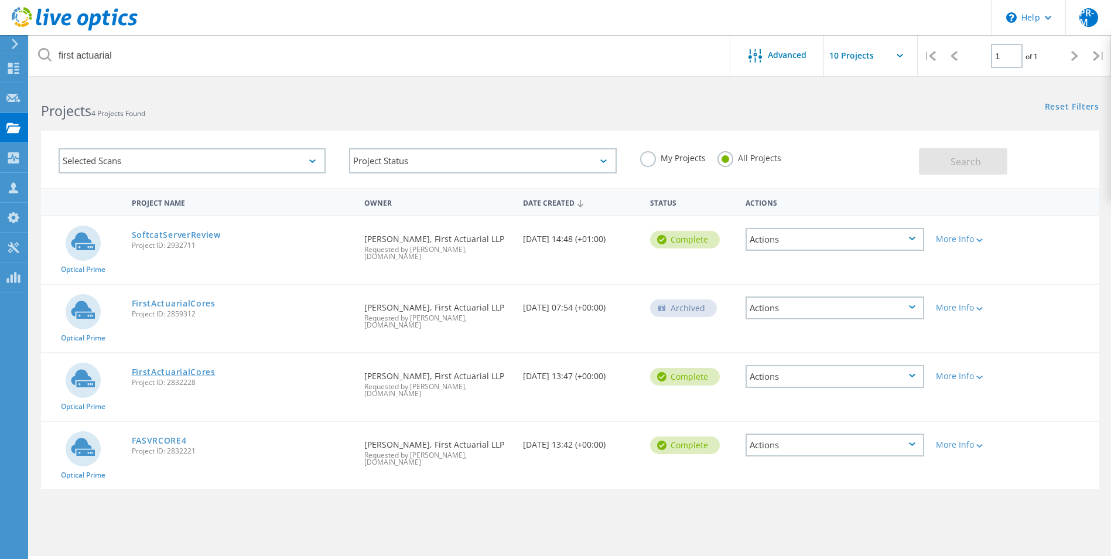
click at [194, 369] on link "FirstActuarialCores" at bounding box center [174, 372] width 84 height 8
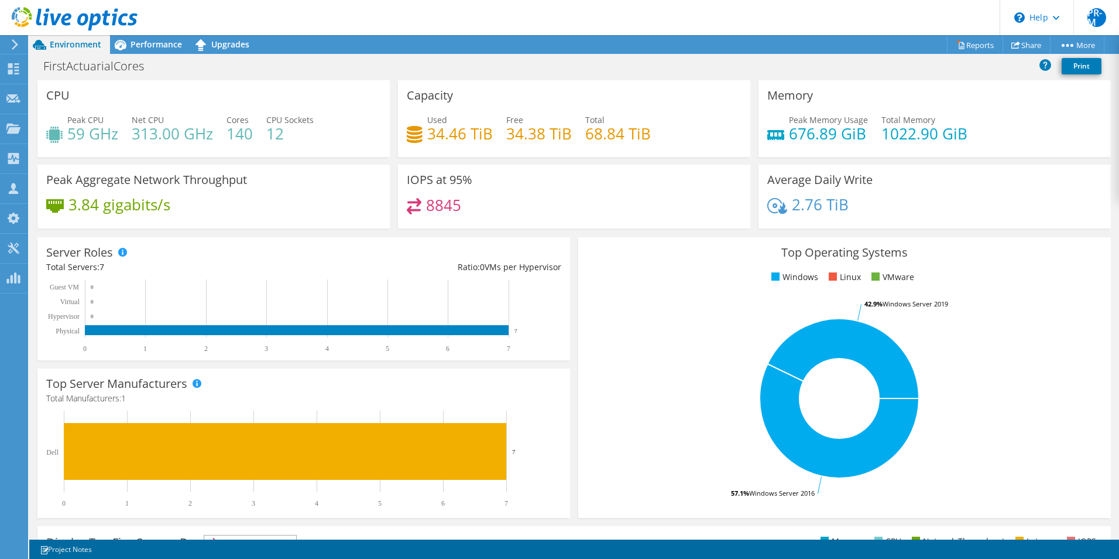
click at [88, 17] on use at bounding box center [75, 18] width 126 height 23
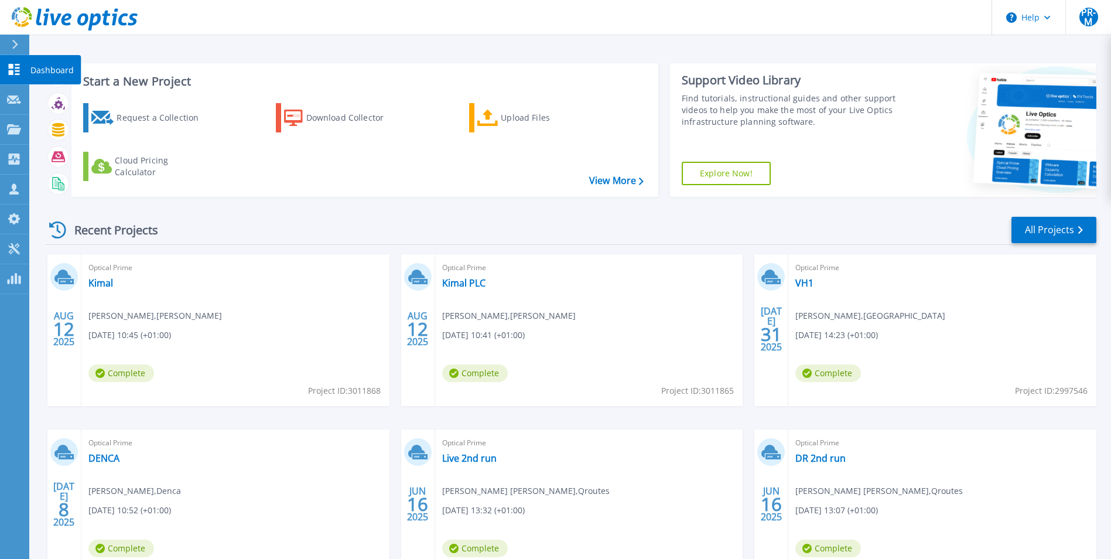
click at [57, 64] on p "Dashboard" at bounding box center [51, 70] width 43 height 30
click at [1048, 233] on link "All Projects" at bounding box center [1053, 230] width 85 height 26
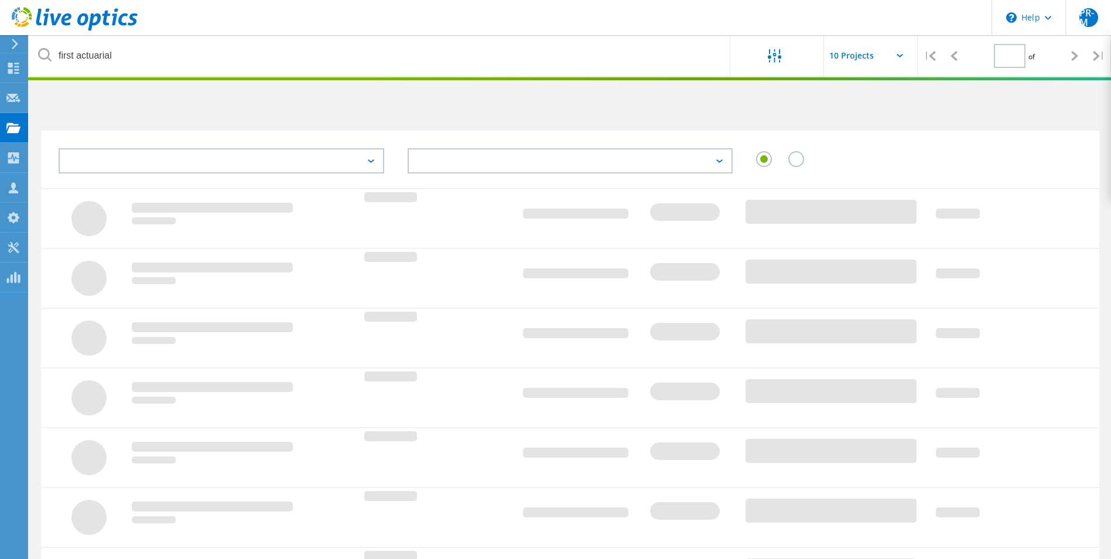
type input "1"
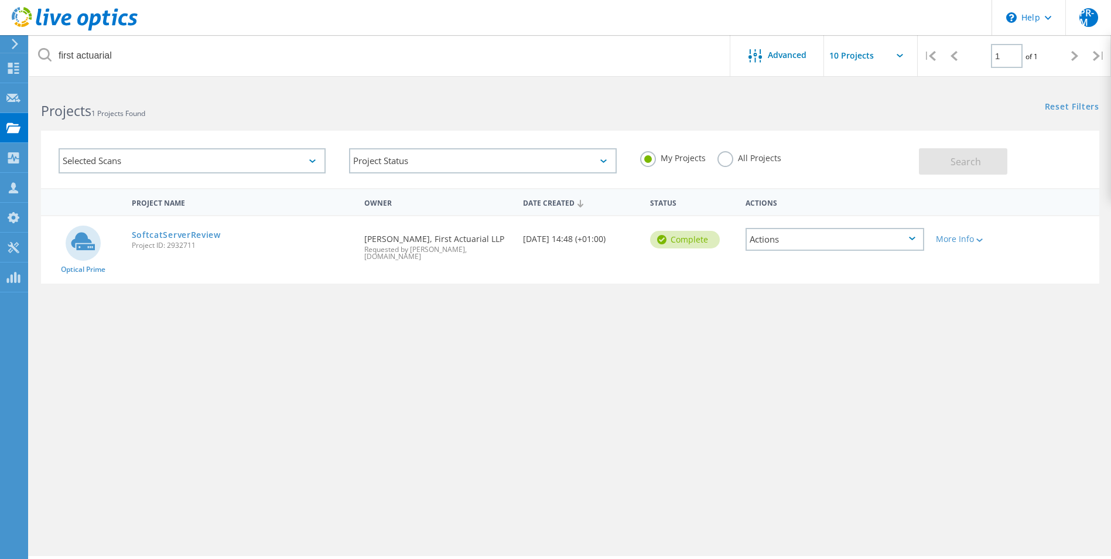
click at [722, 159] on label "All Projects" at bounding box center [749, 156] width 64 height 11
click at [0, 0] on input "All Projects" at bounding box center [0, 0] width 0 height 0
click at [967, 162] on span "Search" at bounding box center [965, 161] width 30 height 13
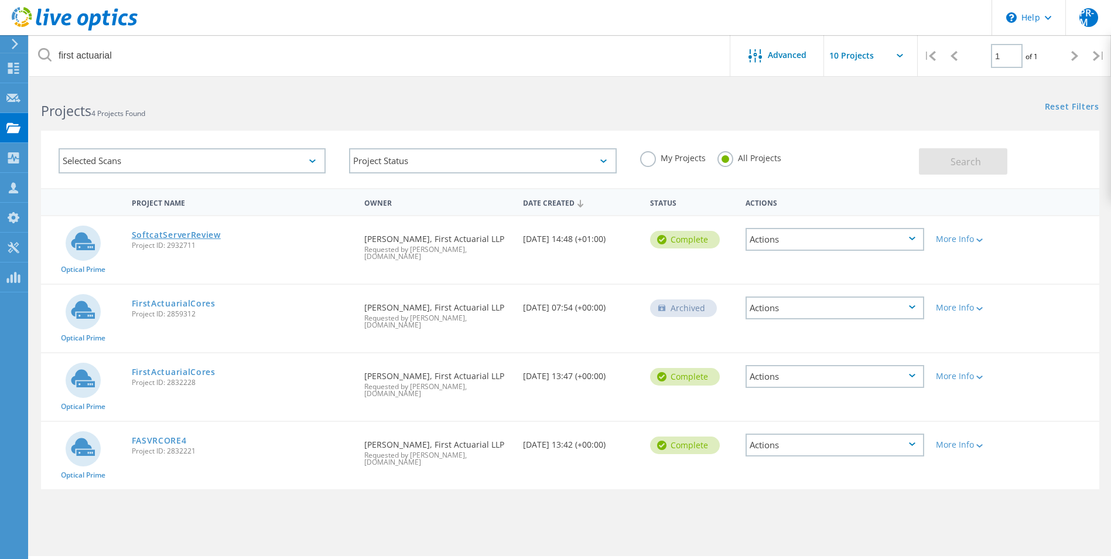
click at [183, 235] on link "SoftcatServerReview" at bounding box center [176, 235] width 89 height 8
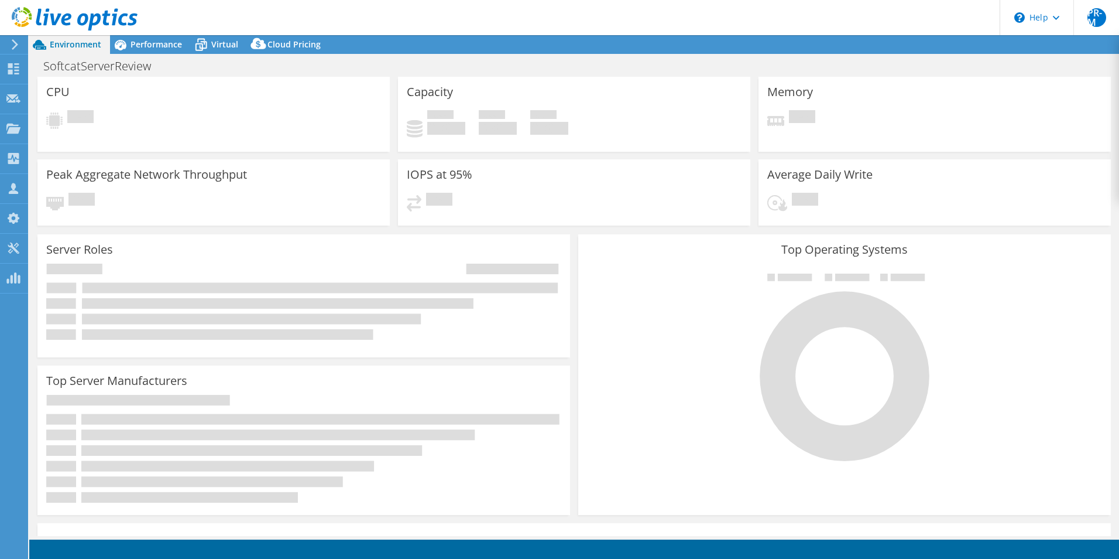
select select "EULondon"
select select "USD"
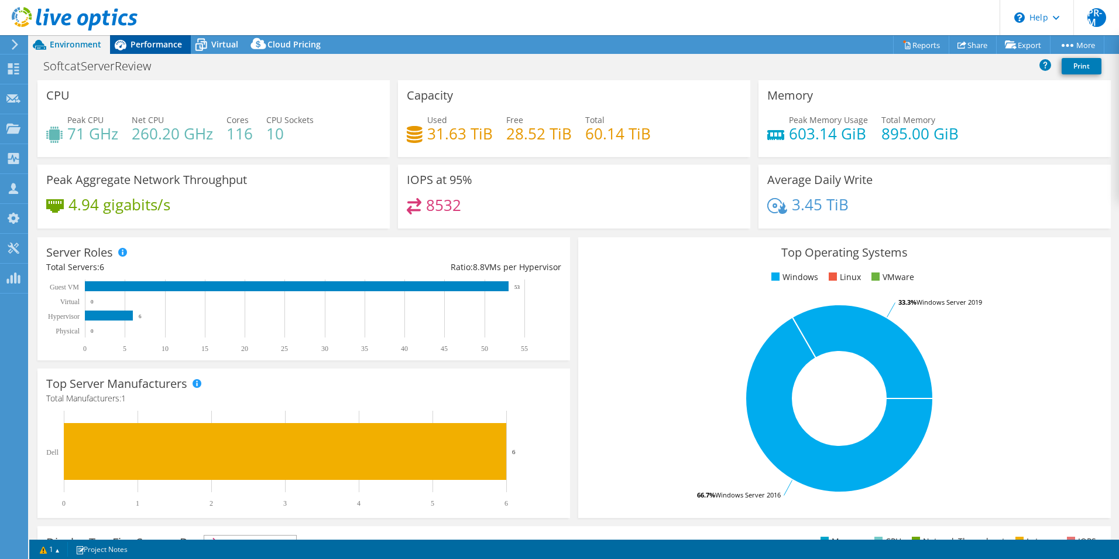
click at [146, 48] on span "Performance" at bounding box center [157, 44] width 52 height 11
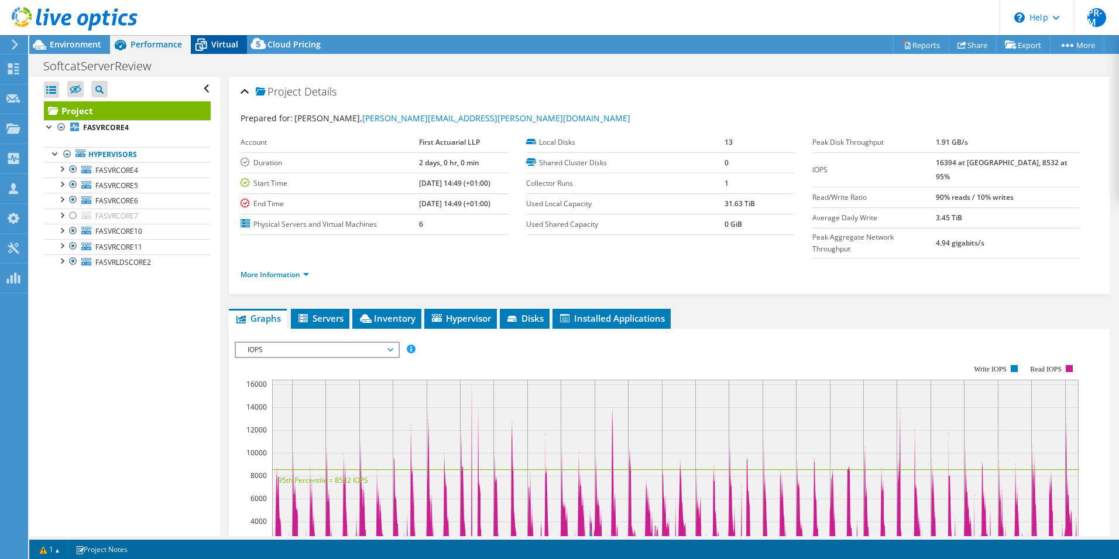
click at [214, 45] on span "Virtual" at bounding box center [224, 44] width 27 height 11
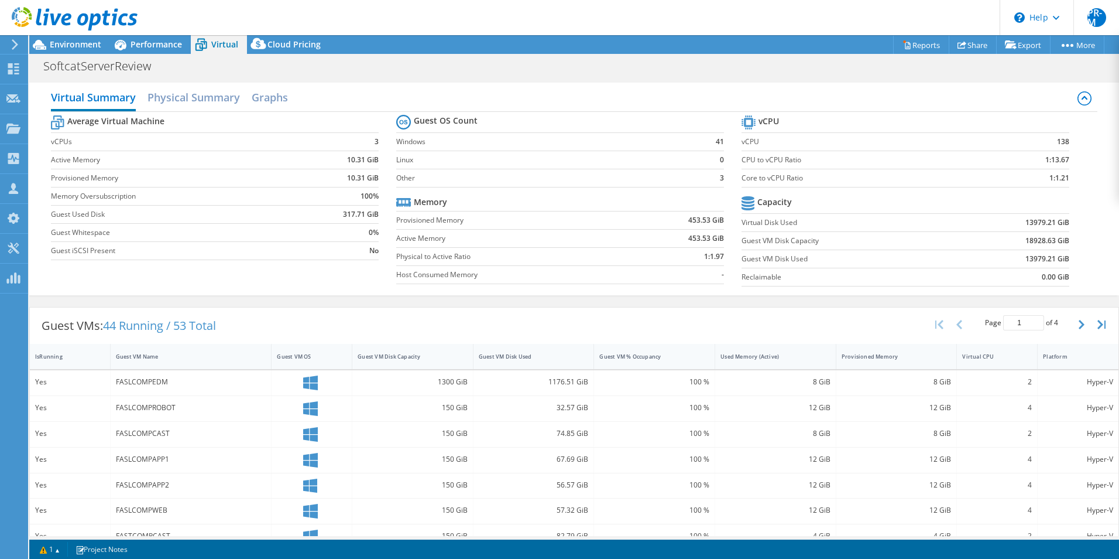
click at [1078, 97] on icon at bounding box center [1085, 98] width 14 height 14
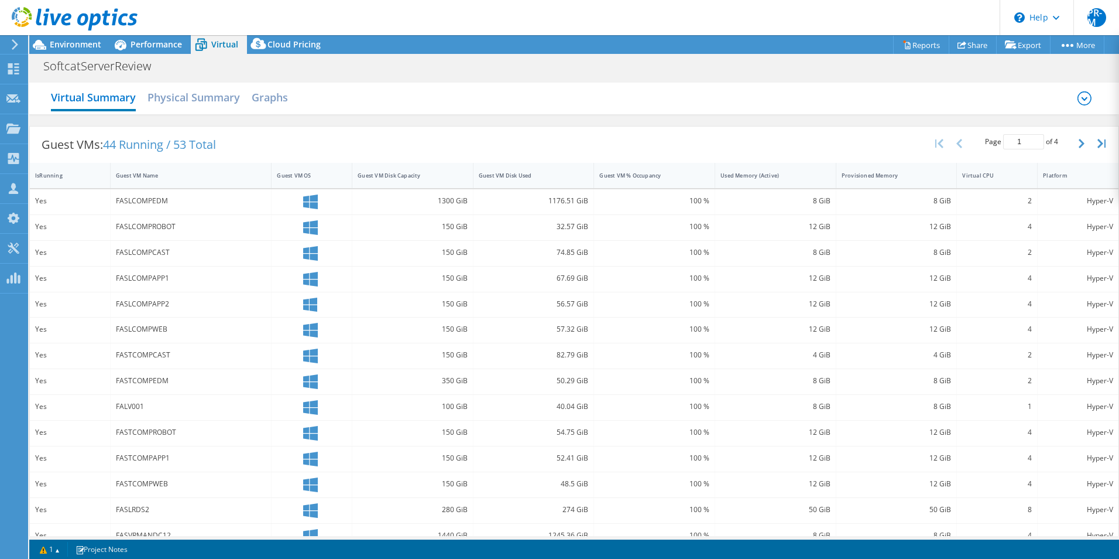
click at [1082, 97] on icon at bounding box center [1085, 99] width 6 height 4
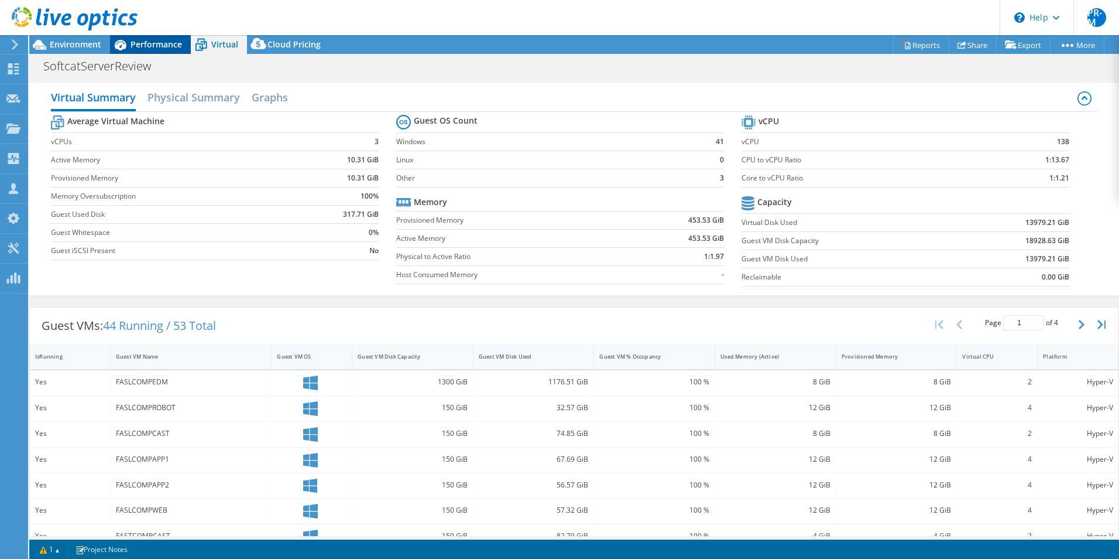
click at [147, 45] on span "Performance" at bounding box center [157, 44] width 52 height 11
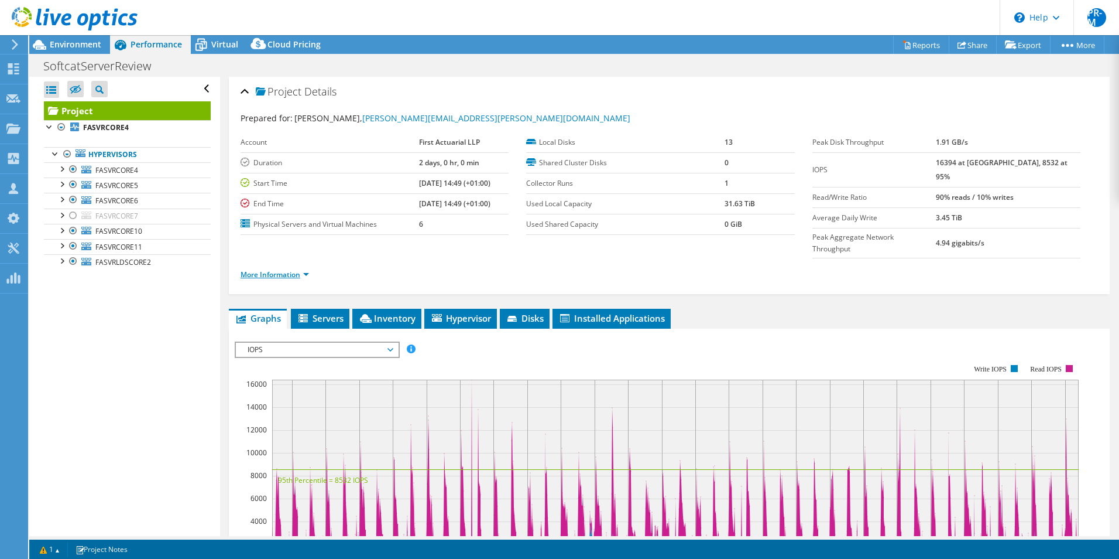
click at [304, 269] on link "More Information" at bounding box center [275, 274] width 68 height 10
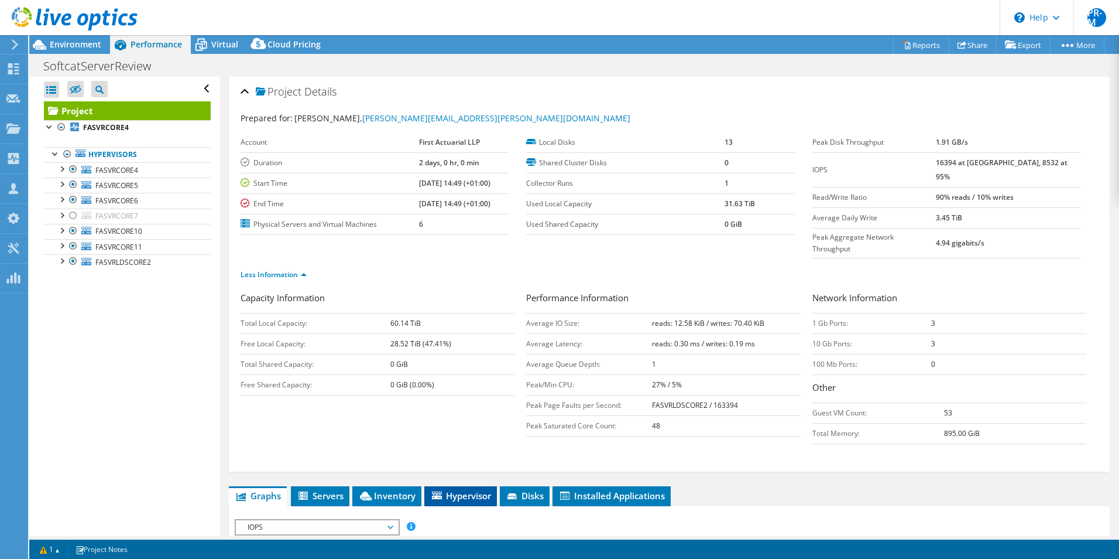
click at [470, 489] on span "Hypervisor" at bounding box center [460, 495] width 61 height 12
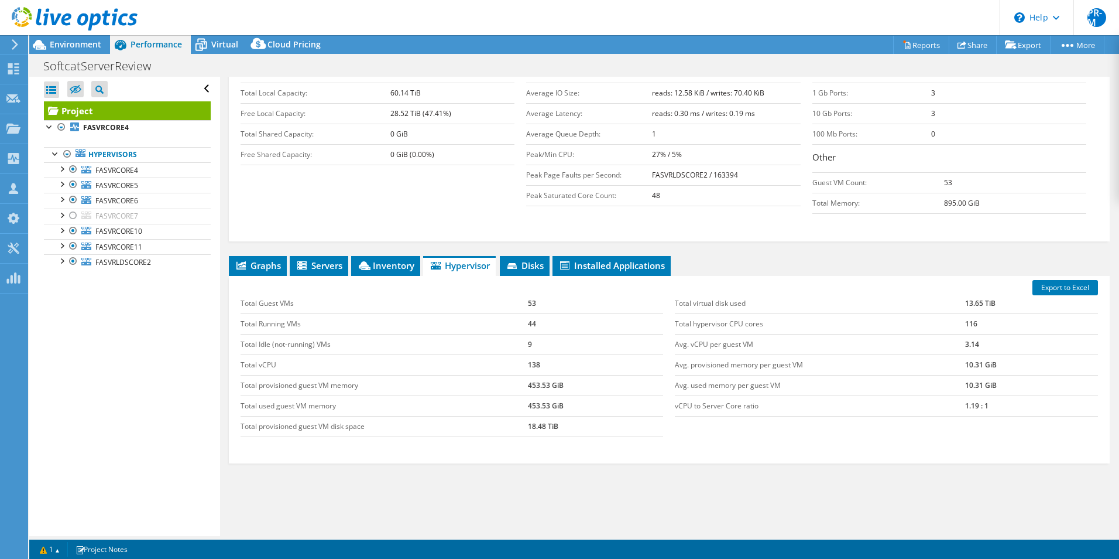
scroll to position [240, 0]
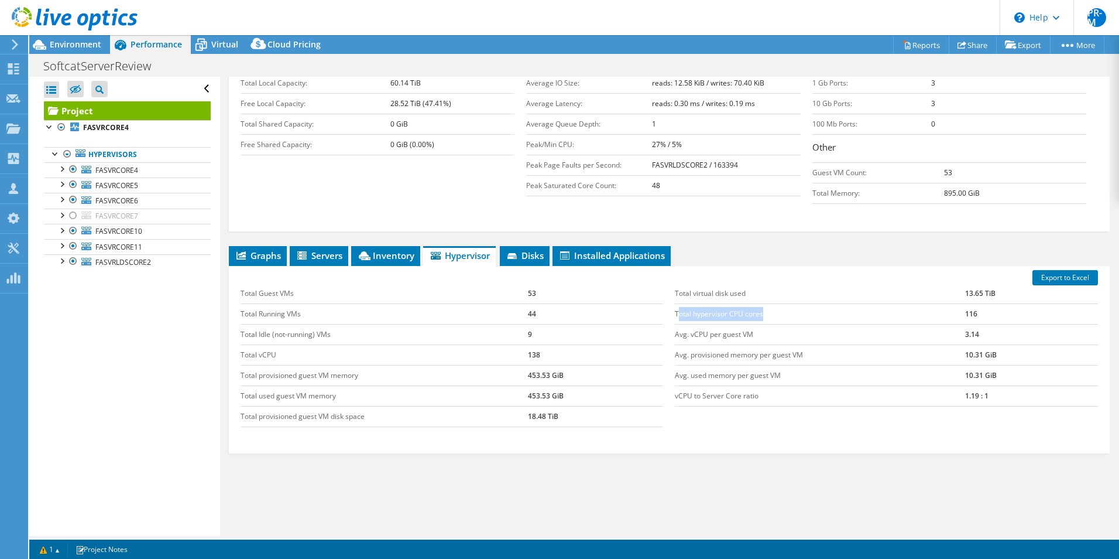
drag, startPoint x: 674, startPoint y: 290, endPoint x: 776, endPoint y: 292, distance: 102.5
click at [776, 303] on td "Total hypervisor CPU cores" at bounding box center [820, 313] width 290 height 20
click at [695, 414] on div "Total Guest VMs 53 Total Running VMs 44 Total Idle (not-running) VMs 9 Total vC…" at bounding box center [669, 355] width 869 height 167
drag, startPoint x: 669, startPoint y: 270, endPoint x: 760, endPoint y: 269, distance: 91.3
click at [760, 272] on div "Total virtual disk used 13.65 TiB Total hypervisor CPU cores 116 Avg. vCPU per …" at bounding box center [886, 345] width 435 height 146
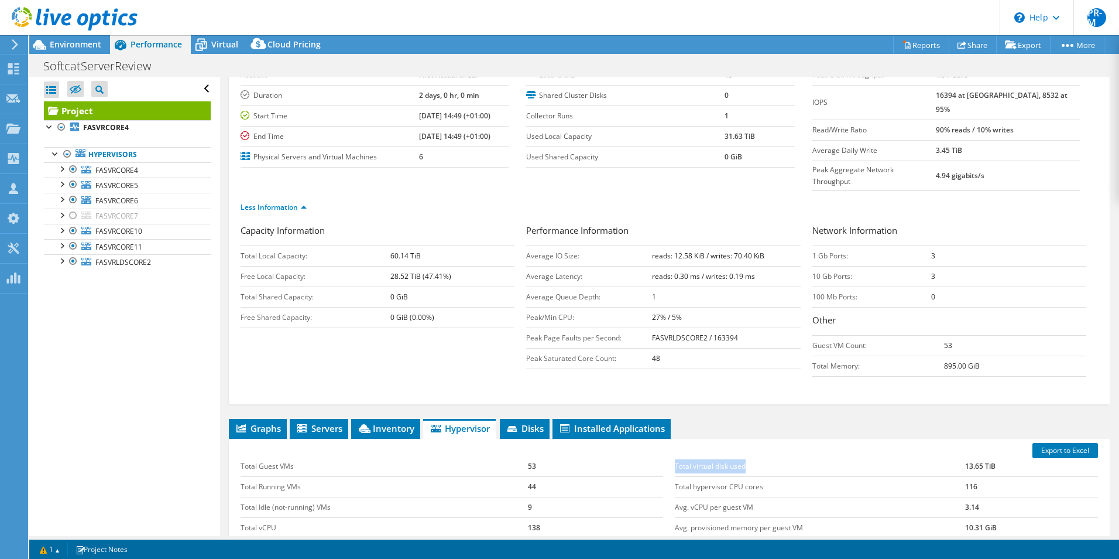
scroll to position [123, 0]
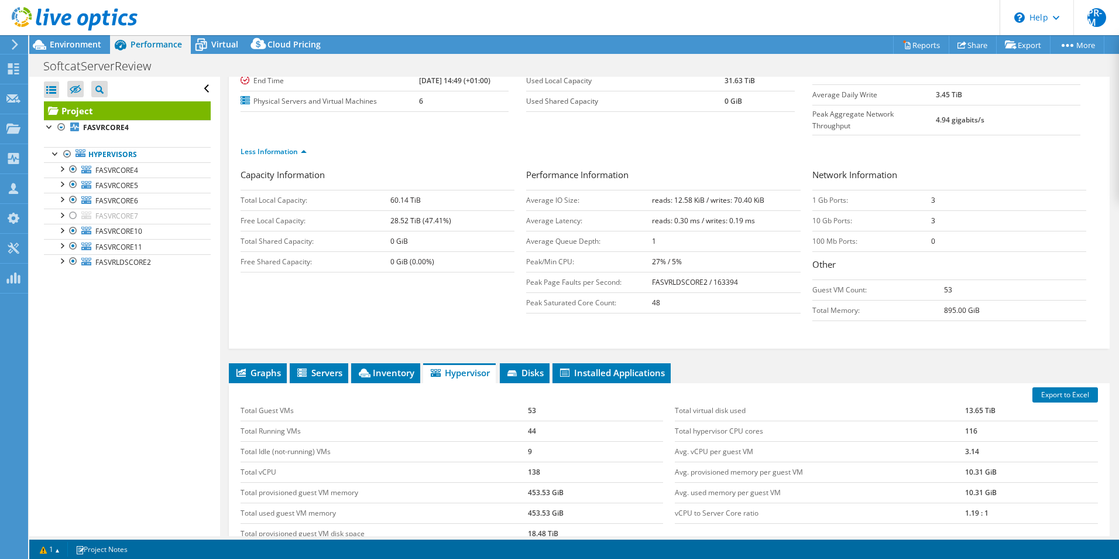
click at [788, 327] on div "Project Details Prepared for: Dean Timms, dean.timms@firstactuarial.co.uk Accou…" at bounding box center [669, 315] width 899 height 722
drag, startPoint x: 239, startPoint y: 450, endPoint x: 542, endPoint y: 447, distance: 302.7
click at [542, 447] on div "Total Guest VMs 53 Total Running VMs 44 Total Idle (not-running) VMs 9 Total vC…" at bounding box center [452, 472] width 435 height 167
click at [457, 526] on div "Total Guest VMs 53 Total Running VMs 44 Total Idle (not-running) VMs 9 Total vC…" at bounding box center [452, 472] width 435 height 167
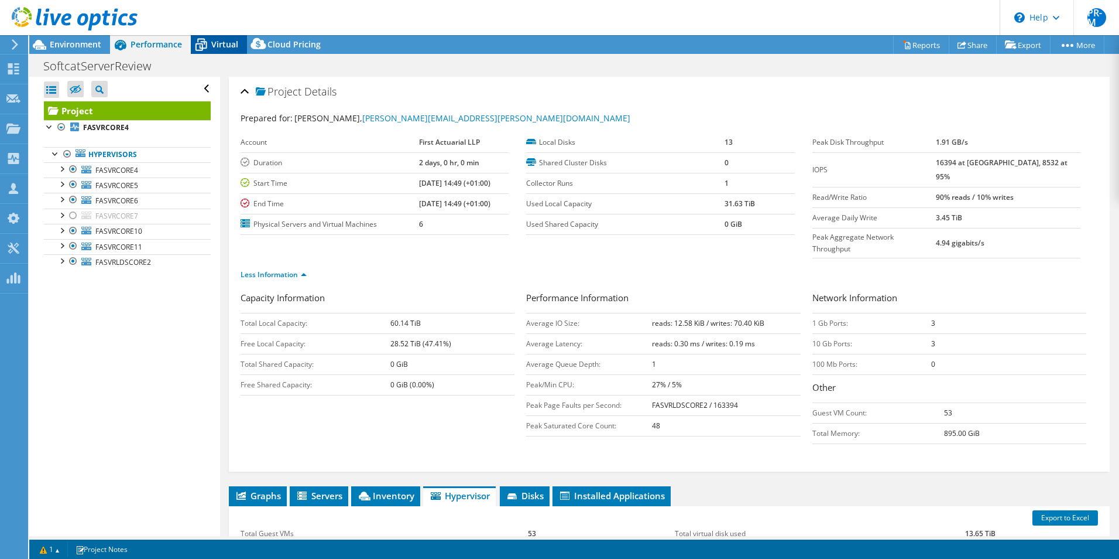
click at [208, 39] on icon at bounding box center [201, 45] width 20 height 20
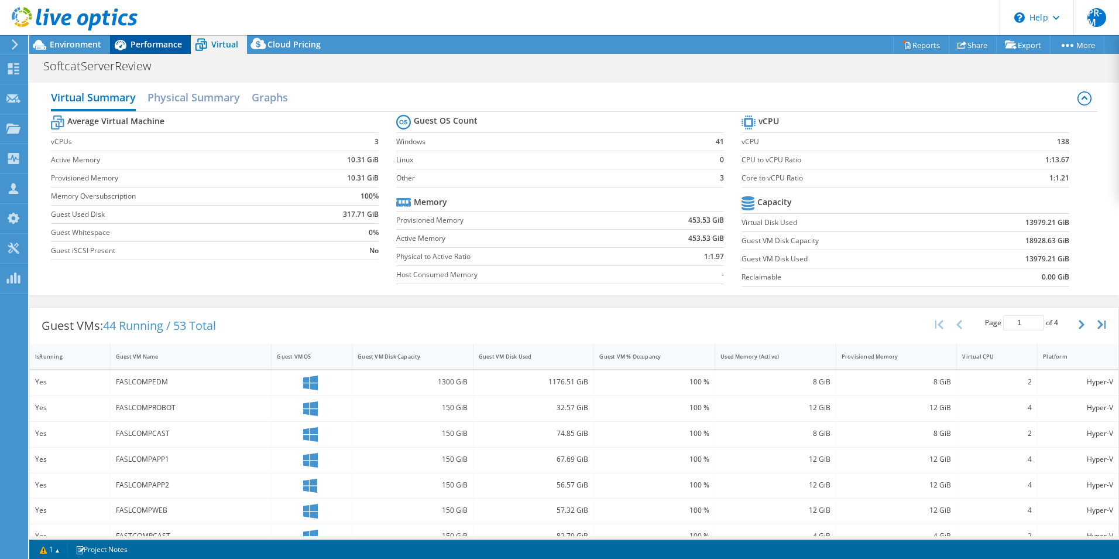
click at [146, 47] on span "Performance" at bounding box center [157, 44] width 52 height 11
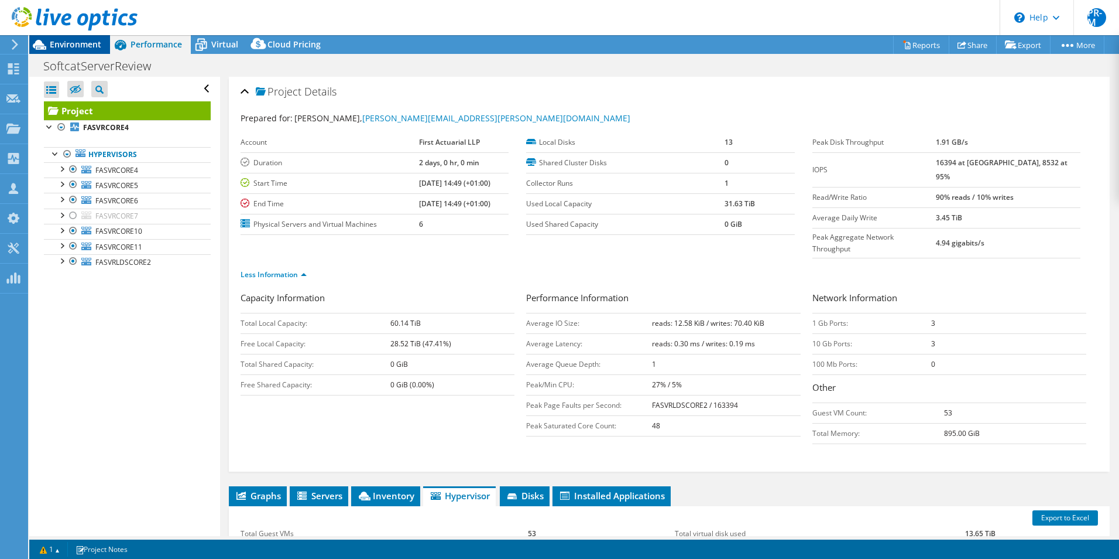
click at [81, 44] on span "Environment" at bounding box center [76, 44] width 52 height 11
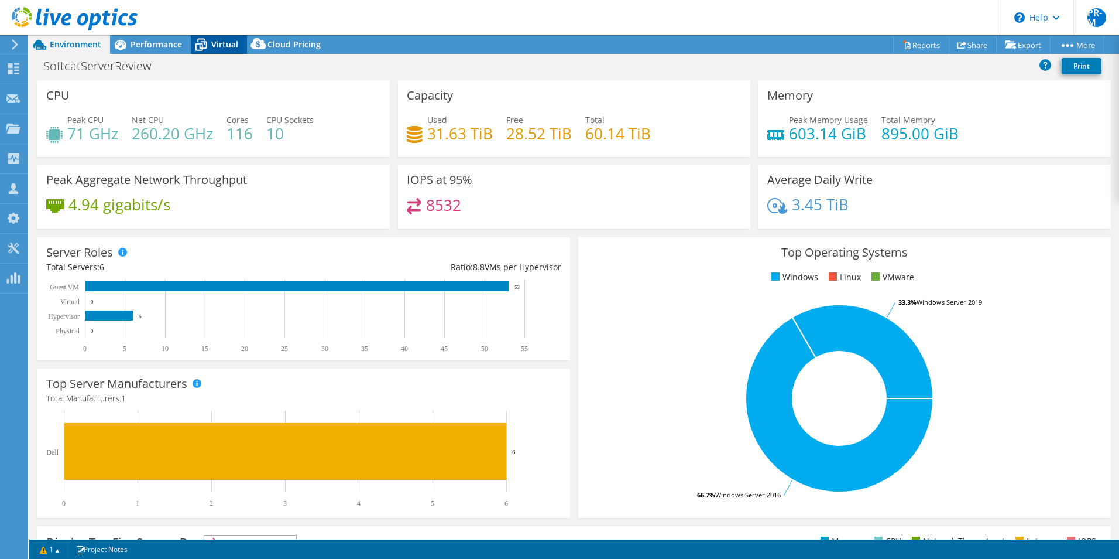
click at [229, 50] on div "Virtual" at bounding box center [219, 44] width 56 height 19
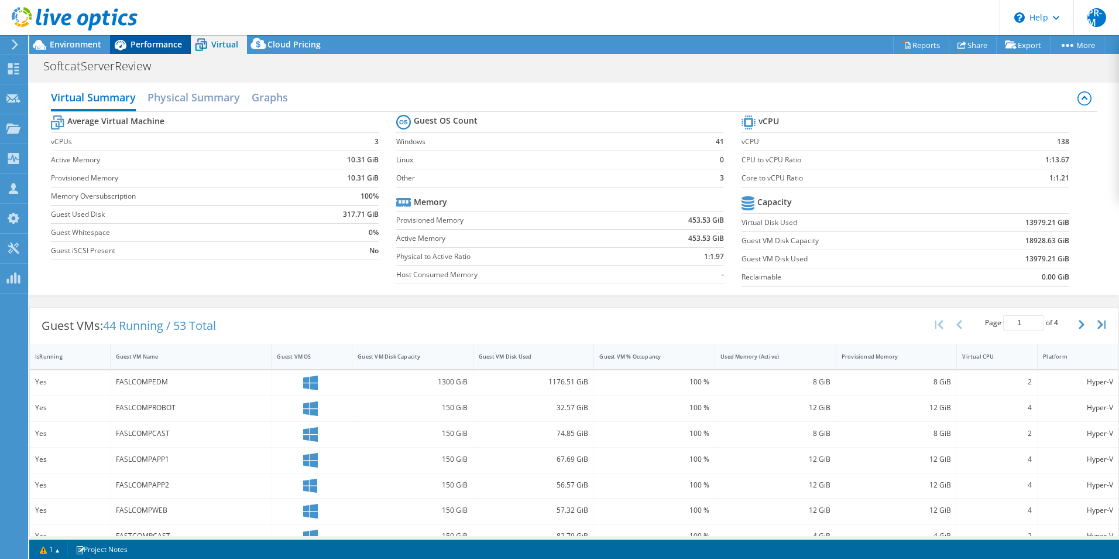
click at [150, 44] on span "Performance" at bounding box center [157, 44] width 52 height 11
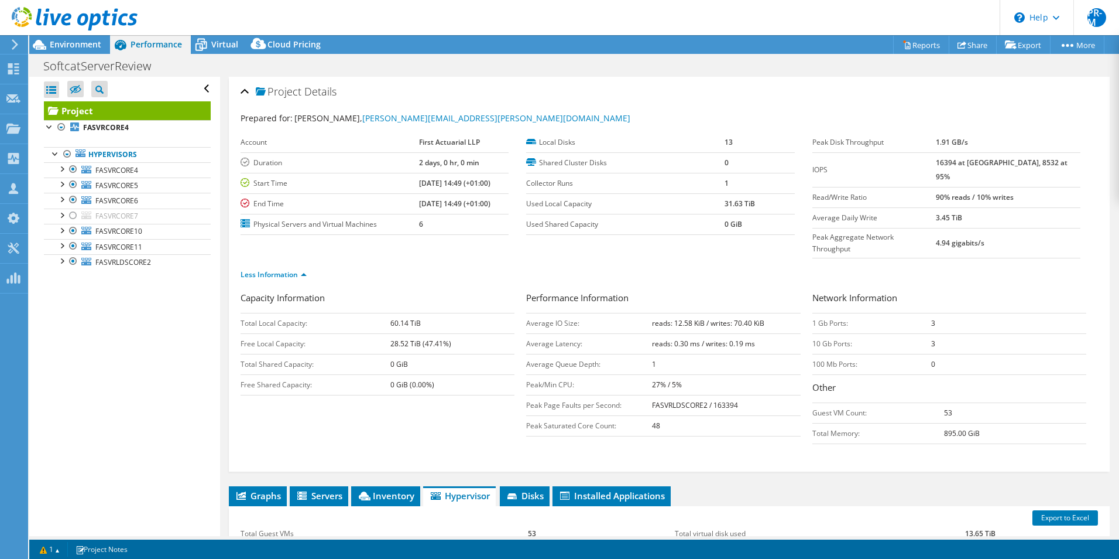
click at [141, 45] on span "Performance" at bounding box center [157, 44] width 52 height 11
click at [228, 46] on span "Virtual" at bounding box center [224, 44] width 27 height 11
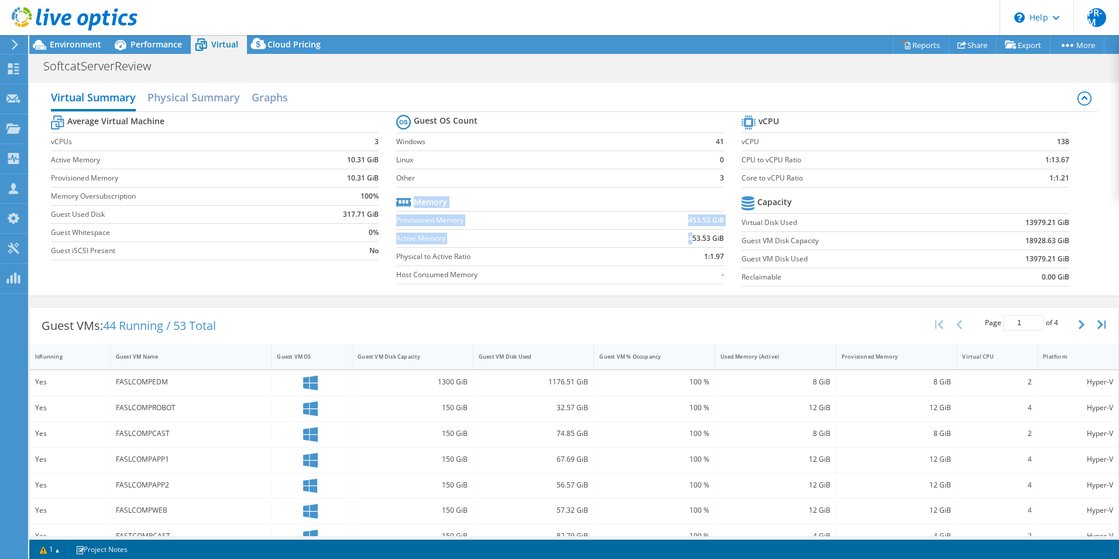
drag, startPoint x: 686, startPoint y: 239, endPoint x: 734, endPoint y: 240, distance: 48.0
click at [734, 240] on section "Guest OS Count Windows 41 Linux 0 Other 3 Memory Provisioned Memory 453.53 GiB …" at bounding box center [568, 201] width 345 height 178
drag, startPoint x: 734, startPoint y: 240, endPoint x: 673, endPoint y: 294, distance: 81.2
click at [673, 294] on div "Virtual Summary Physical Summary Graphs Average Virtual Machine vCPUs 3 Active …" at bounding box center [574, 189] width 1090 height 213
drag, startPoint x: 684, startPoint y: 221, endPoint x: 705, endPoint y: 216, distance: 21.6
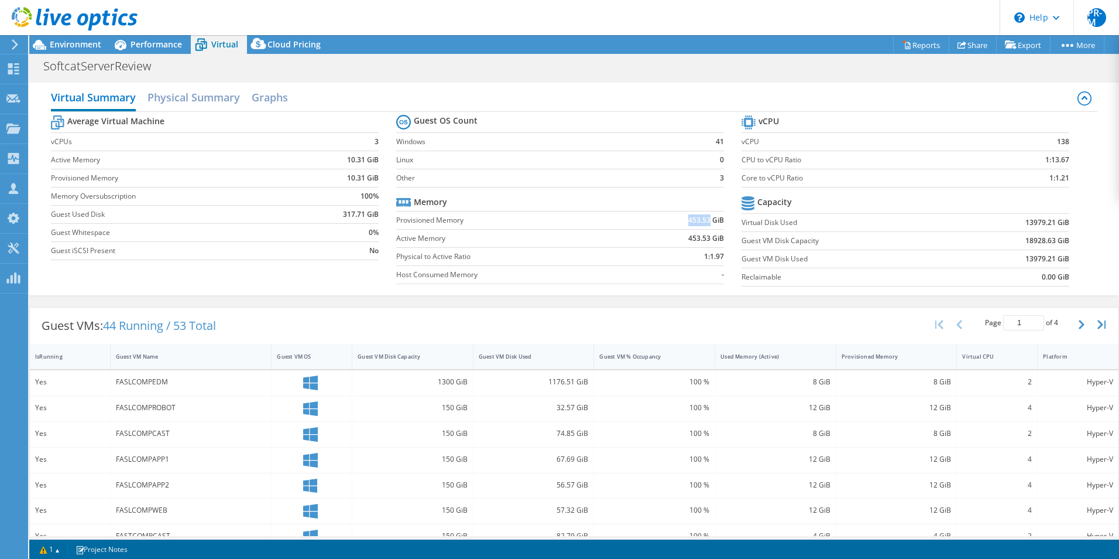
click at [705, 216] on b "453.53 GiB" at bounding box center [706, 220] width 36 height 12
click at [146, 43] on span "Performance" at bounding box center [157, 44] width 52 height 11
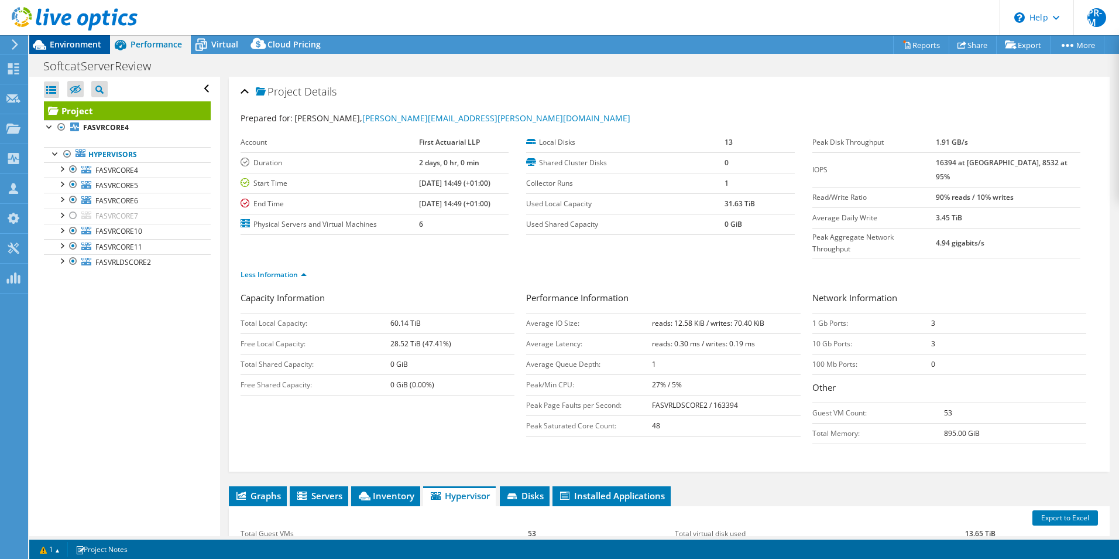
click at [80, 44] on span "Environment" at bounding box center [76, 44] width 52 height 11
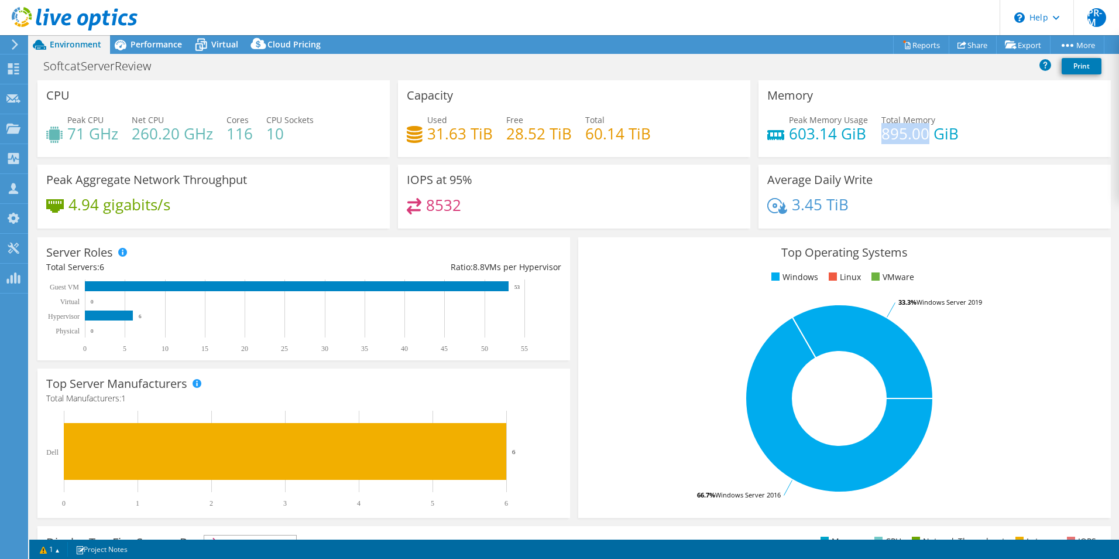
drag, startPoint x: 876, startPoint y: 132, endPoint x: 923, endPoint y: 132, distance: 47.4
click at [923, 132] on h4 "895.00 GiB" at bounding box center [920, 133] width 77 height 13
copy h4 "895.00"
click at [654, 108] on div "Capacity Used 31.63 TiB Free 28.52 TiB Total 60.14 TiB" at bounding box center [574, 118] width 352 height 77
drag, startPoint x: 877, startPoint y: 133, endPoint x: 958, endPoint y: 132, distance: 80.8
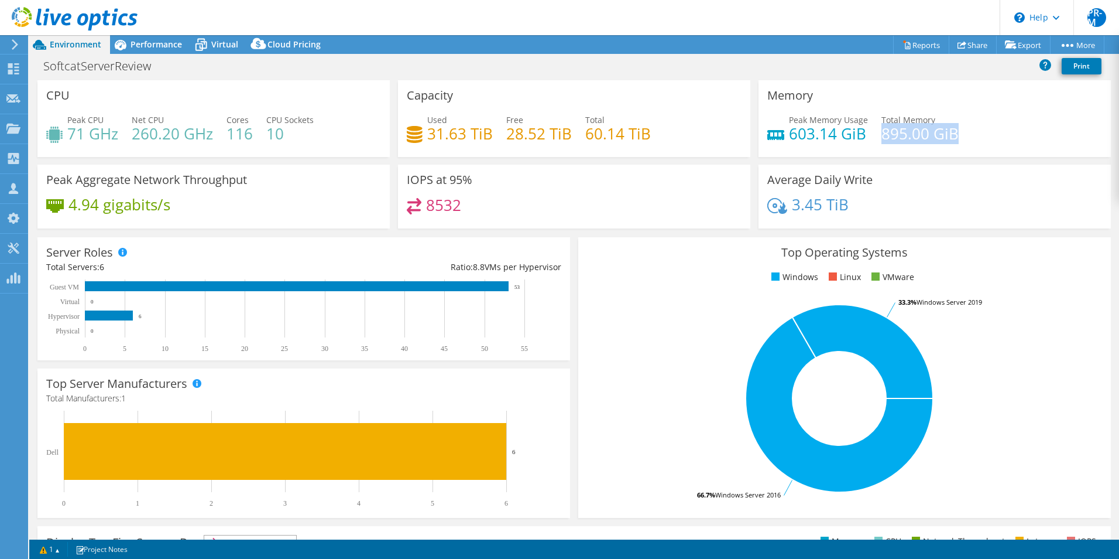
click at [958, 132] on div "Peak Memory Usage 603.14 GiB Total Memory 895.00 GiB" at bounding box center [935, 133] width 335 height 38
copy h4 "895.00 GiB"
click at [682, 84] on div "Capacity Used 31.63 TiB Free 28.52 TiB Total 60.14 TiB" at bounding box center [574, 118] width 352 height 77
click at [219, 43] on span "Virtual" at bounding box center [224, 44] width 27 height 11
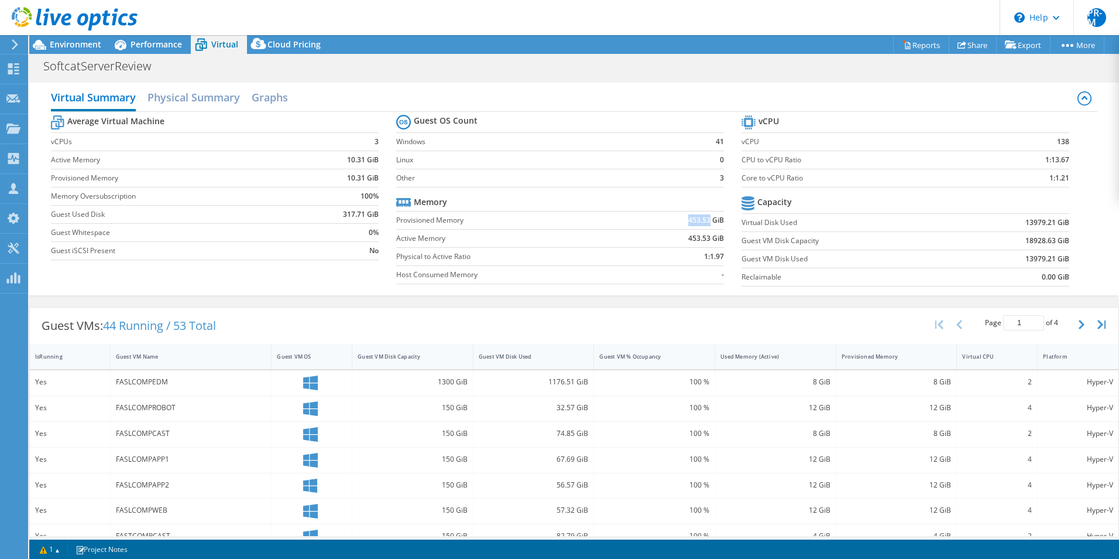
drag, startPoint x: 683, startPoint y: 218, endPoint x: 704, endPoint y: 220, distance: 21.7
click at [704, 220] on b "453.53 GiB" at bounding box center [706, 220] width 36 height 12
drag, startPoint x: 704, startPoint y: 220, endPoint x: 661, endPoint y: 280, distance: 74.7
click at [661, 280] on td "-" at bounding box center [676, 274] width 95 height 18
click at [156, 45] on span "Performance" at bounding box center [157, 44] width 52 height 11
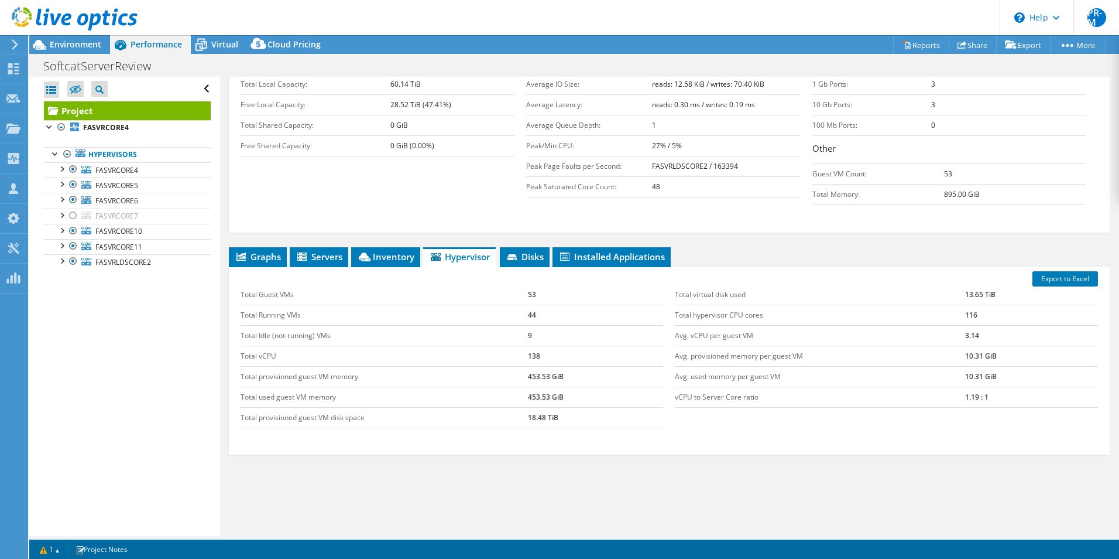
scroll to position [240, 0]
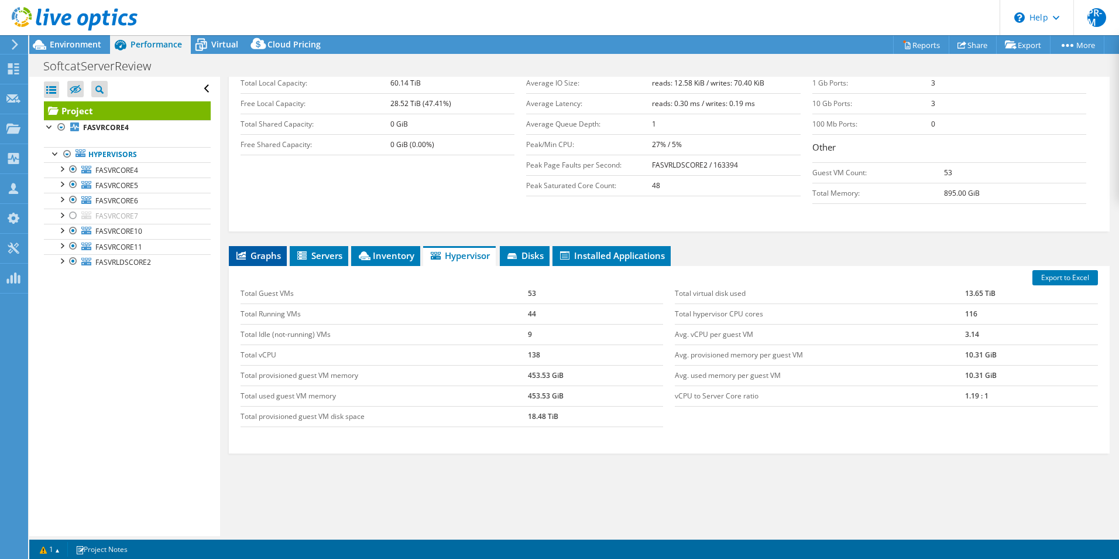
click at [260, 249] on span "Graphs" at bounding box center [258, 255] width 46 height 12
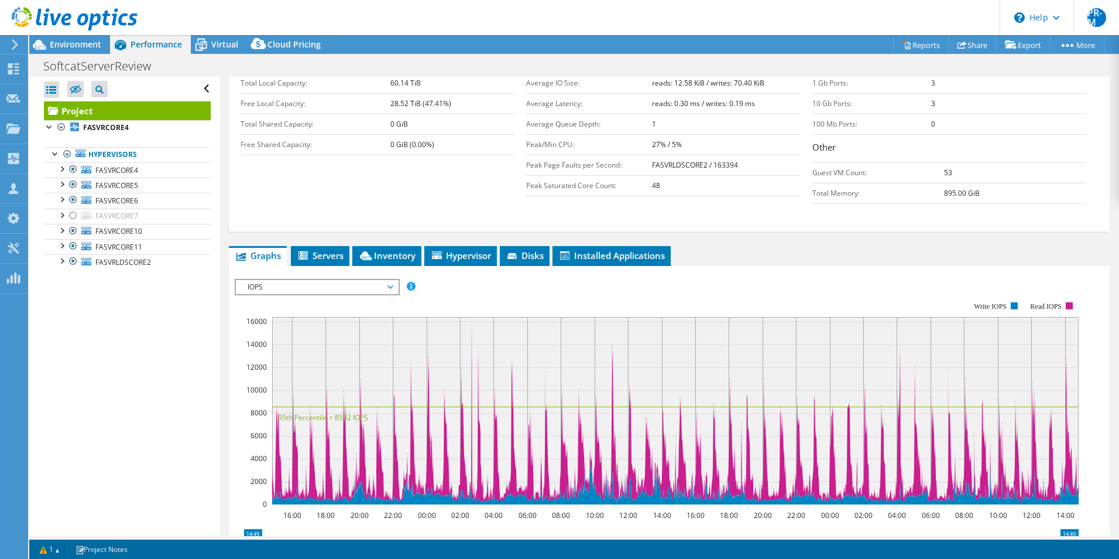
click at [390, 280] on span "IOPS" at bounding box center [317, 287] width 150 height 14
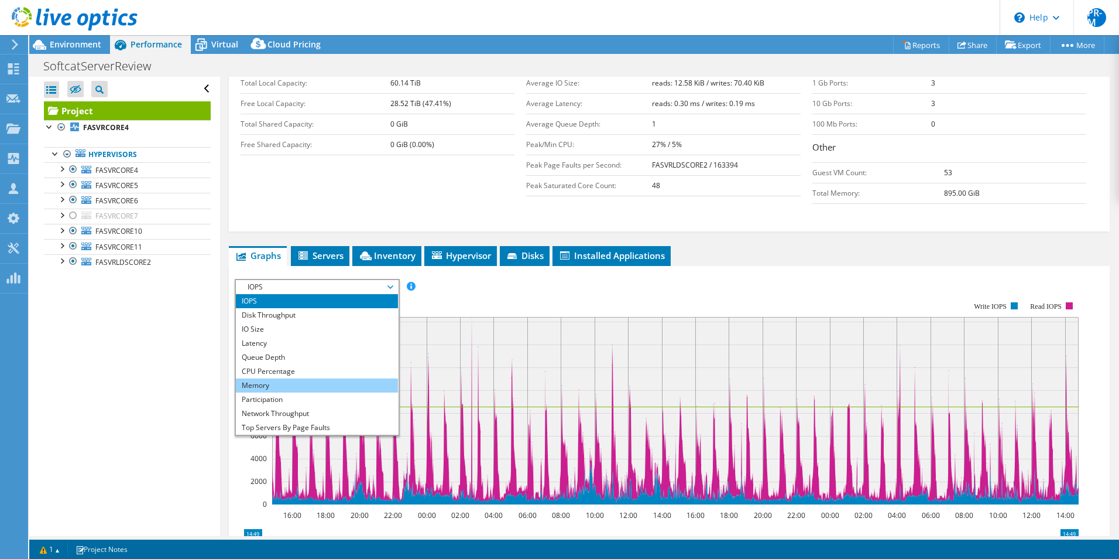
click at [303, 378] on li "Memory" at bounding box center [317, 385] width 162 height 14
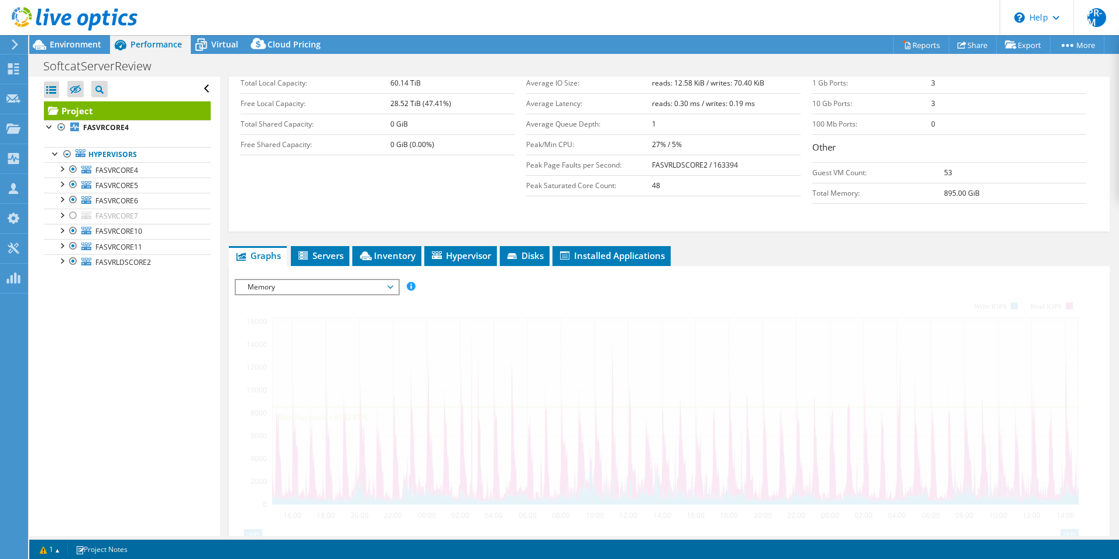
click at [843, 279] on div at bounding box center [669, 479] width 869 height 400
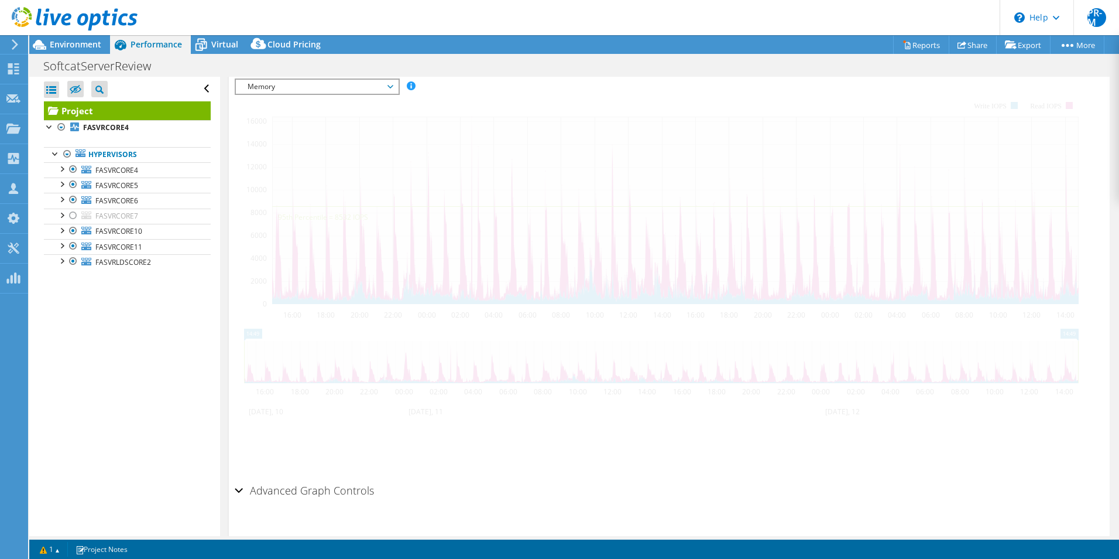
scroll to position [206, 0]
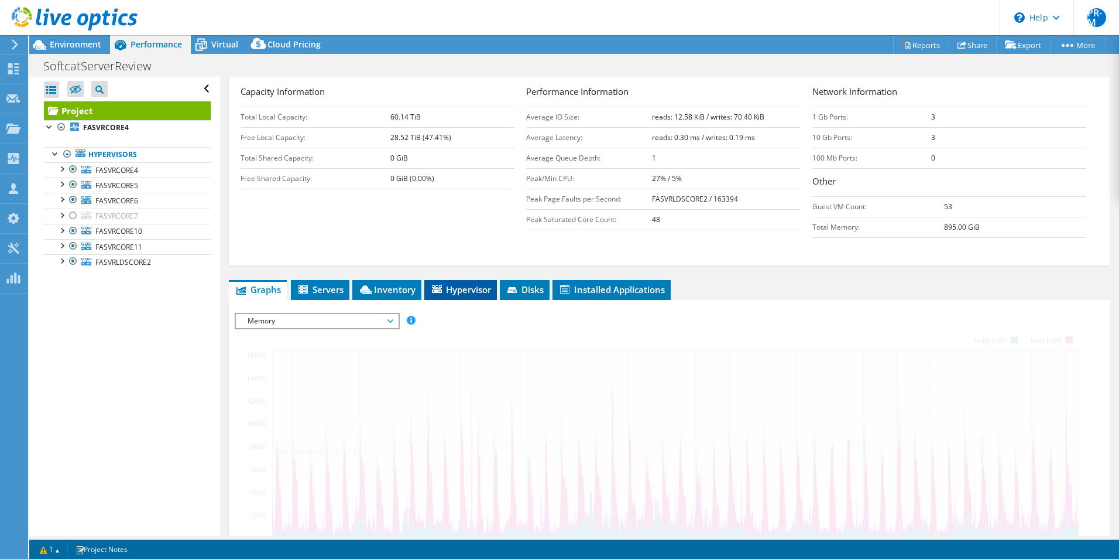
click at [462, 283] on span "Hypervisor" at bounding box center [460, 289] width 61 height 12
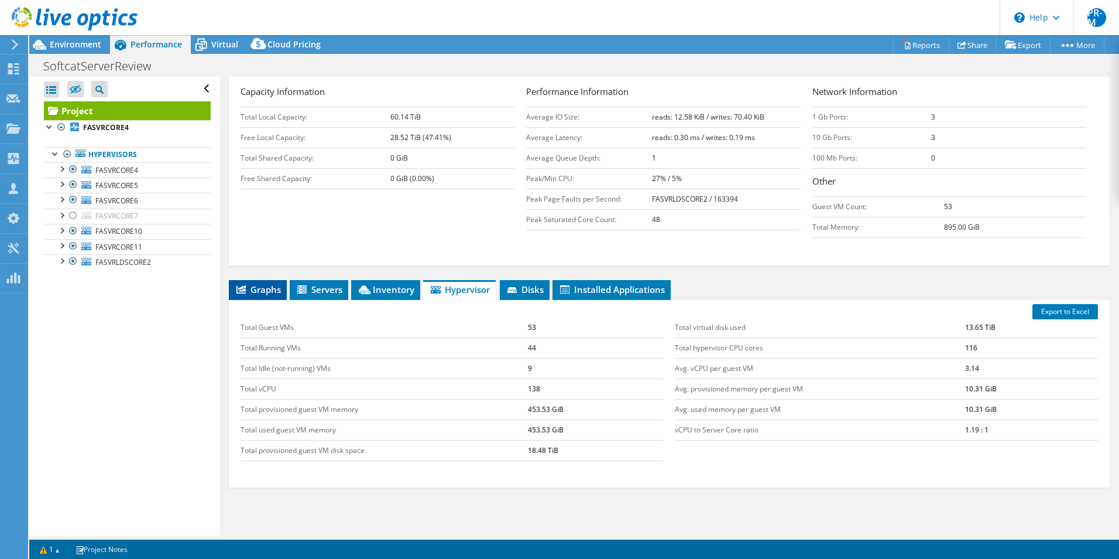
click at [273, 283] on span "Graphs" at bounding box center [258, 289] width 46 height 12
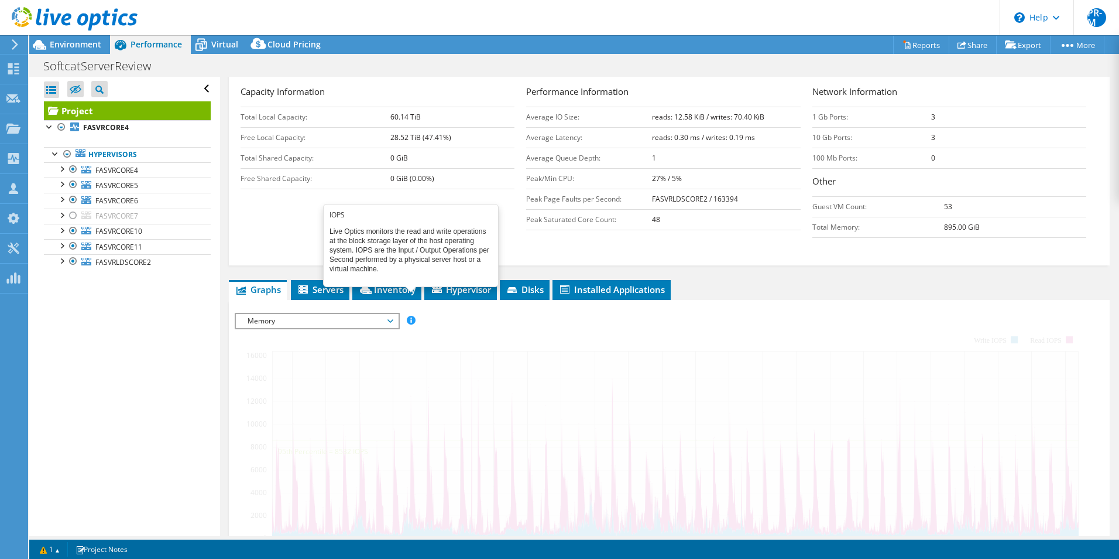
click at [412, 316] on span at bounding box center [411, 320] width 8 height 8
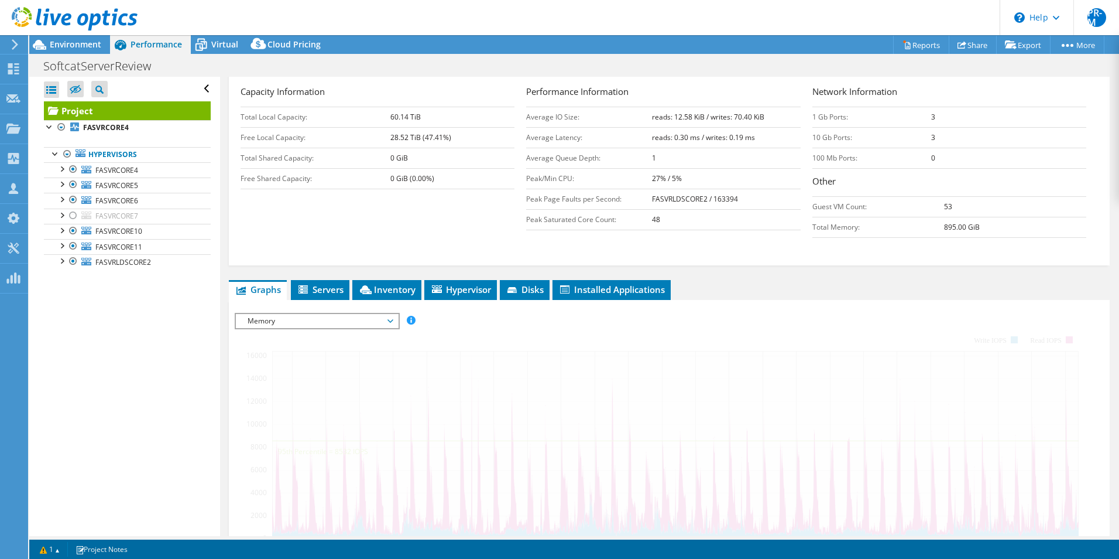
click at [383, 314] on span "Memory" at bounding box center [317, 321] width 150 height 14
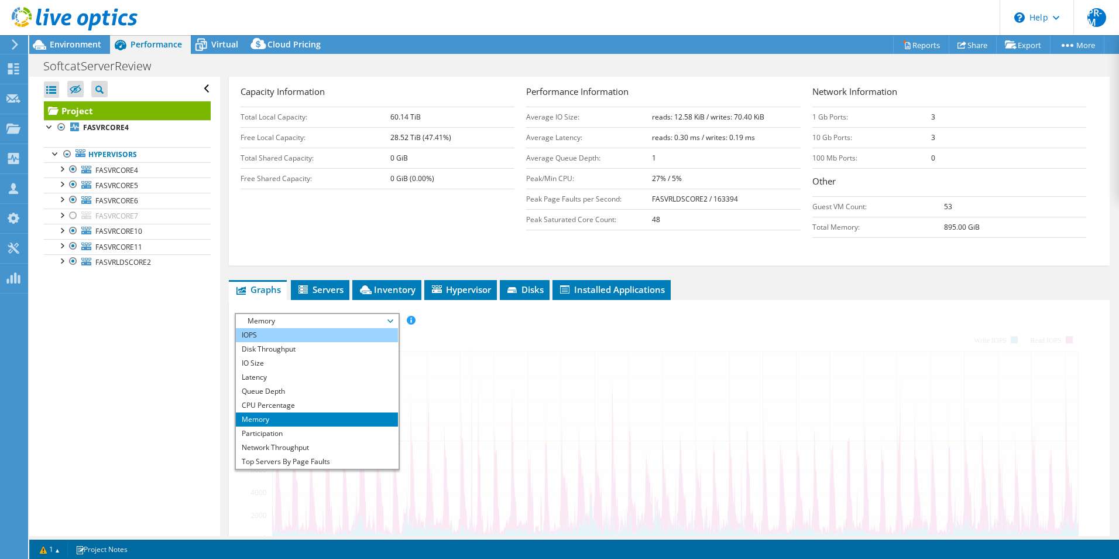
click at [355, 328] on li "IOPS" at bounding box center [317, 335] width 162 height 14
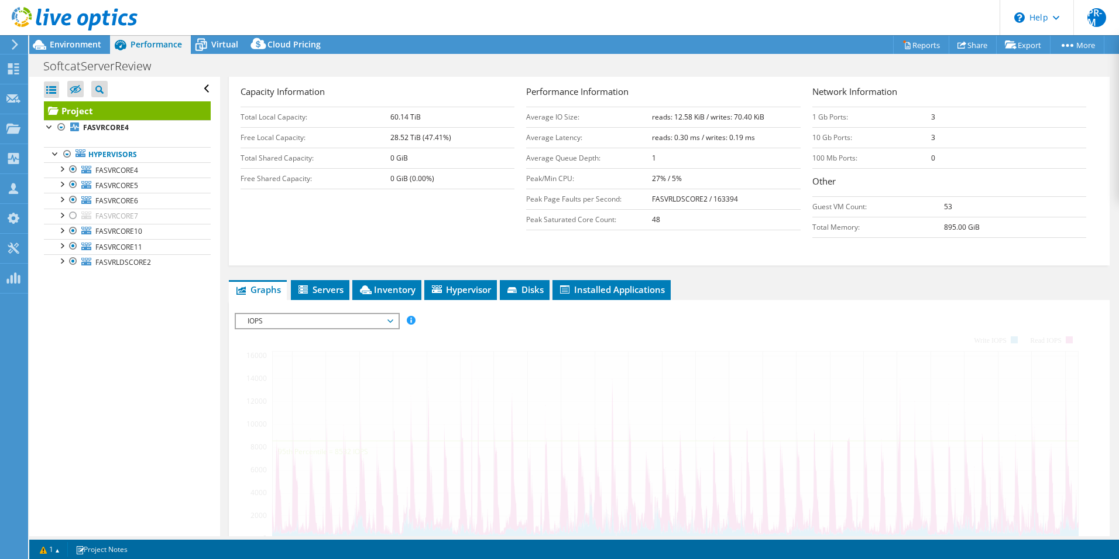
click at [389, 314] on span "IOPS" at bounding box center [317, 321] width 150 height 14
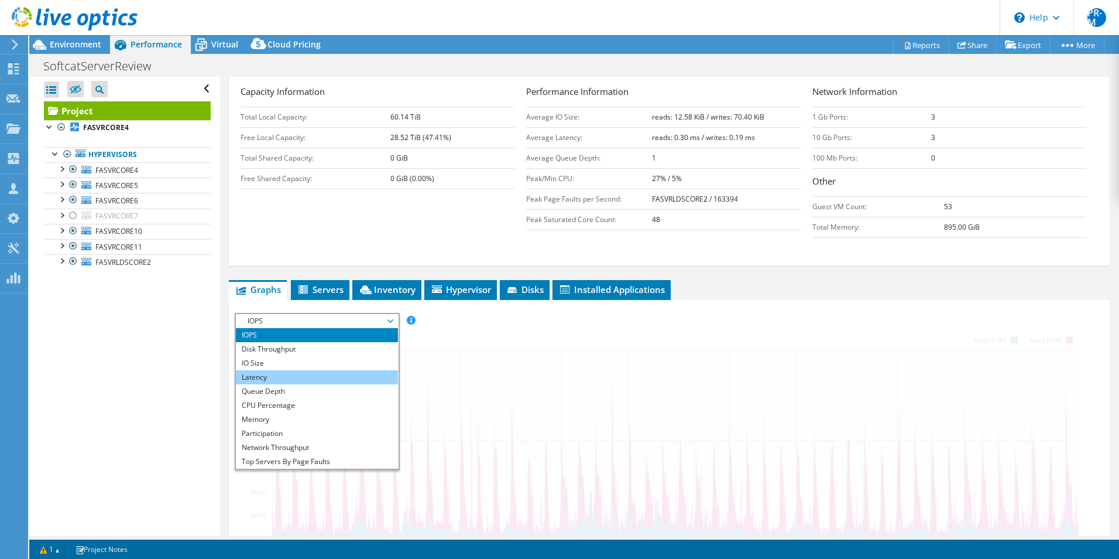
click at [340, 370] on li "Latency" at bounding box center [317, 377] width 162 height 14
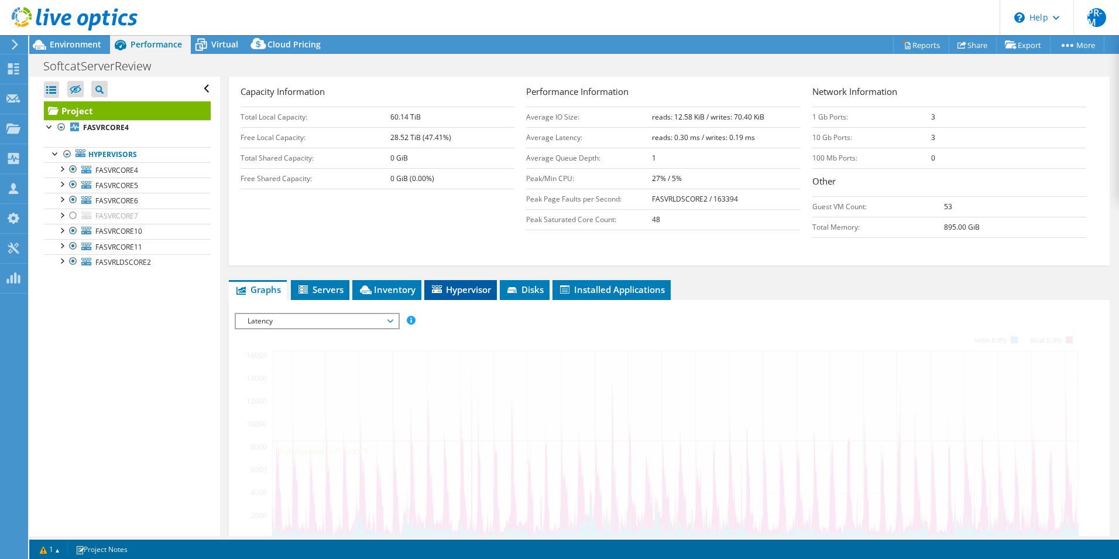
click at [475, 280] on li "Hypervisor" at bounding box center [460, 290] width 73 height 20
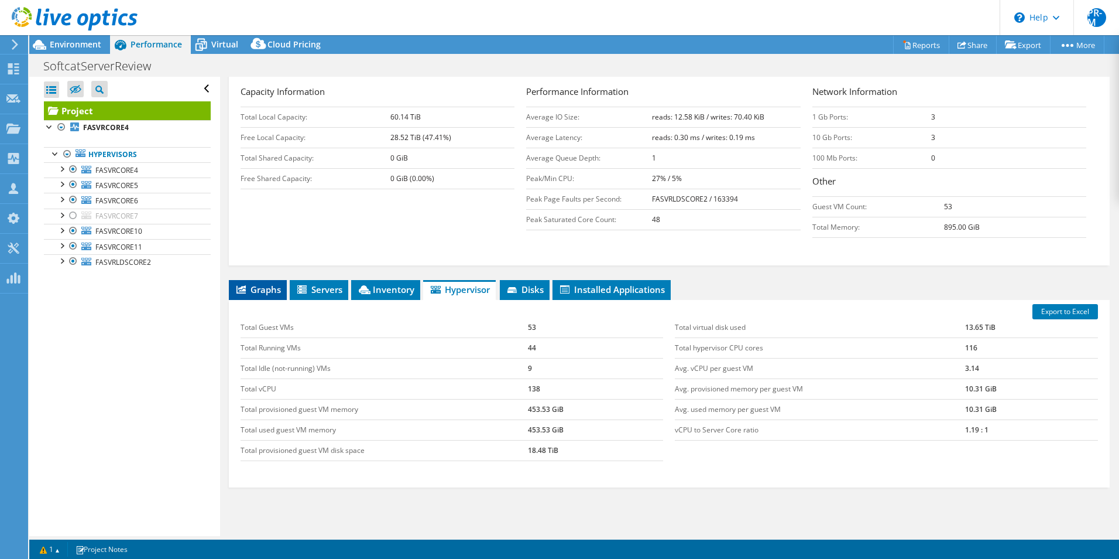
click at [252, 283] on span "Graphs" at bounding box center [258, 289] width 46 height 12
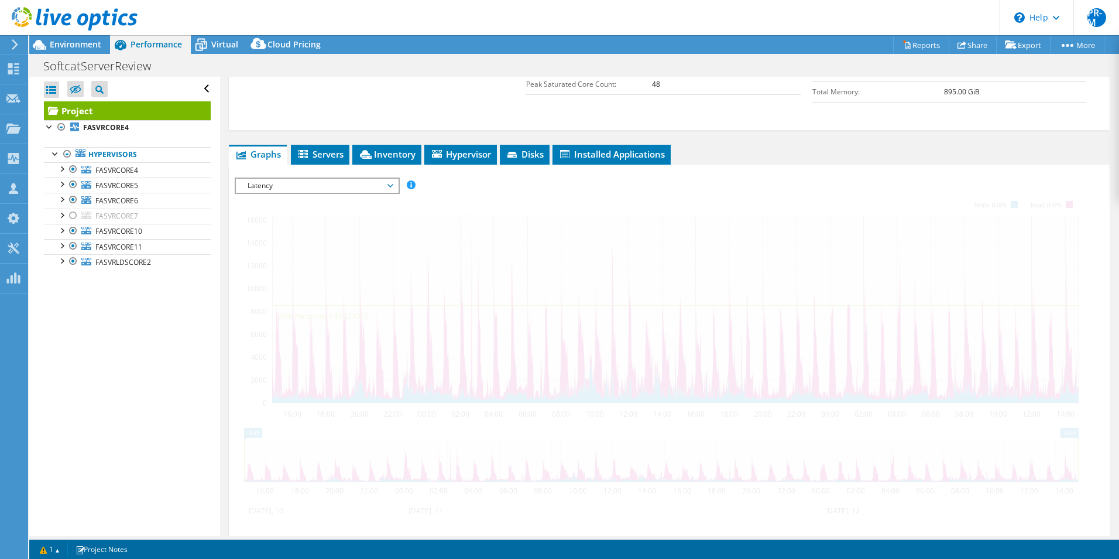
scroll to position [440, 0]
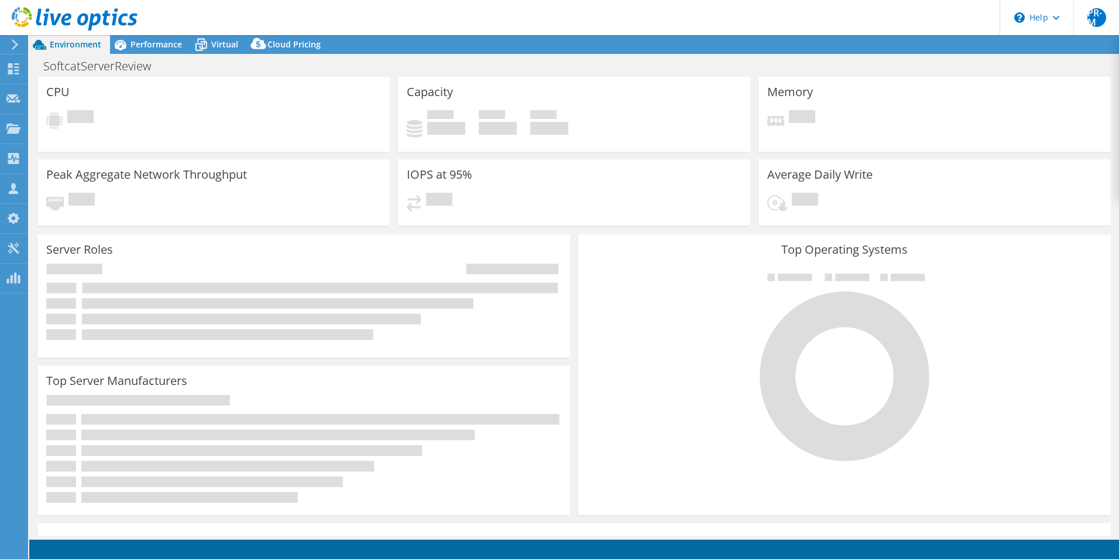
select select "EULondon"
select select "USD"
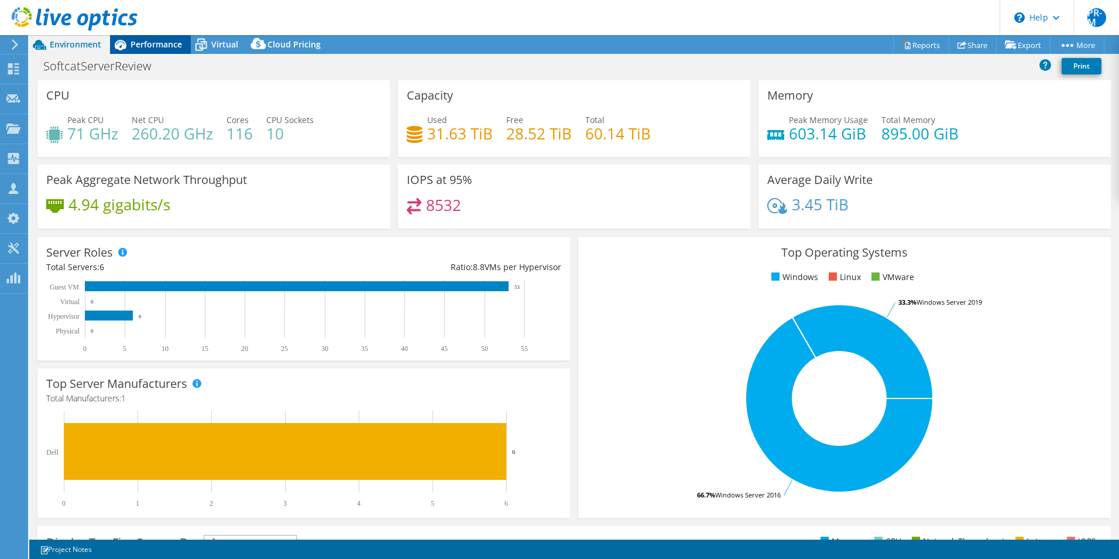
click at [161, 44] on span "Performance" at bounding box center [157, 44] width 52 height 11
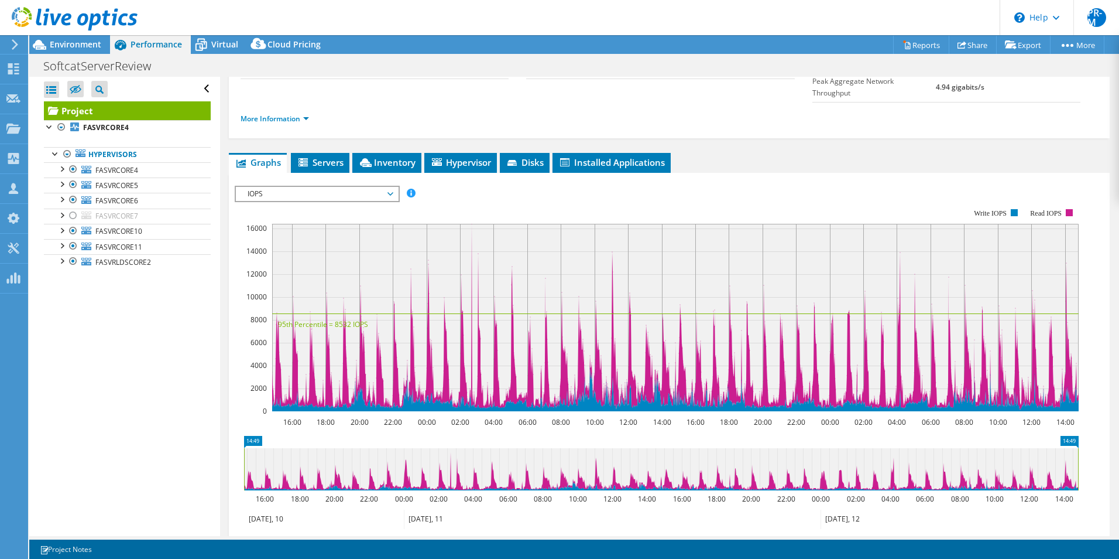
scroll to position [176, 0]
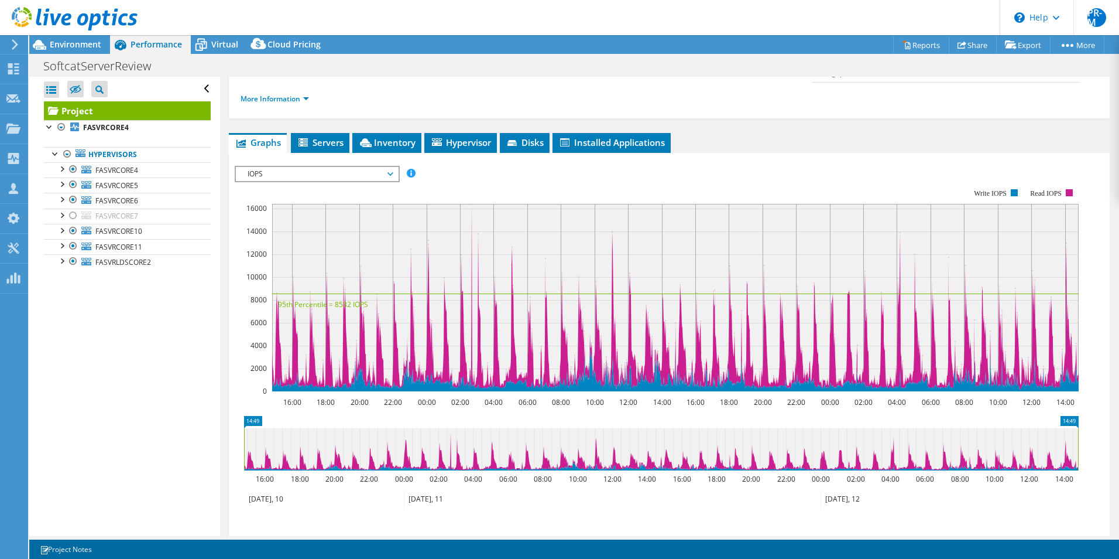
click at [393, 167] on span "IOPS" at bounding box center [317, 174] width 162 height 14
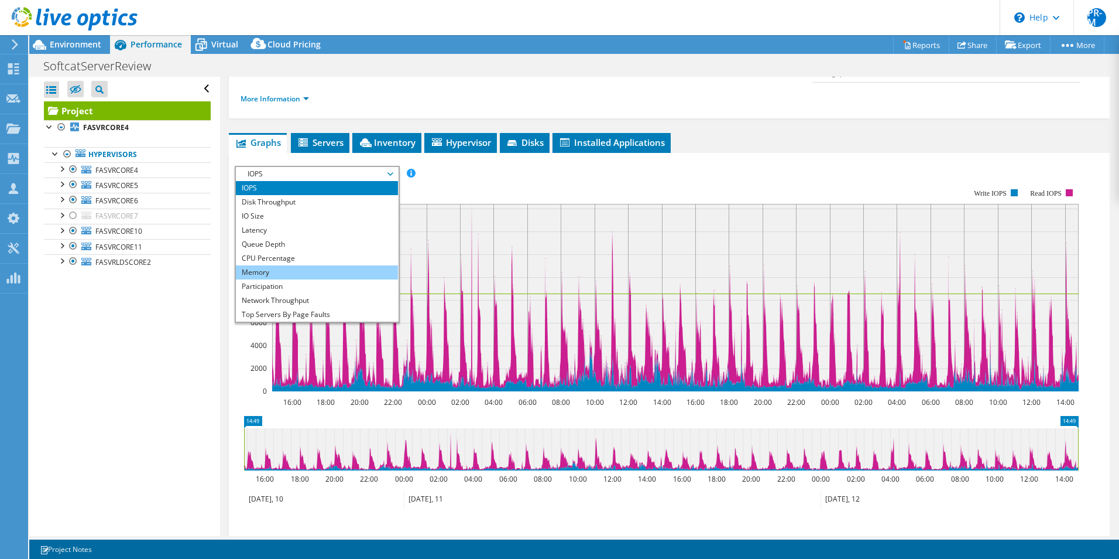
click at [331, 265] on li "Memory" at bounding box center [317, 272] width 162 height 14
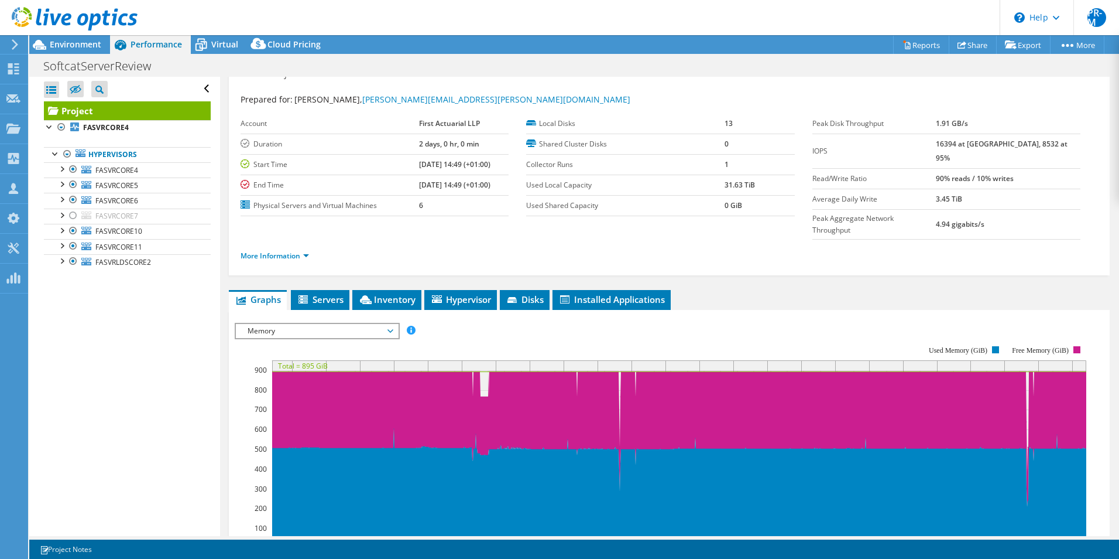
scroll to position [0, 0]
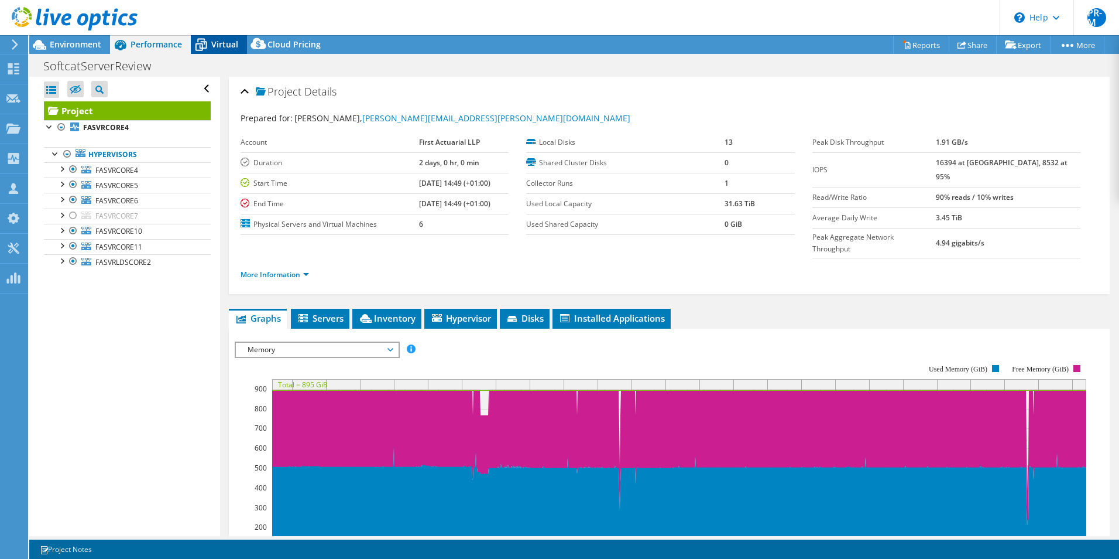
click at [228, 36] on div "Virtual" at bounding box center [219, 44] width 56 height 19
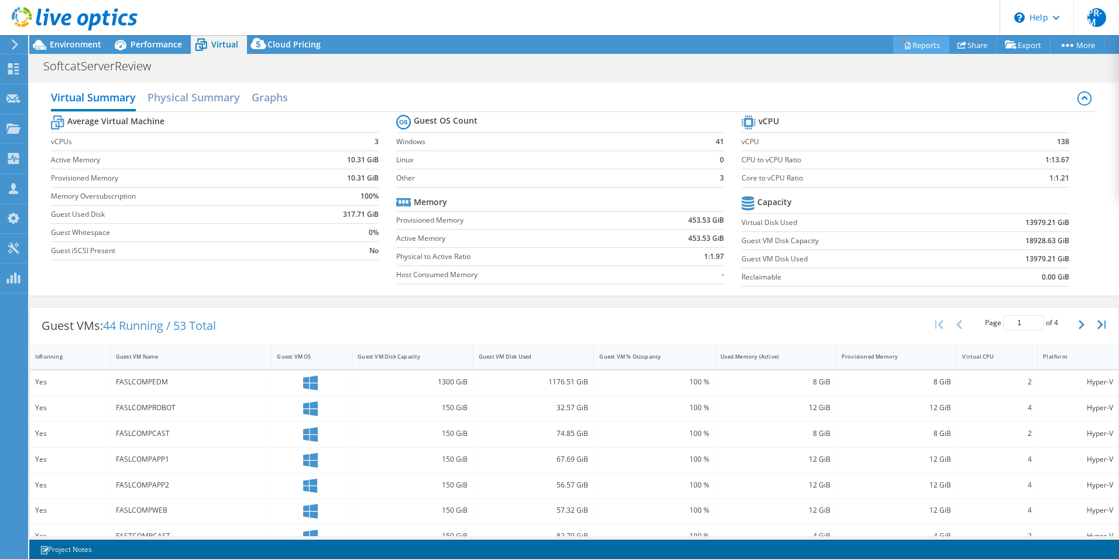
click at [926, 44] on link "Reports" at bounding box center [921, 45] width 56 height 18
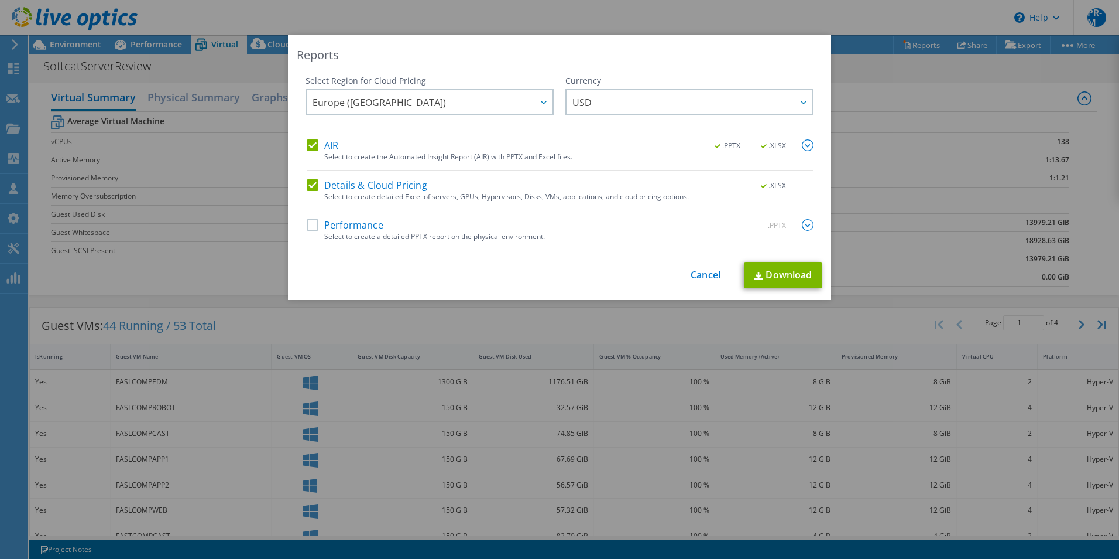
click at [337, 227] on label "Performance" at bounding box center [345, 225] width 77 height 12
click at [0, 0] on input "Performance" at bounding box center [0, 0] width 0 height 0
click at [787, 275] on link "Download" at bounding box center [783, 275] width 78 height 26
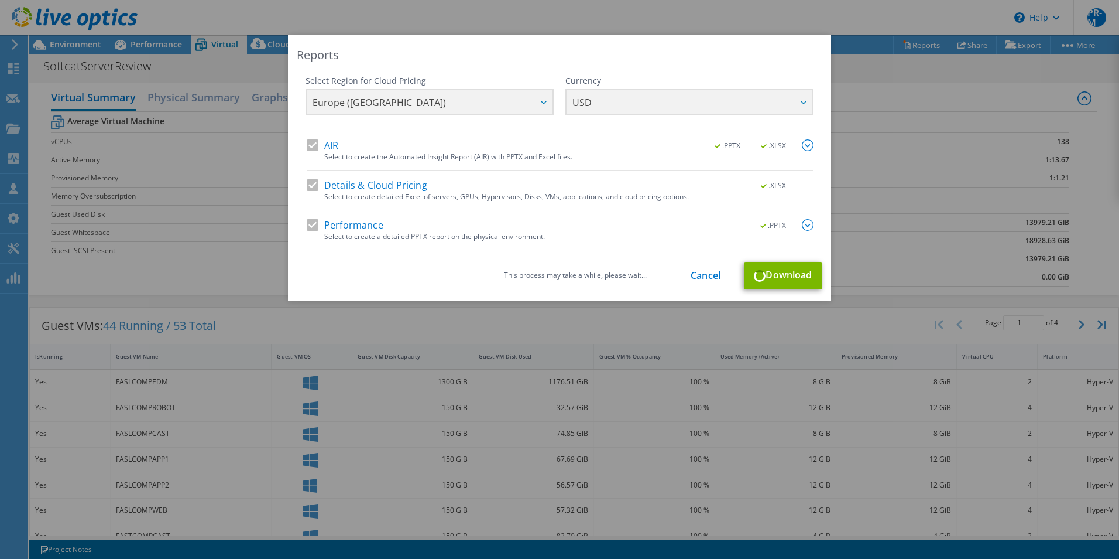
click at [798, 104] on div "Select Region for Cloud Pricing Asia Pacific ([GEOGRAPHIC_DATA]) [GEOGRAPHIC_DA…" at bounding box center [560, 107] width 508 height 64
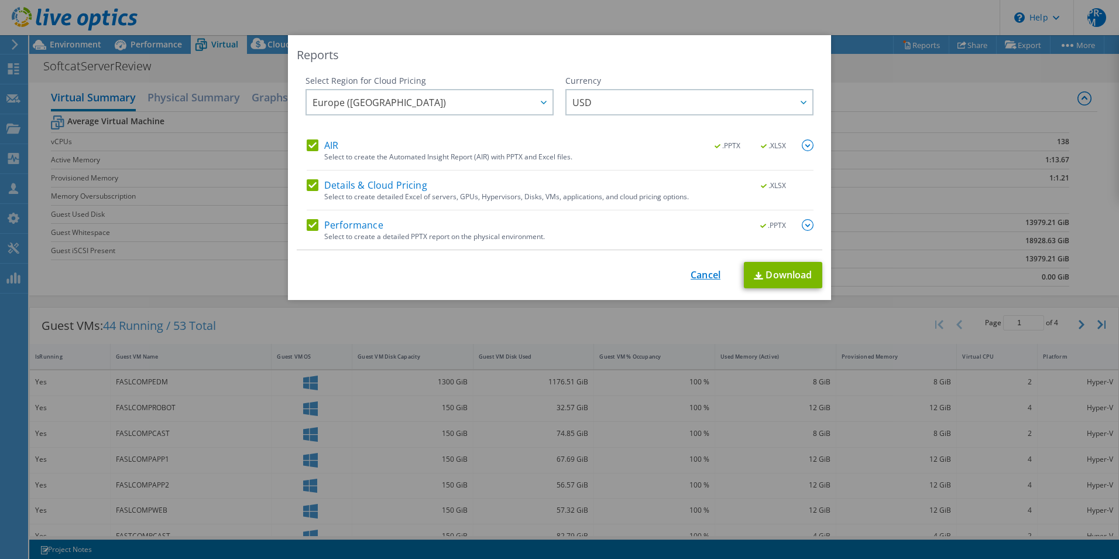
click at [711, 272] on link "Cancel" at bounding box center [706, 274] width 30 height 11
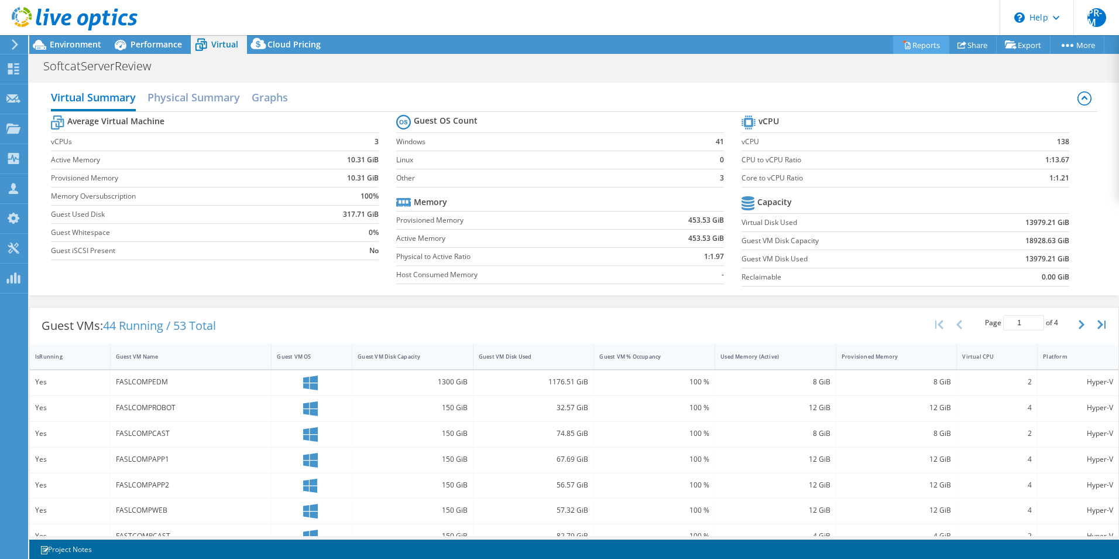
click at [906, 43] on link "Reports" at bounding box center [921, 45] width 56 height 18
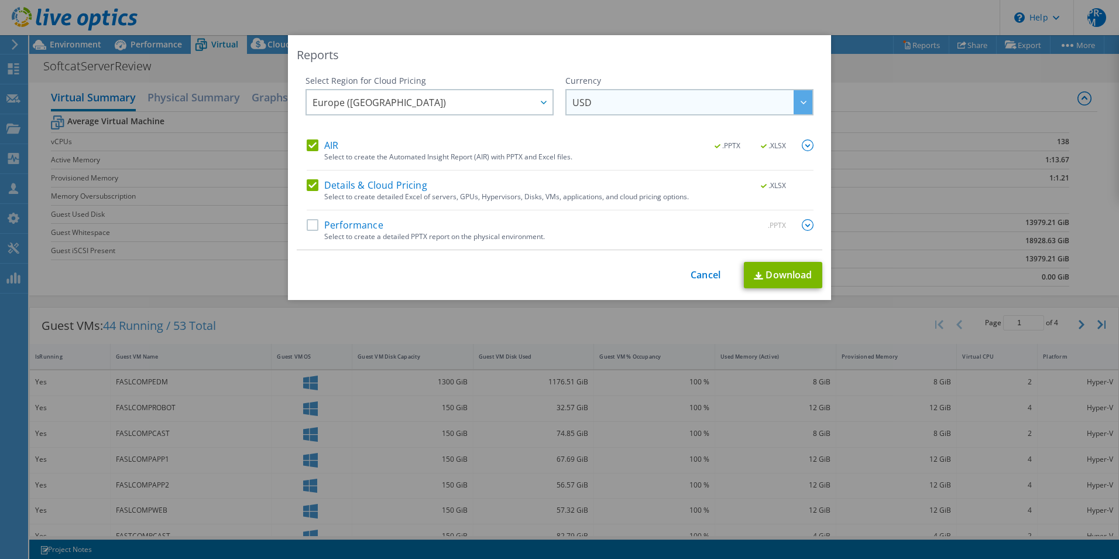
click at [795, 97] on div at bounding box center [803, 102] width 19 height 24
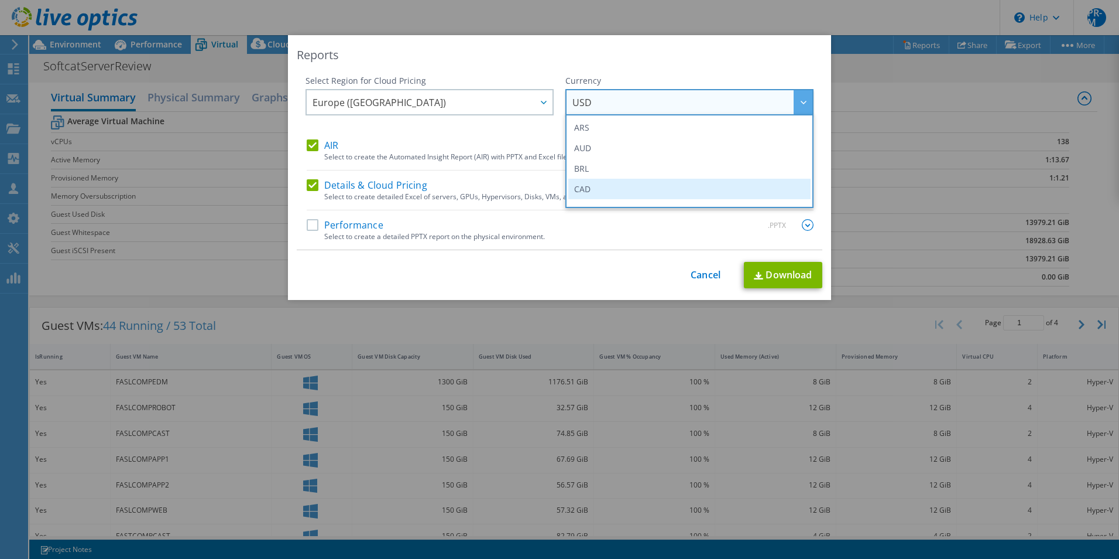
scroll to position [117, 0]
click at [652, 193] on li "GBP" at bounding box center [689, 194] width 242 height 20
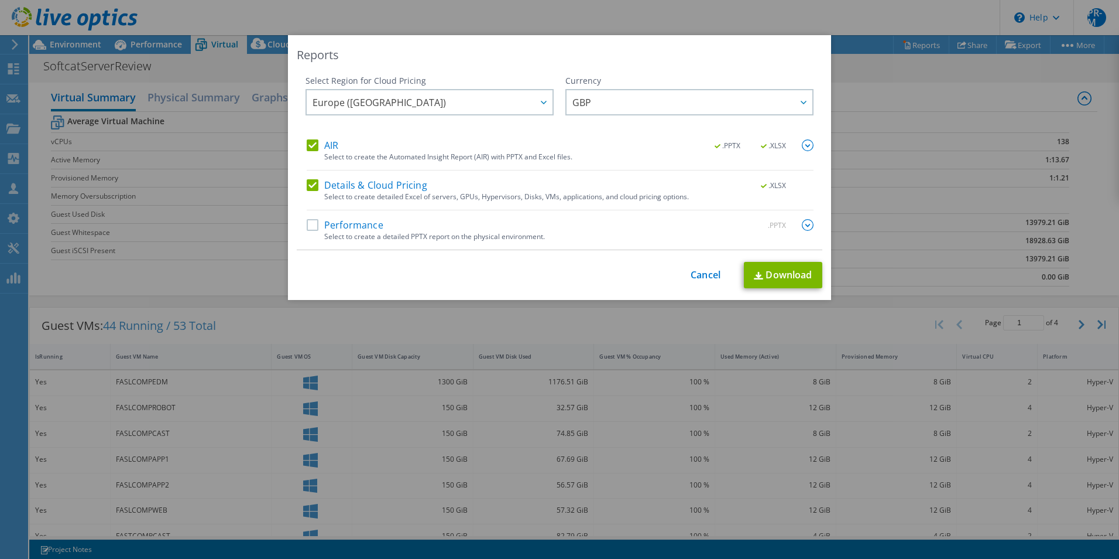
click at [307, 224] on label "Performance" at bounding box center [345, 225] width 77 height 12
click at [0, 0] on input "Performance" at bounding box center [0, 0] width 0 height 0
click at [786, 276] on link "Download" at bounding box center [783, 275] width 78 height 26
click at [892, 192] on div "Reports Select Region for Cloud Pricing Asia Pacific ([GEOGRAPHIC_DATA]) [GEOGR…" at bounding box center [559, 279] width 1119 height 488
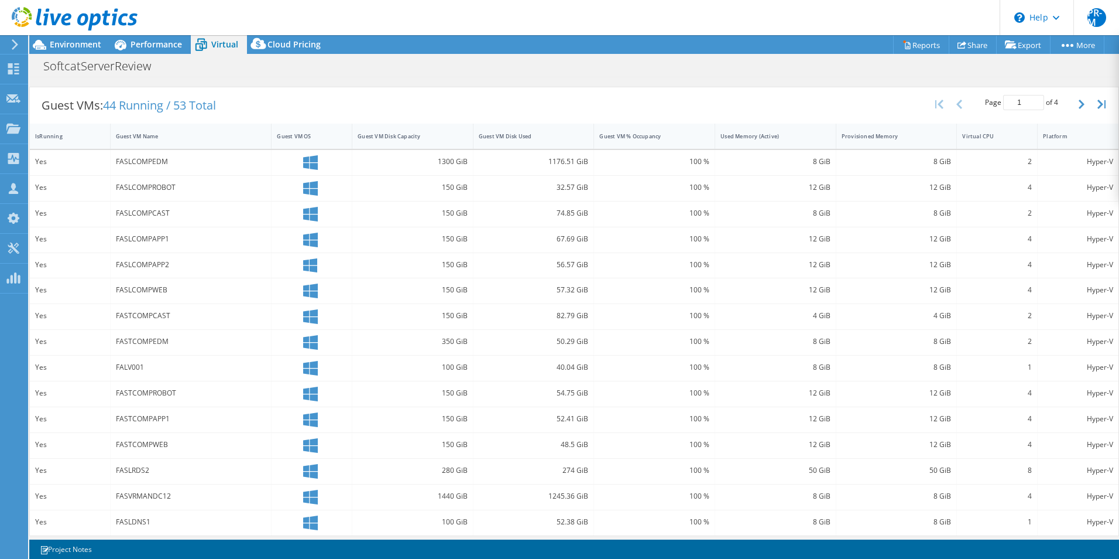
scroll to position [226, 0]
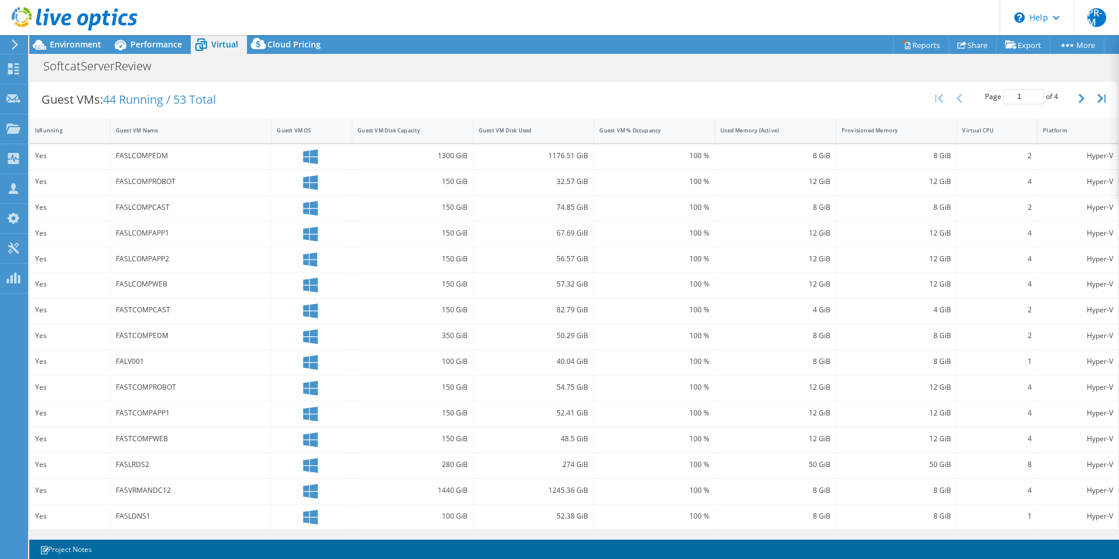
click at [812, 152] on div "8 GiB" at bounding box center [776, 155] width 110 height 13
click at [819, 180] on div "12 GiB" at bounding box center [776, 181] width 110 height 13
drag, startPoint x: 803, startPoint y: 211, endPoint x: 823, endPoint y: 210, distance: 20.0
click at [823, 210] on div "8 GiB" at bounding box center [776, 207] width 110 height 13
drag, startPoint x: 823, startPoint y: 210, endPoint x: 823, endPoint y: 235, distance: 25.2
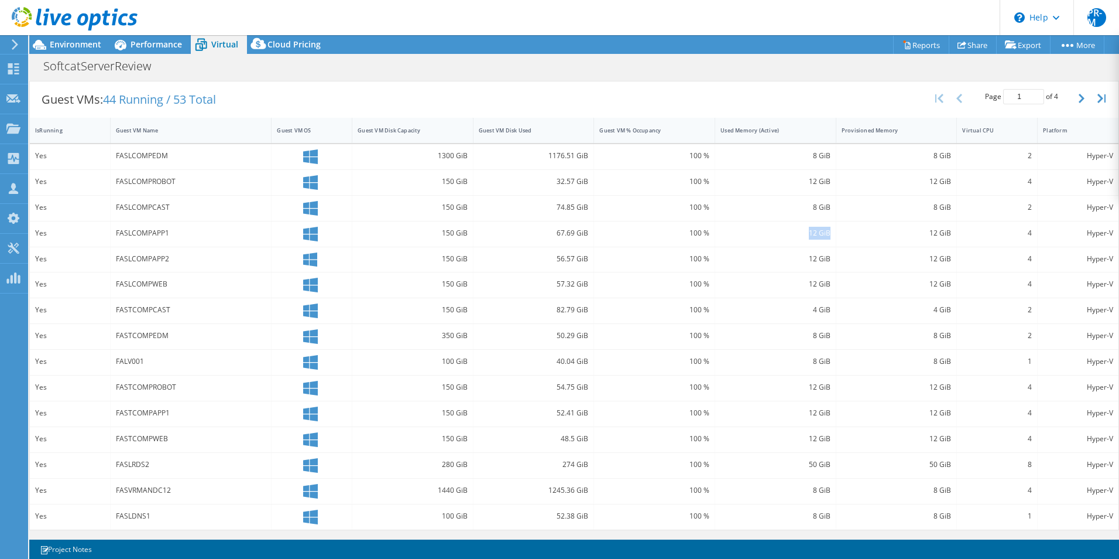
click at [823, 235] on div "12 GiB" at bounding box center [776, 233] width 110 height 13
drag, startPoint x: 823, startPoint y: 235, endPoint x: 822, endPoint y: 259, distance: 24.0
click at [822, 259] on div "12 GiB" at bounding box center [776, 258] width 110 height 13
drag, startPoint x: 822, startPoint y: 259, endPoint x: 810, endPoint y: 310, distance: 53.0
click at [810, 310] on div "4 GiB" at bounding box center [776, 309] width 110 height 13
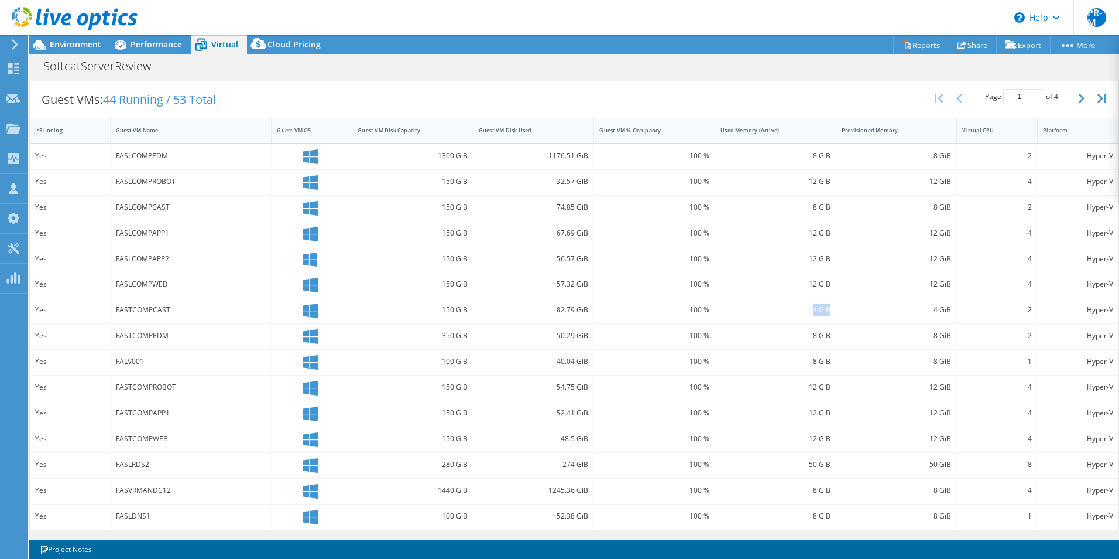
drag, startPoint x: 808, startPoint y: 312, endPoint x: 822, endPoint y: 311, distance: 13.5
click at [822, 311] on div "4 GiB" at bounding box center [776, 309] width 110 height 13
drag, startPoint x: 822, startPoint y: 311, endPoint x: 809, endPoint y: 337, distance: 28.3
click at [809, 337] on div "8 GiB" at bounding box center [776, 335] width 110 height 13
drag, startPoint x: 805, startPoint y: 337, endPoint x: 825, endPoint y: 335, distance: 20.5
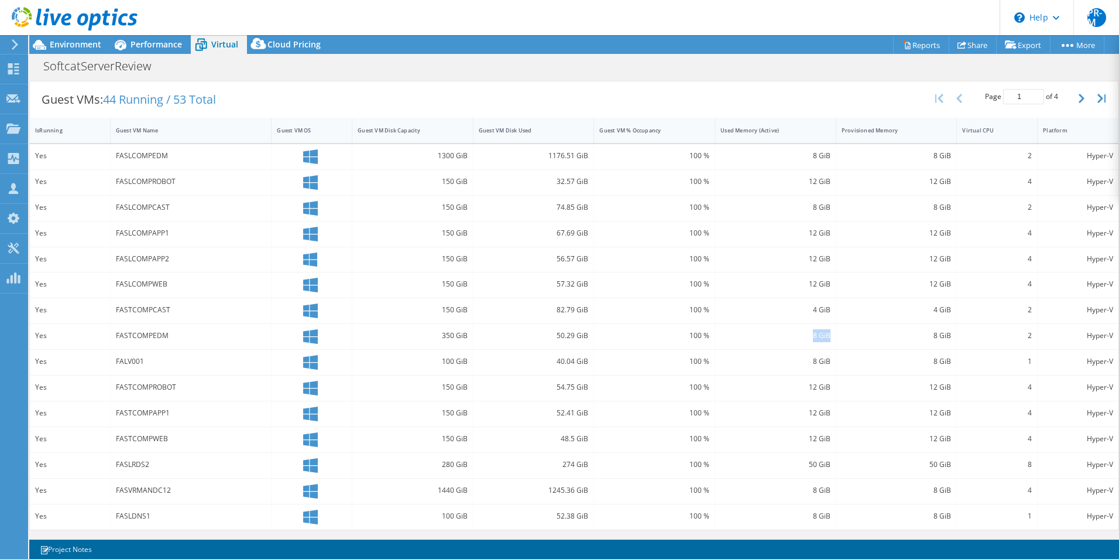
click at [825, 335] on div "8 GiB" at bounding box center [775, 336] width 121 height 25
drag, startPoint x: 825, startPoint y: 335, endPoint x: 808, endPoint y: 386, distance: 53.9
click at [808, 386] on div "12 GiB" at bounding box center [776, 387] width 110 height 13
click at [810, 413] on div "12 GiB" at bounding box center [776, 412] width 110 height 13
click at [811, 436] on div "12 GiB" at bounding box center [776, 438] width 110 height 13
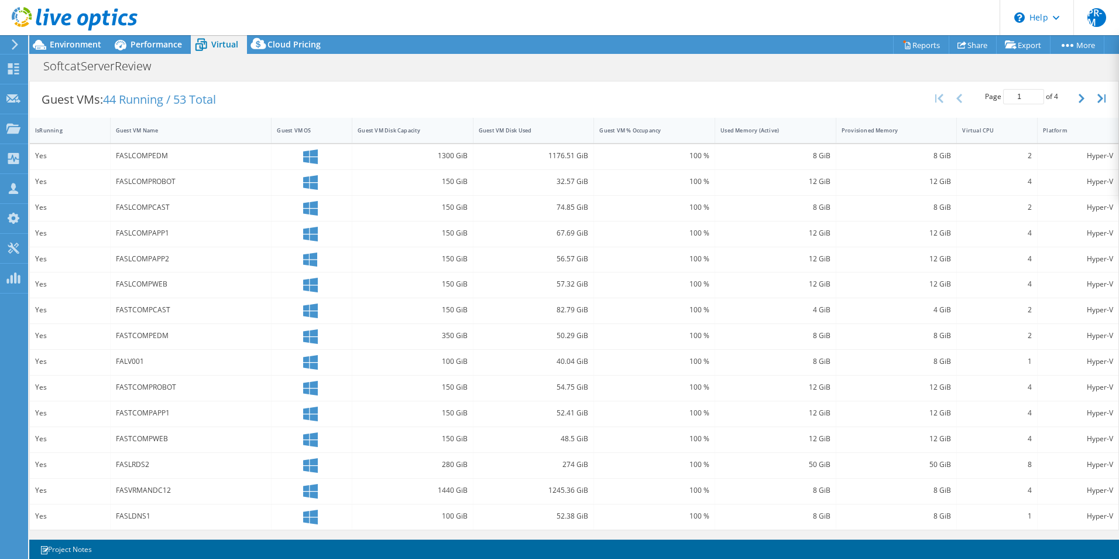
click at [812, 464] on div "50 GiB" at bounding box center [776, 464] width 110 height 13
click at [818, 492] on div "8 GiB" at bounding box center [776, 490] width 110 height 13
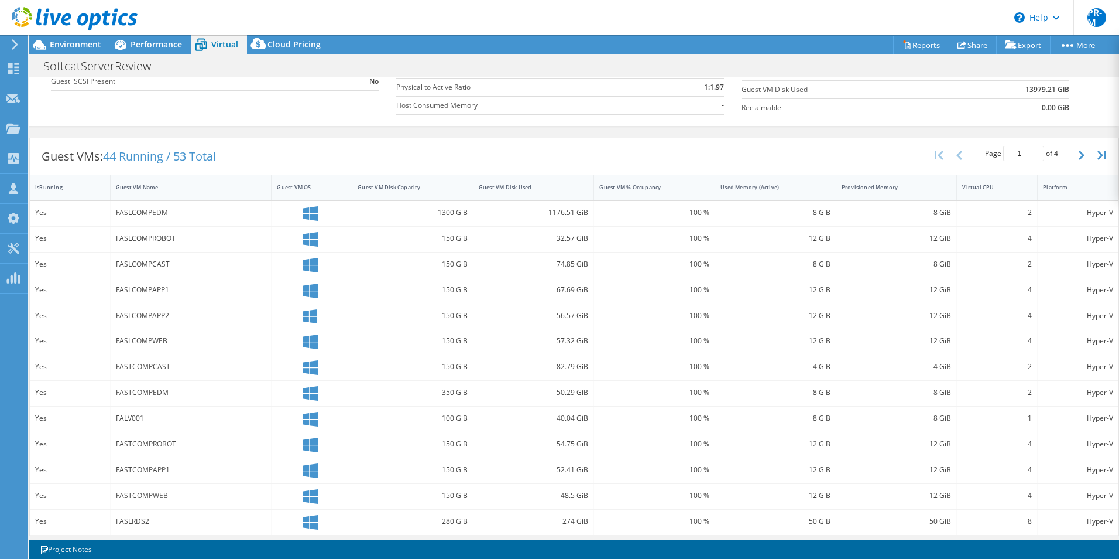
scroll to position [0, 0]
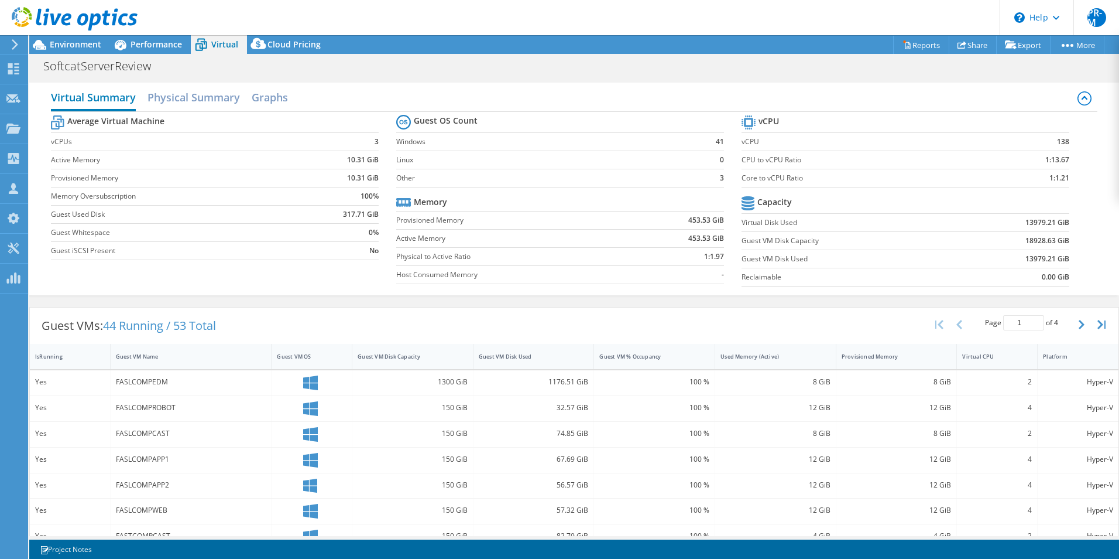
click at [97, 95] on h2 "Virtual Summary" at bounding box center [93, 98] width 85 height 26
click at [188, 98] on h2 "Physical Summary" at bounding box center [194, 98] width 92 height 26
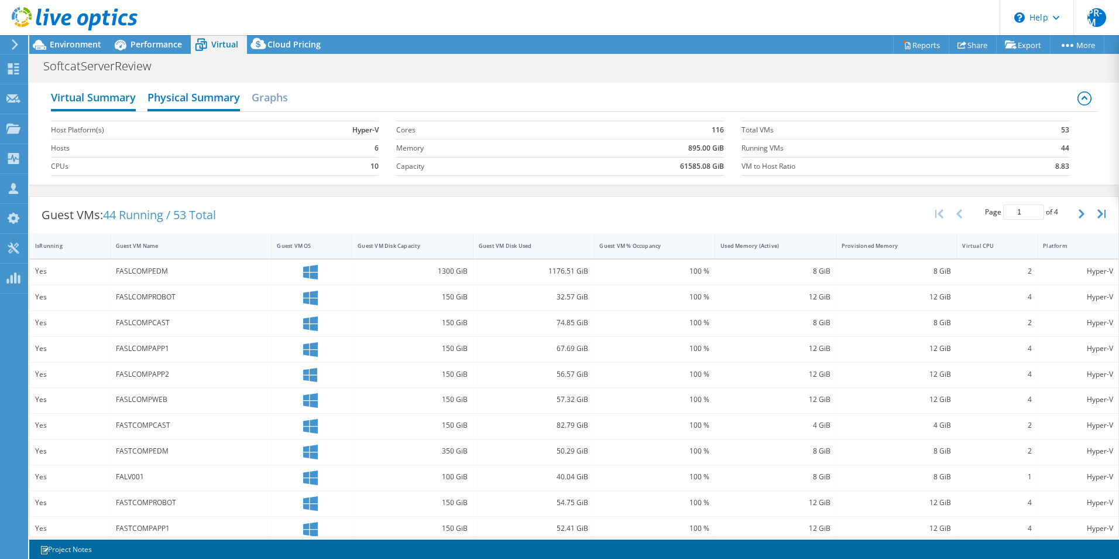
click at [102, 105] on h2 "Virtual Summary" at bounding box center [93, 98] width 85 height 26
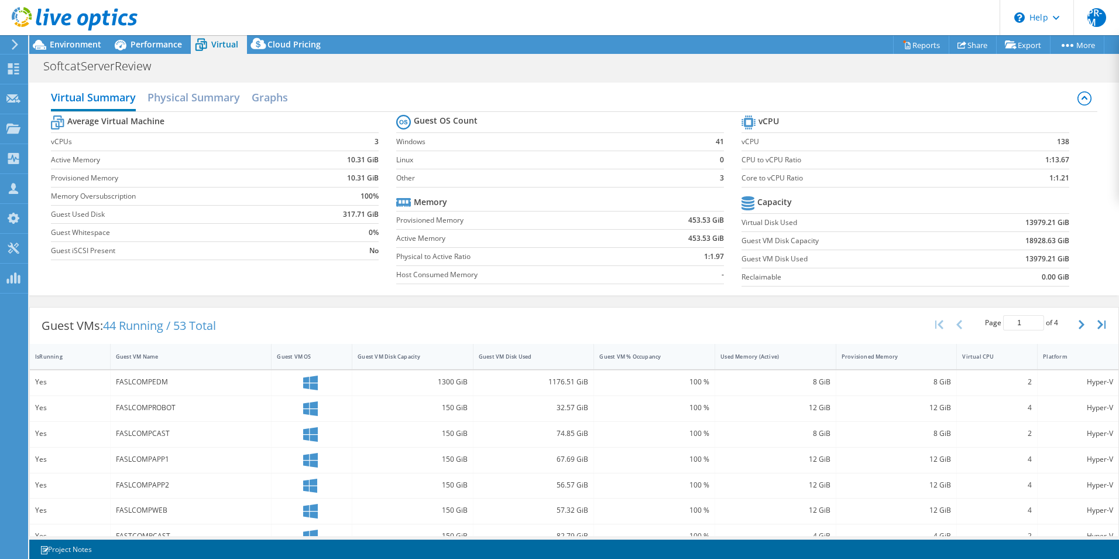
click at [629, 237] on td "453.53 GiB" at bounding box center [676, 238] width 95 height 18
click at [422, 242] on label "Active Memory" at bounding box center [512, 238] width 232 height 12
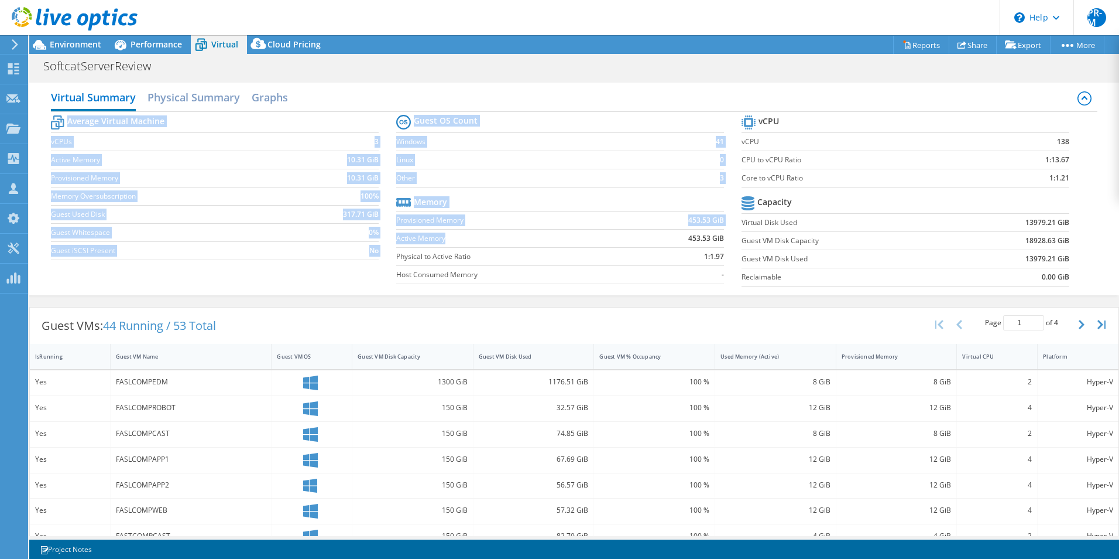
drag, startPoint x: 391, startPoint y: 238, endPoint x: 455, endPoint y: 241, distance: 64.5
click at [455, 241] on div "Average Virtual Machine vCPUs 3 Active Memory 10.31 GiB Provisioned Memory 10.3…" at bounding box center [574, 202] width 1047 height 180
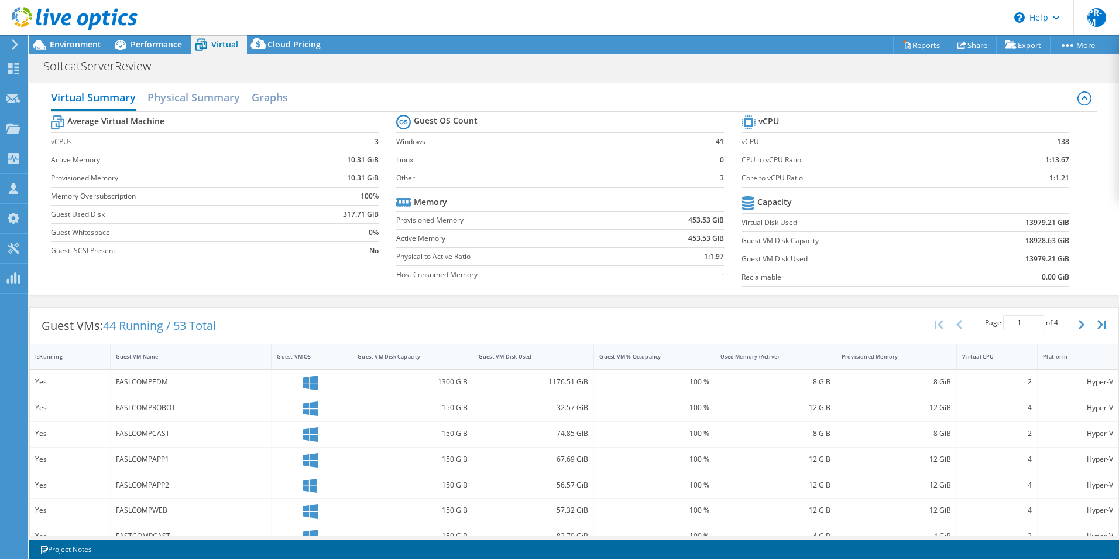
drag, startPoint x: 455, startPoint y: 241, endPoint x: 610, endPoint y: 290, distance: 162.2
click at [610, 290] on div "Average Virtual Machine vCPUs 3 Active Memory 10.31 GiB Provisioned Memory 10.3…" at bounding box center [574, 202] width 1047 height 180
click at [539, 296] on div "Virtual Summary Physical Summary Graphs Average Virtual Machine vCPUs 3 Active …" at bounding box center [574, 189] width 1090 height 224
click at [539, 291] on div "Average Virtual Machine vCPUs 3 Active Memory 10.31 GiB Provisioned Memory 10.3…" at bounding box center [574, 202] width 1047 height 180
click at [152, 41] on span "Performance" at bounding box center [157, 44] width 52 height 11
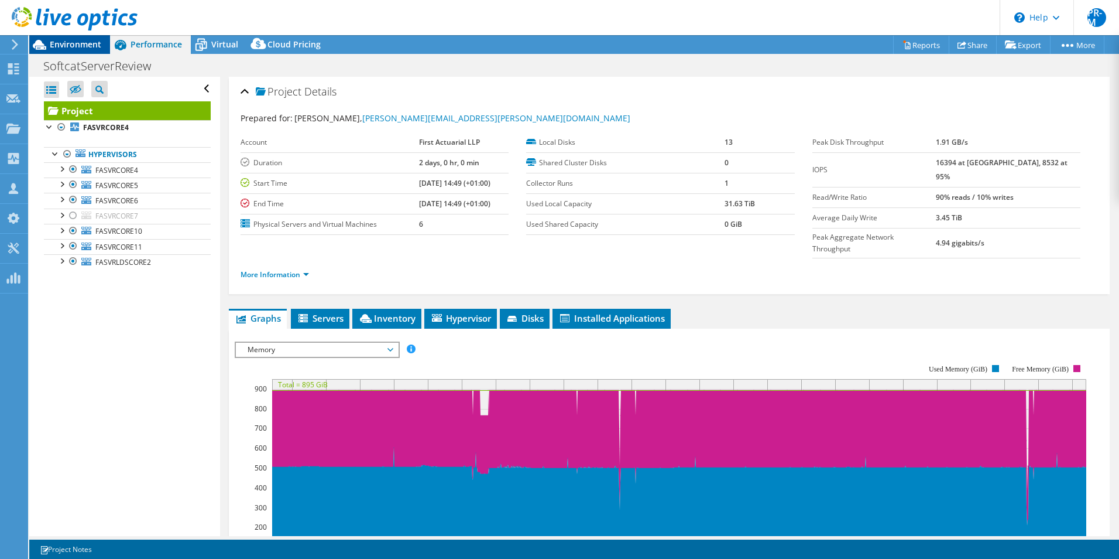
click at [64, 46] on span "Environment" at bounding box center [76, 44] width 52 height 11
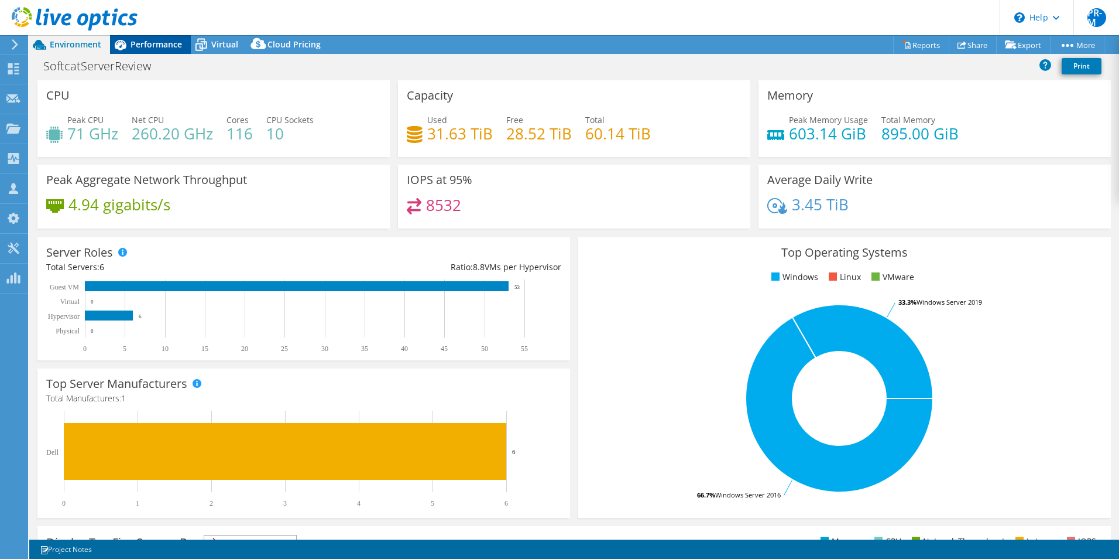
click at [138, 40] on span "Performance" at bounding box center [157, 44] width 52 height 11
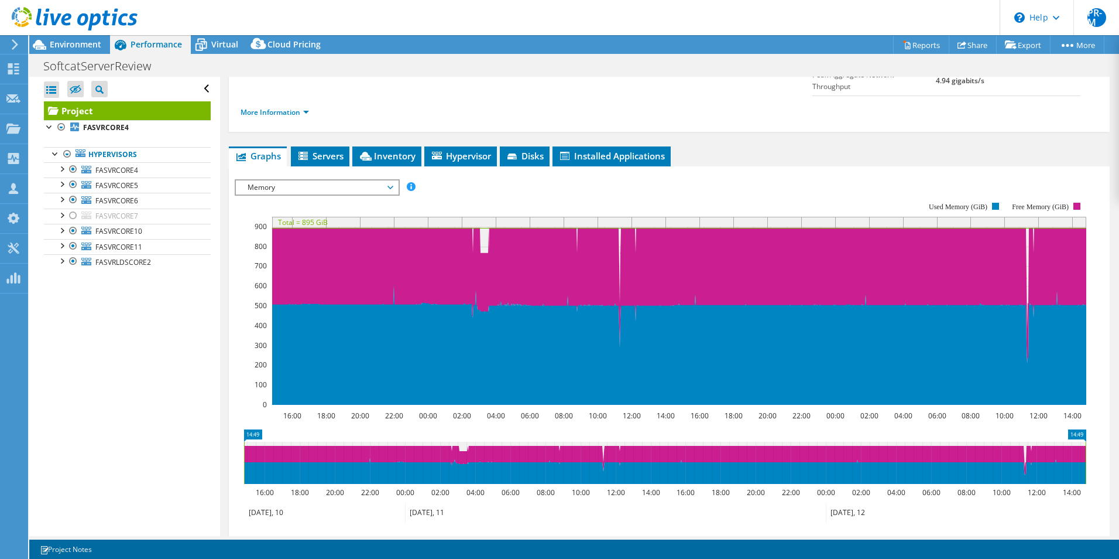
scroll to position [176, 0]
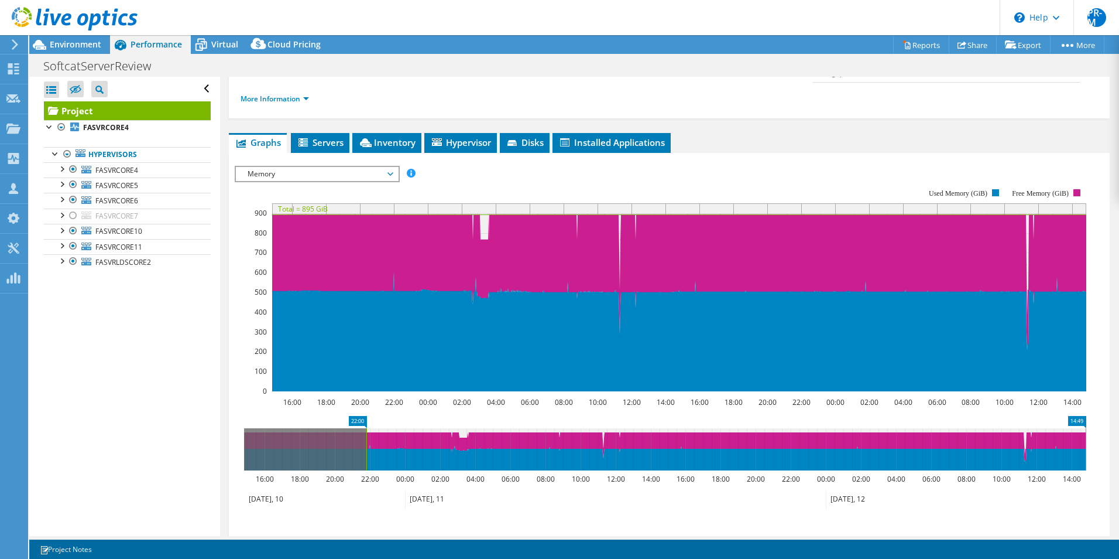
drag, startPoint x: 246, startPoint y: 430, endPoint x: 368, endPoint y: 430, distance: 122.4
click at [368, 430] on rect at bounding box center [366, 449] width 5 height 42
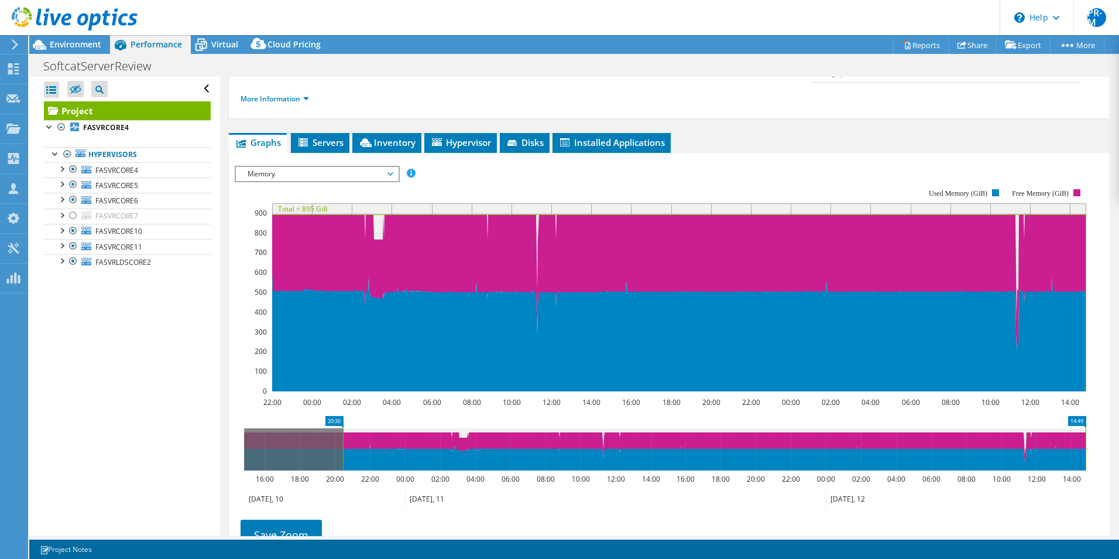
drag, startPoint x: 372, startPoint y: 430, endPoint x: 345, endPoint y: 431, distance: 27.0
click at [345, 431] on rect at bounding box center [343, 449] width 5 height 42
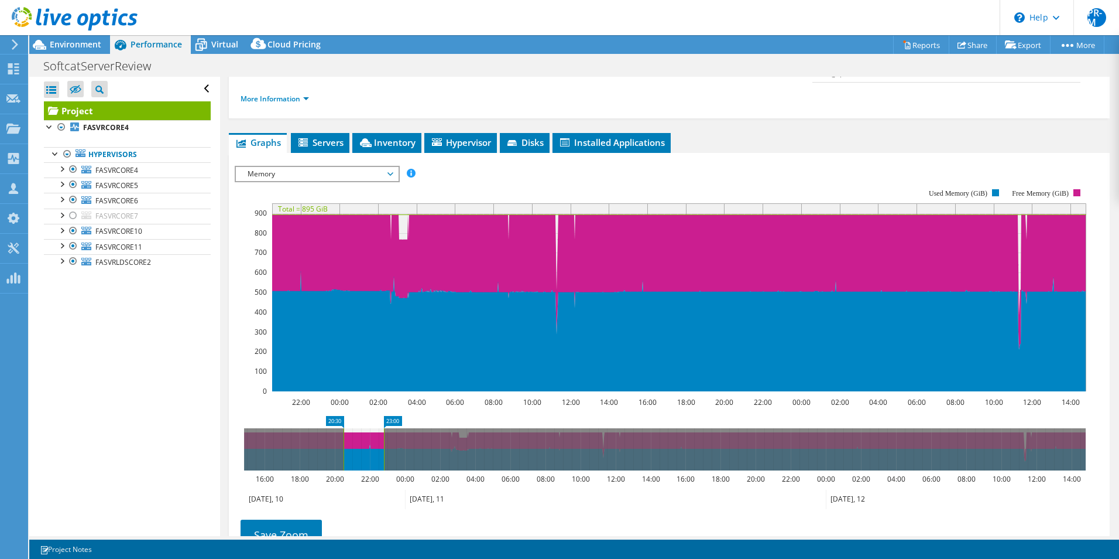
drag, startPoint x: 1084, startPoint y: 428, endPoint x: 382, endPoint y: 455, distance: 702.5
click at [382, 455] on icon "20:30 23:00 16:00 18:00 20:00 22:00 00:00 02:00 04:00 06:00 08:00 10:00 12:00 1…" at bounding box center [665, 463] width 861 height 94
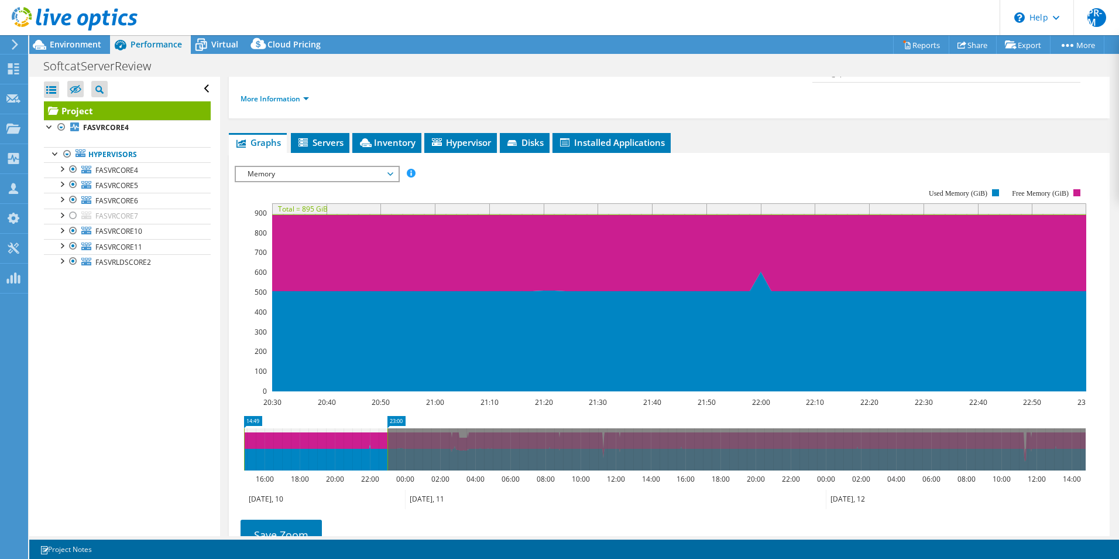
drag, startPoint x: 344, startPoint y: 430, endPoint x: 229, endPoint y: 423, distance: 114.4
click at [229, 423] on section "IOPS Disk Throughput IO Size Latency Queue Depth CPU Percentage Memory Page Fau…" at bounding box center [669, 389] width 881 height 473
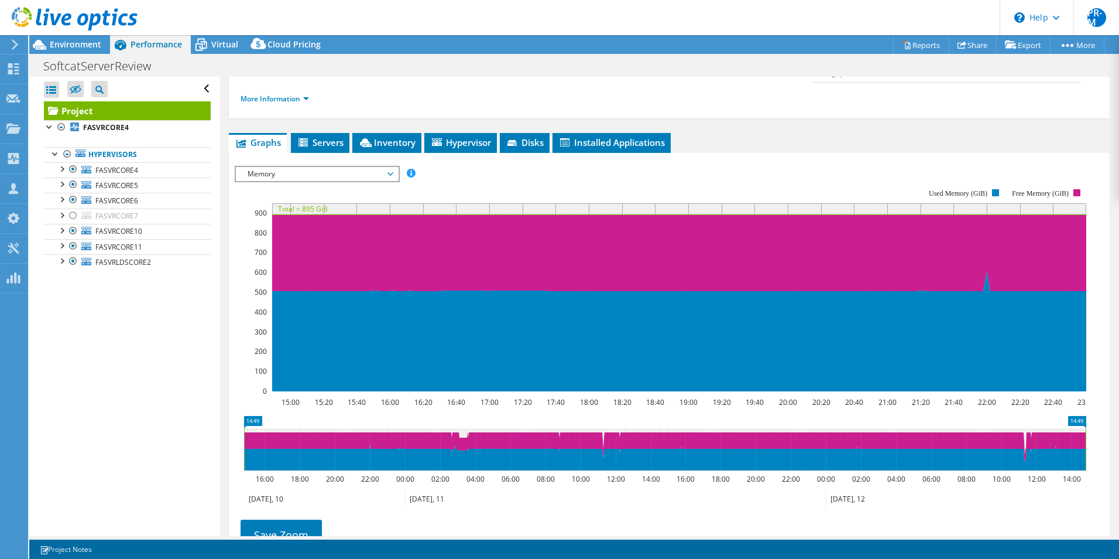
drag, startPoint x: 386, startPoint y: 426, endPoint x: 1217, endPoint y: 408, distance: 831.5
click at [1119, 408] on html "PR-M Partner Team Member [PERSON_NAME] - [PERSON_NAME] [PERSON_NAME][EMAIL_ADDR…" at bounding box center [559, 279] width 1119 height 559
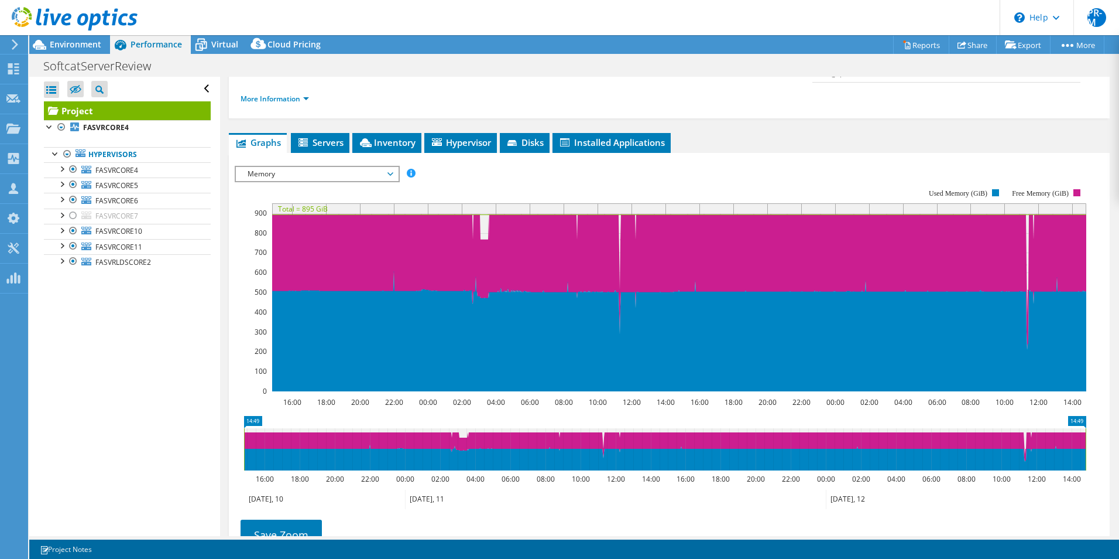
click at [388, 167] on span "Memory" at bounding box center [317, 174] width 150 height 14
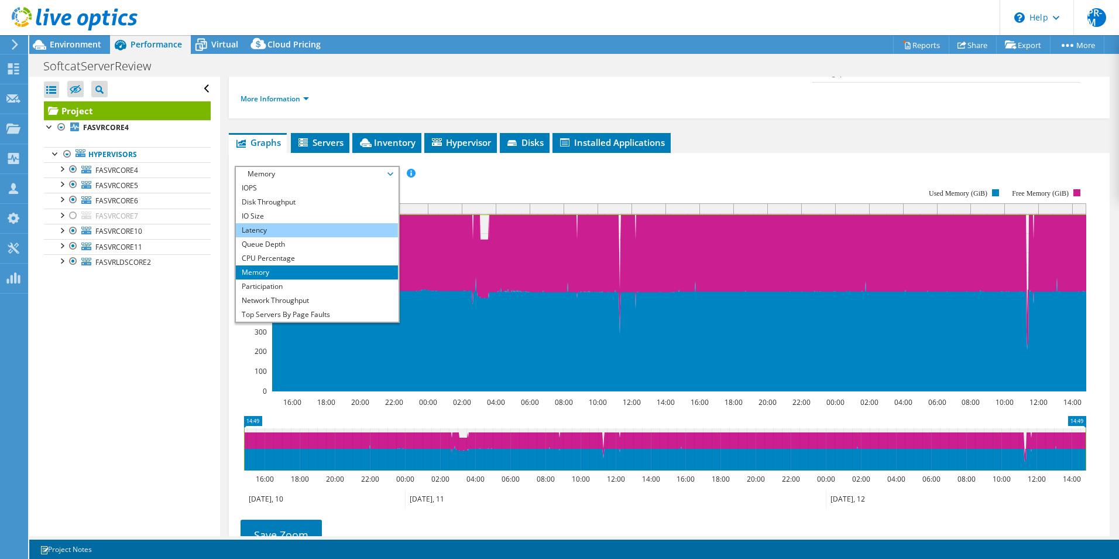
click at [265, 223] on li "Latency" at bounding box center [317, 230] width 162 height 14
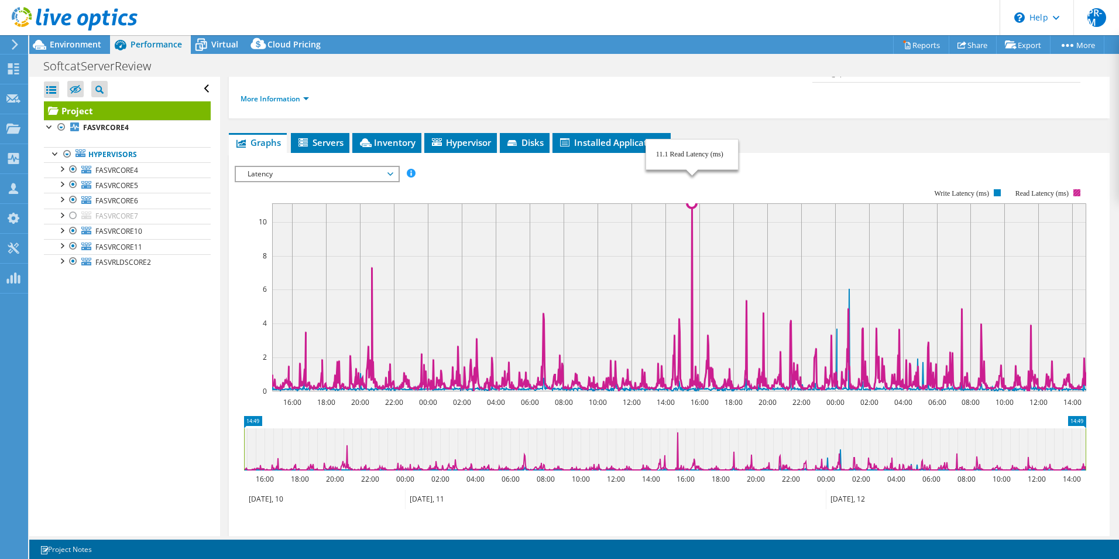
click at [692, 203] on icon at bounding box center [679, 296] width 814 height 187
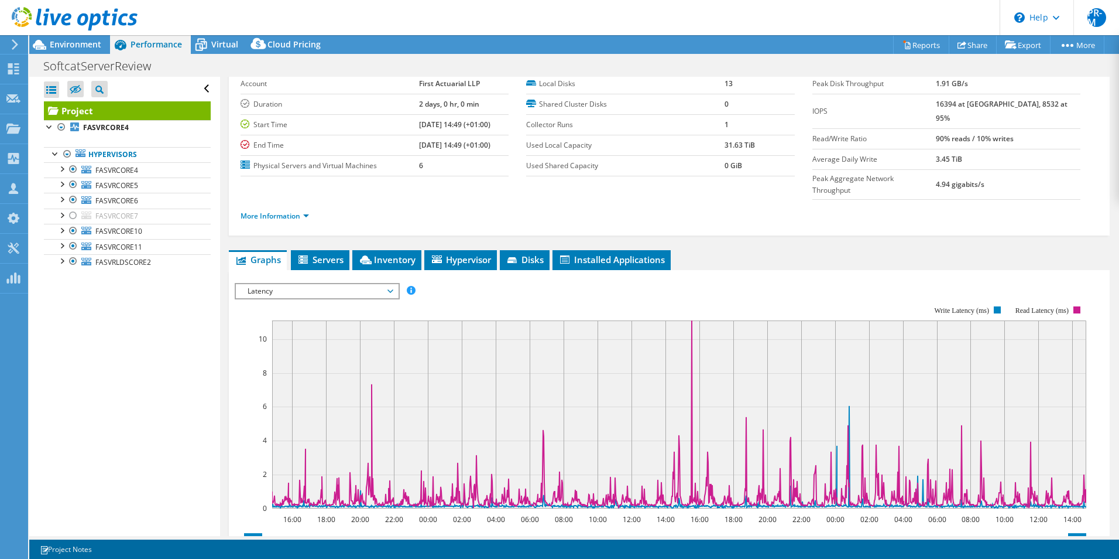
scroll to position [0, 0]
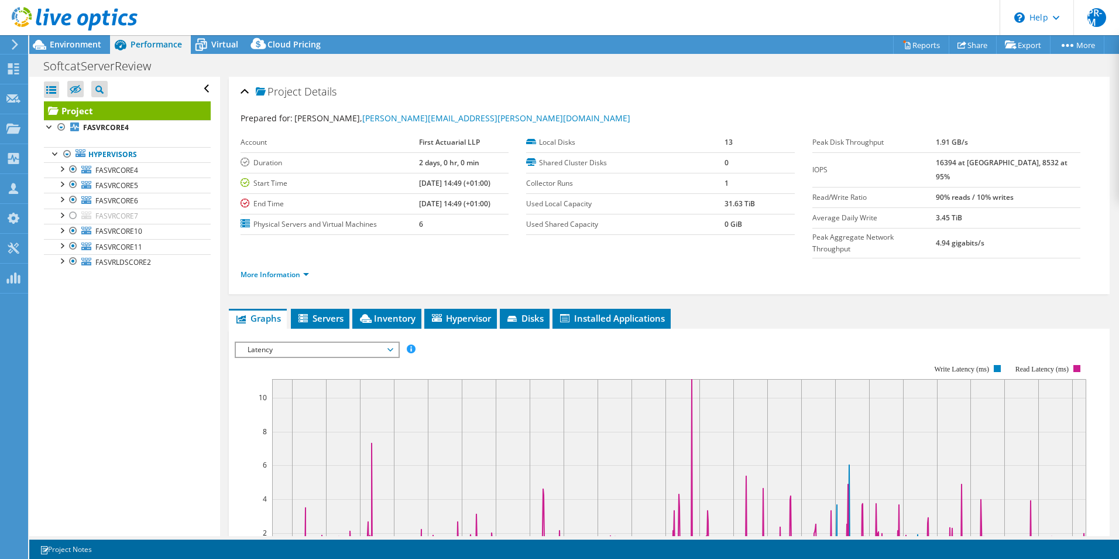
click at [334, 342] on span "Latency" at bounding box center [317, 349] width 150 height 14
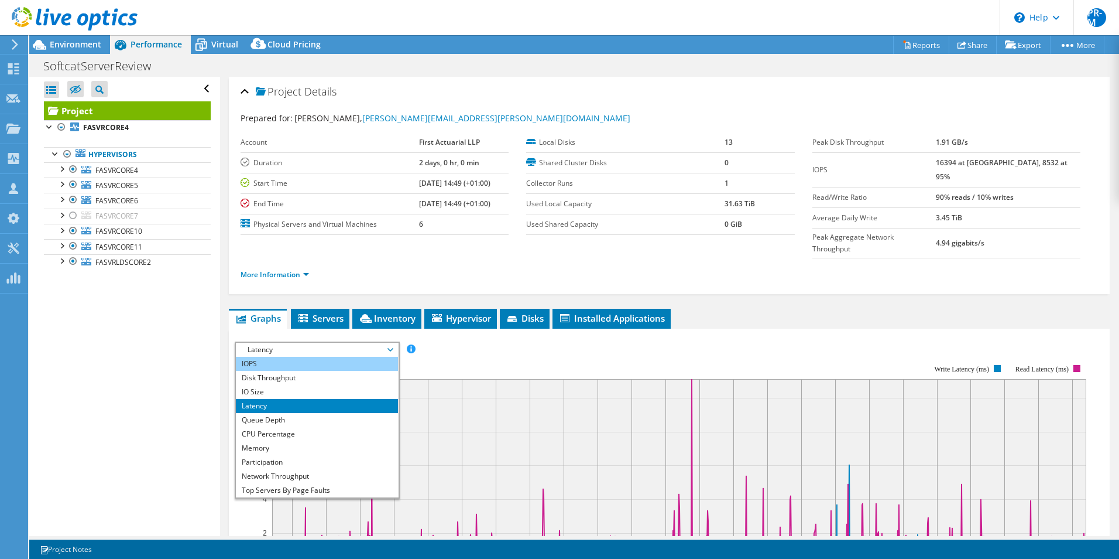
click at [335, 357] on li "IOPS" at bounding box center [317, 364] width 162 height 14
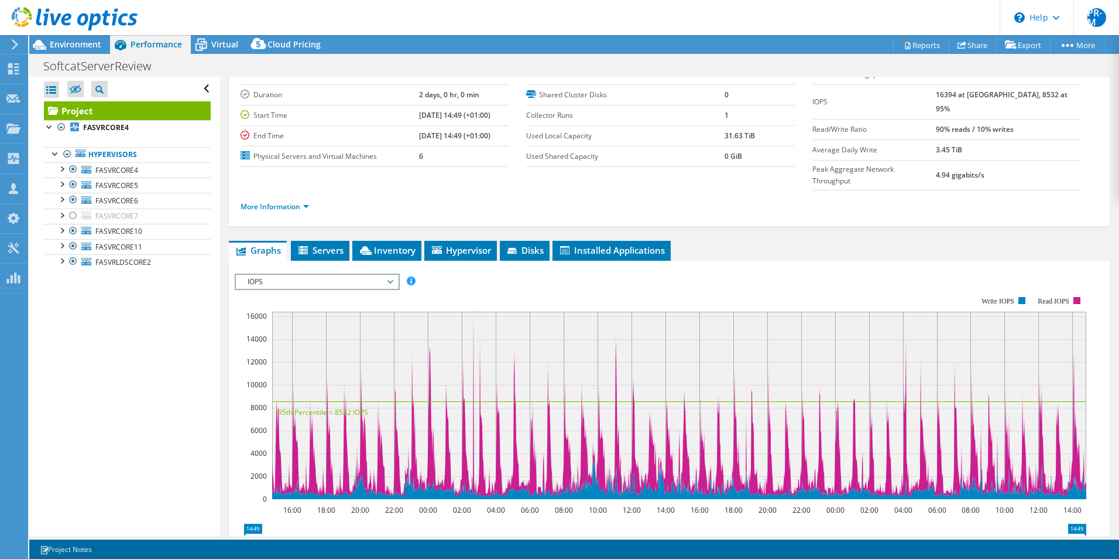
scroll to position [59, 0]
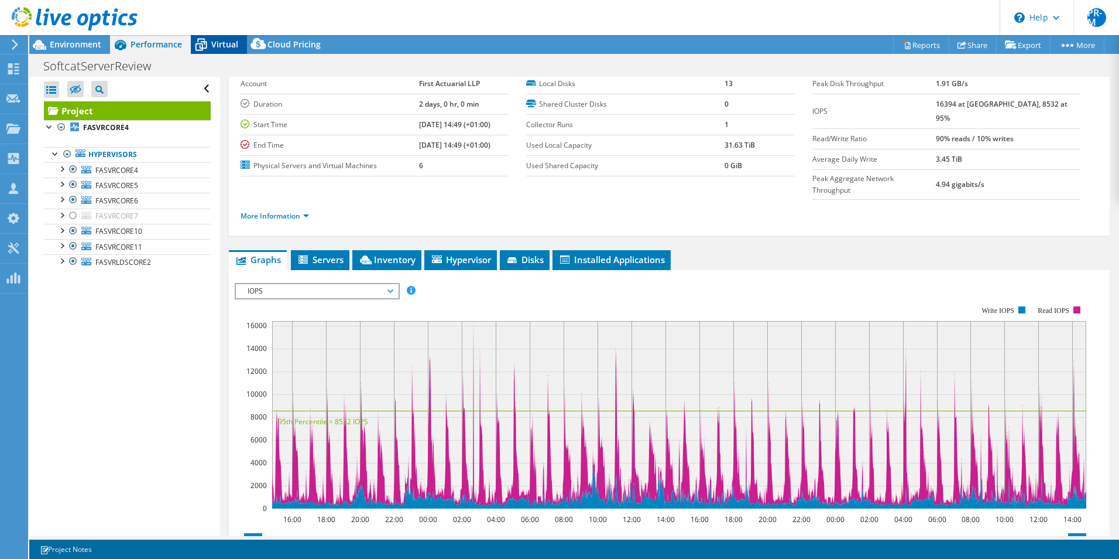
click at [226, 44] on span "Virtual" at bounding box center [224, 44] width 27 height 11
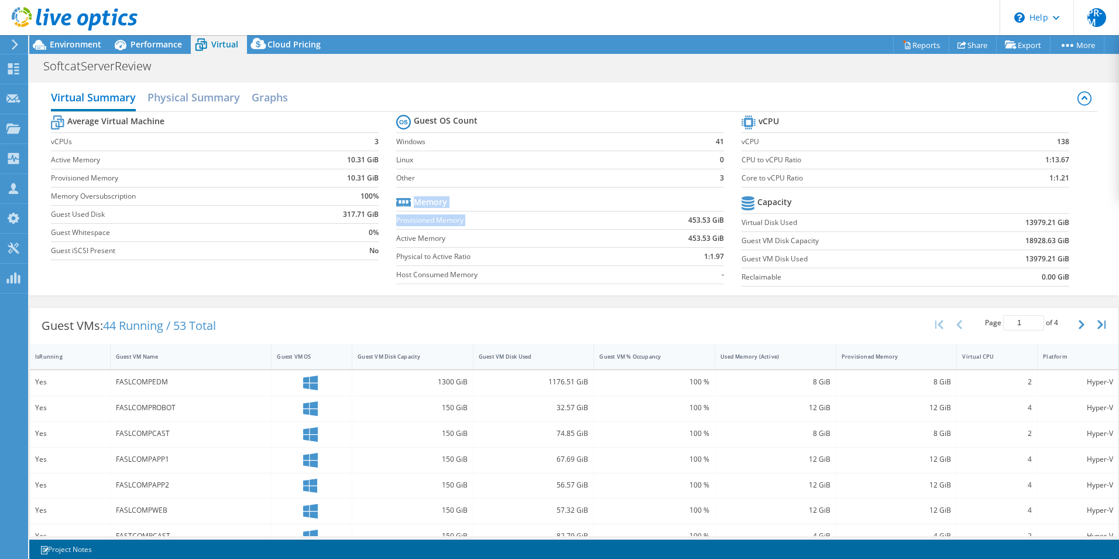
drag, startPoint x: 684, startPoint y: 217, endPoint x: 719, endPoint y: 217, distance: 35.1
click at [719, 217] on section "Guest OS Count Windows 41 Linux 0 Other 3 Memory Provisioned Memory 453.53 GiB …" at bounding box center [568, 201] width 345 height 178
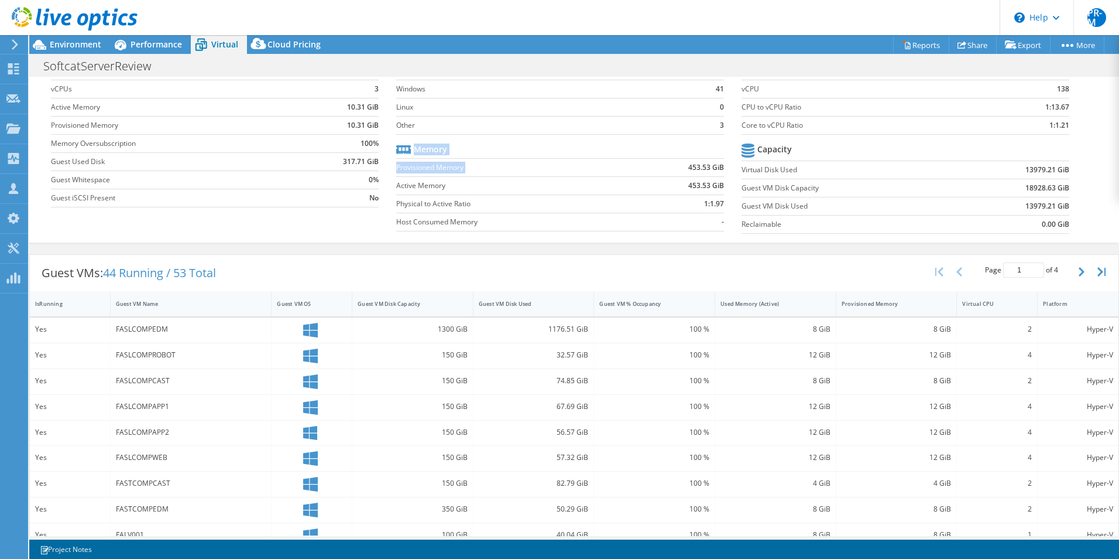
scroll to position [50, 0]
drag, startPoint x: 715, startPoint y: 306, endPoint x: 775, endPoint y: 311, distance: 59.9
click at [775, 311] on div "Used Memory (Active)" at bounding box center [768, 306] width 107 height 18
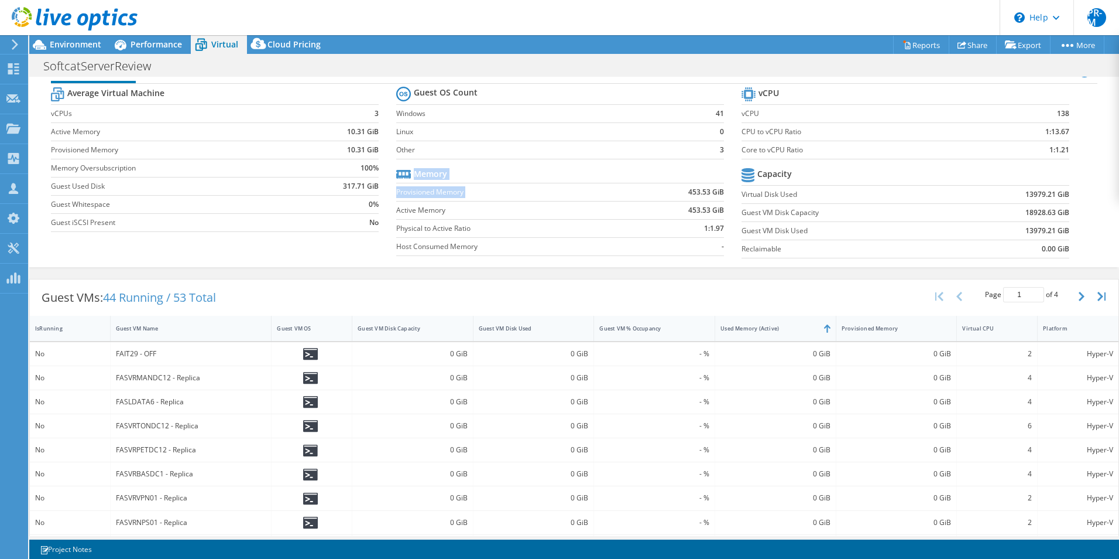
scroll to position [0, 0]
